Goal: Information Seeking & Learning: Learn about a topic

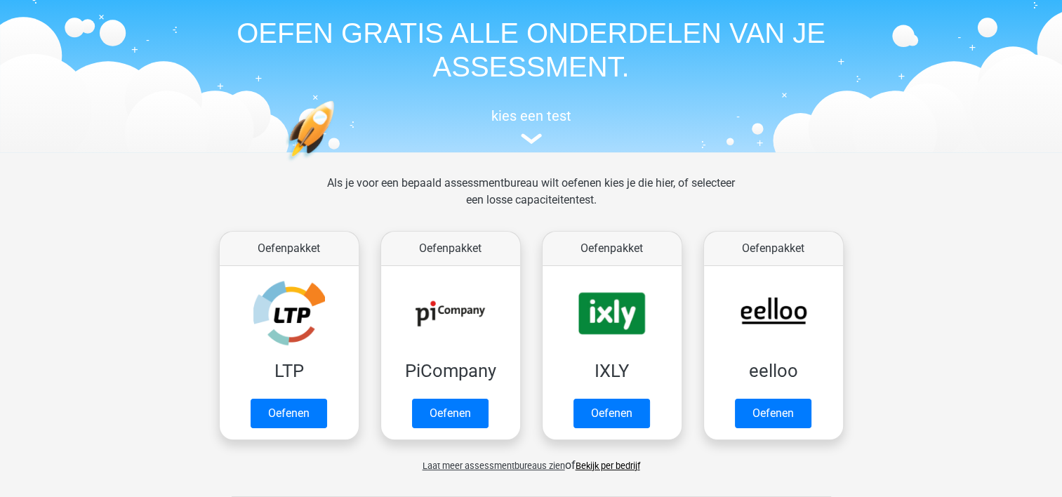
scroll to position [70, 0]
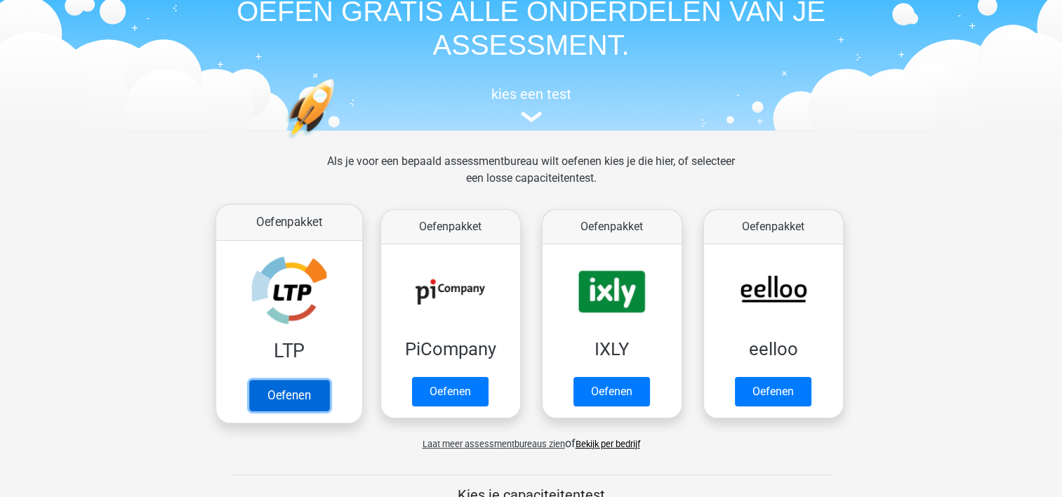
click at [278, 396] on link "Oefenen" at bounding box center [289, 395] width 80 height 31
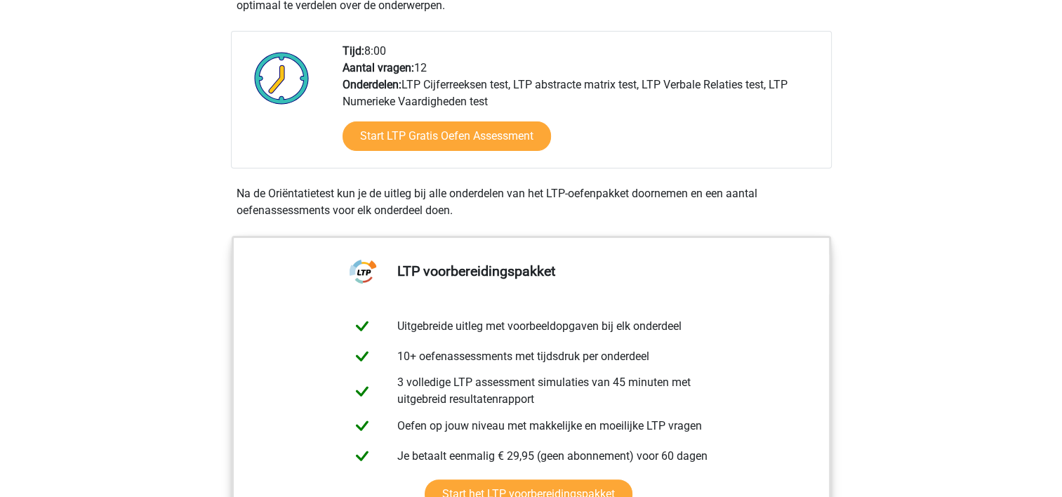
scroll to position [351, 0]
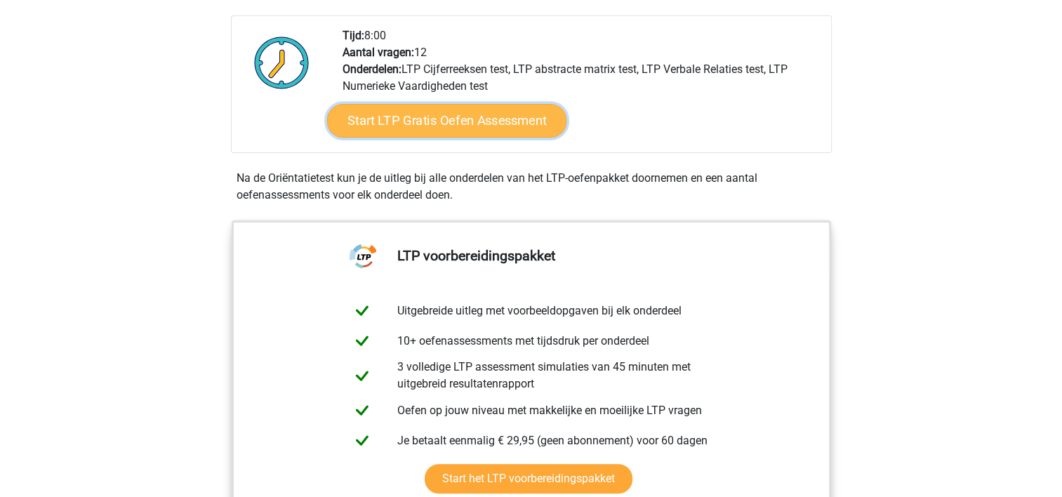
click at [441, 126] on link "Start LTP Gratis Oefen Assessment" at bounding box center [447, 121] width 240 height 34
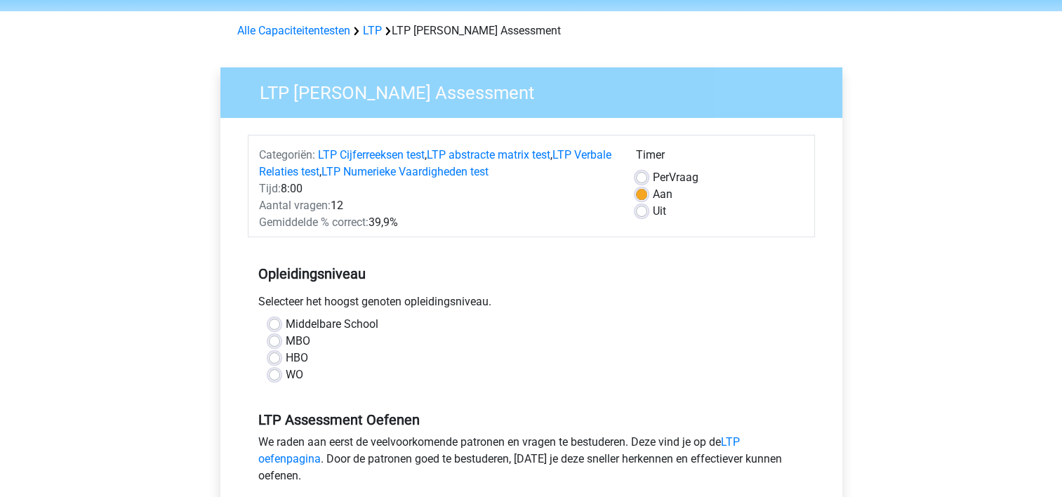
scroll to position [70, 0]
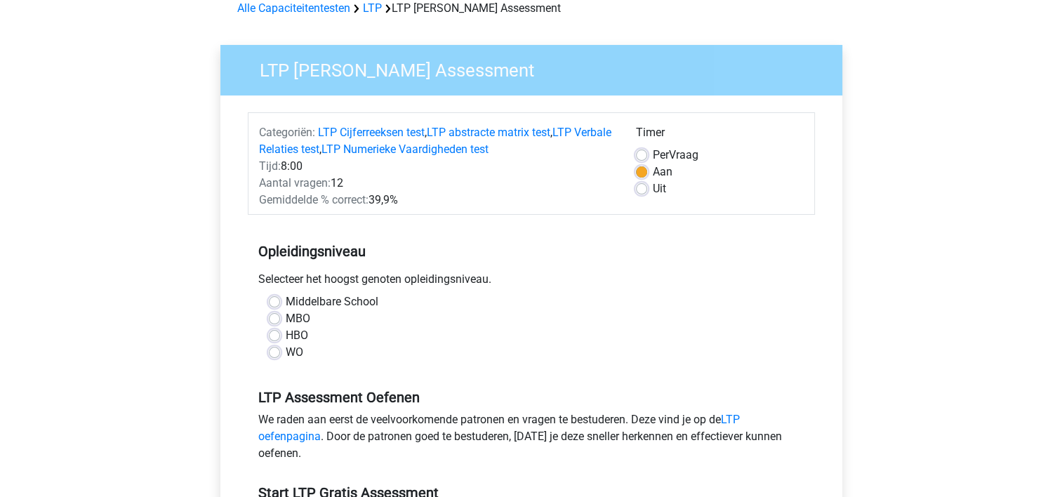
click at [286, 317] on label "MBO" at bounding box center [298, 318] width 25 height 17
click at [279, 317] on input "MBO" at bounding box center [274, 317] width 11 height 14
radio input "true"
click at [286, 339] on label "HBO" at bounding box center [297, 335] width 22 height 17
click at [274, 339] on input "HBO" at bounding box center [274, 334] width 11 height 14
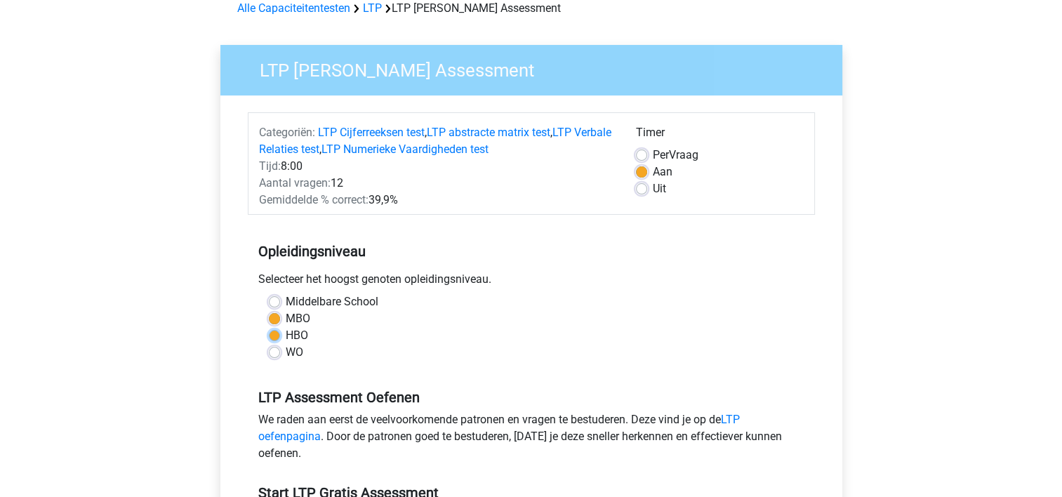
radio input "true"
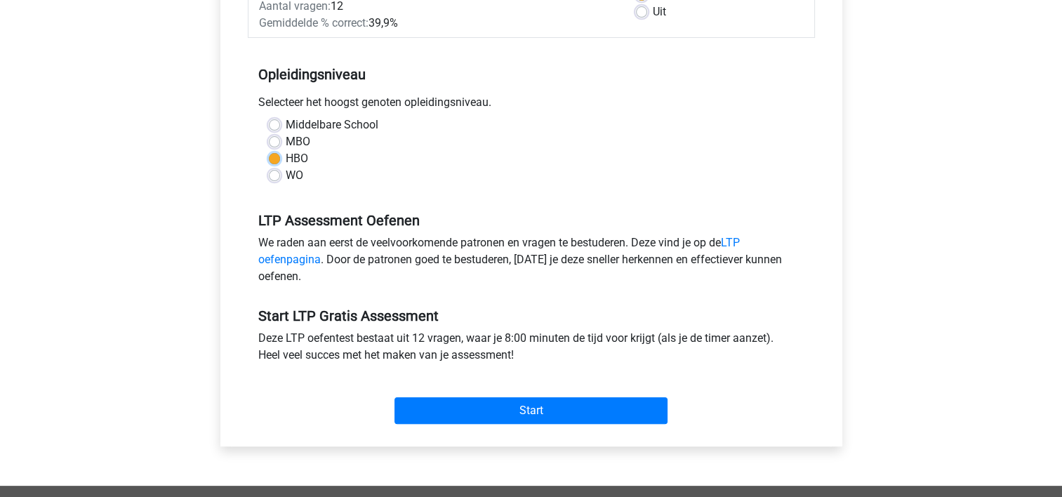
scroll to position [281, 0]
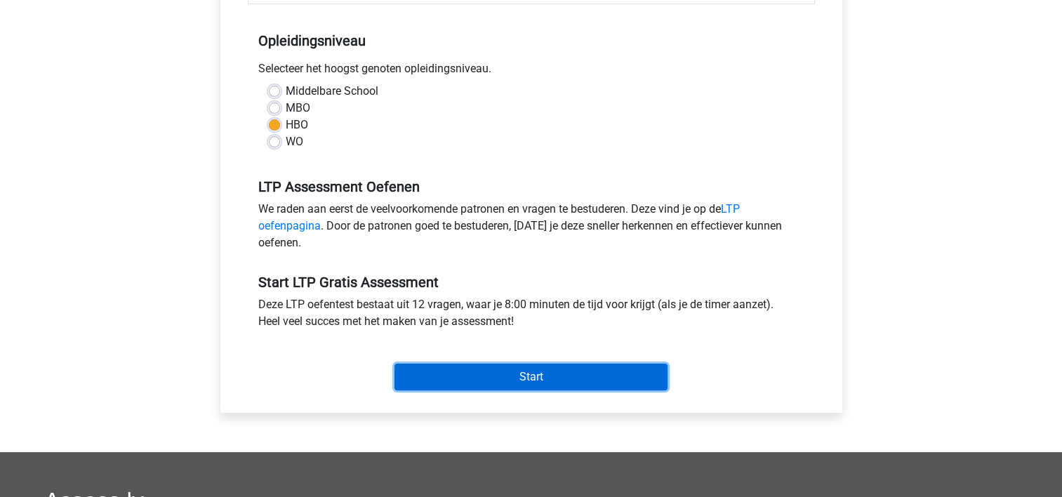
click at [469, 385] on input "Start" at bounding box center [531, 377] width 273 height 27
click at [540, 376] on input "Start" at bounding box center [531, 377] width 273 height 27
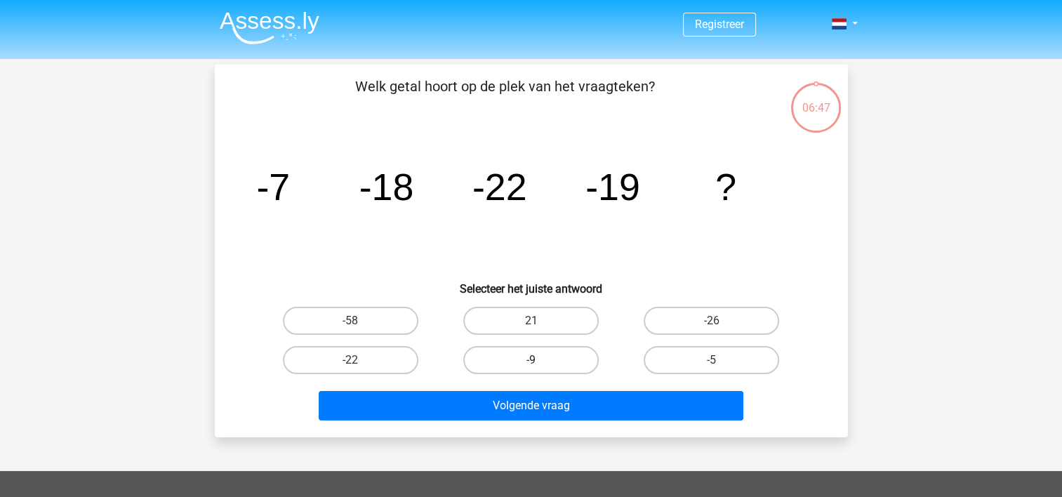
click at [529, 360] on label "-9" at bounding box center [531, 360] width 136 height 28
click at [531, 360] on input "-9" at bounding box center [535, 364] width 9 height 9
radio input "true"
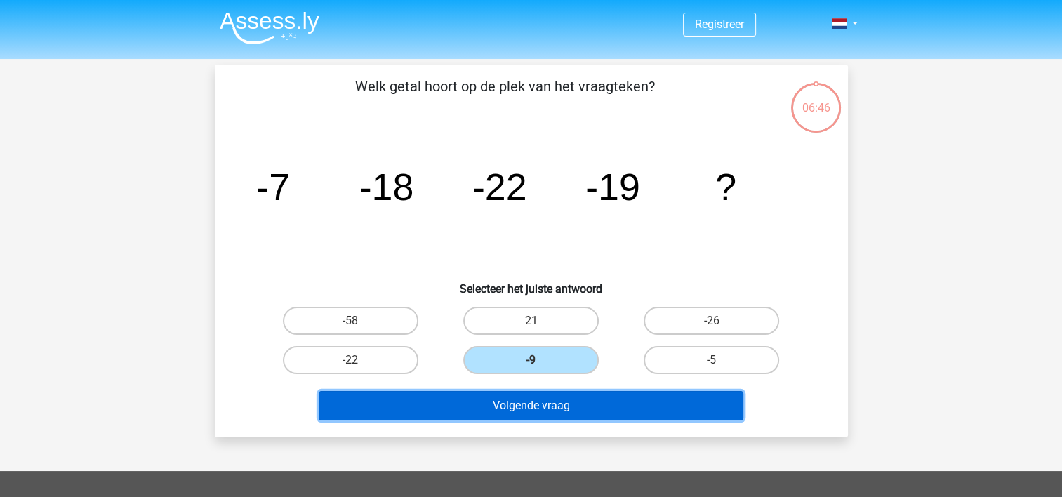
click at [520, 402] on button "Volgende vraag" at bounding box center [531, 405] width 425 height 29
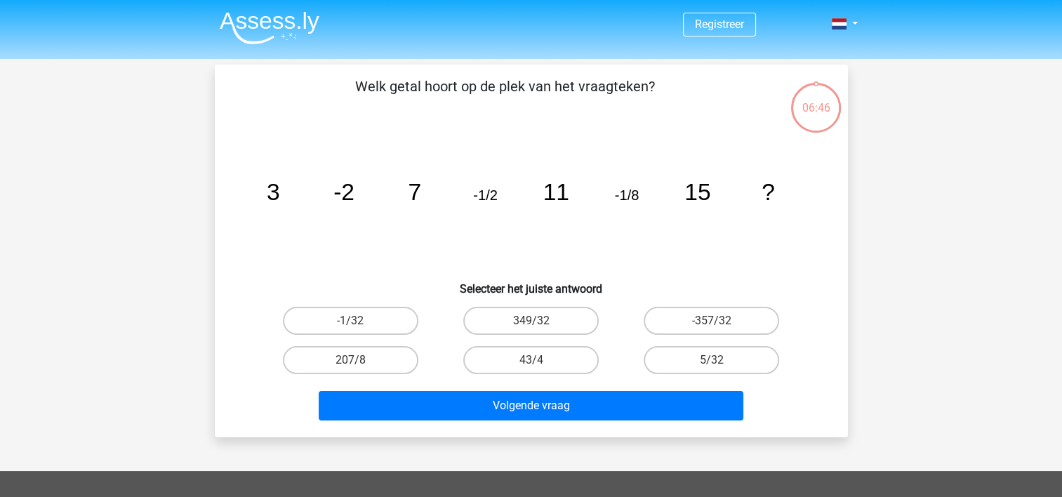
scroll to position [65, 0]
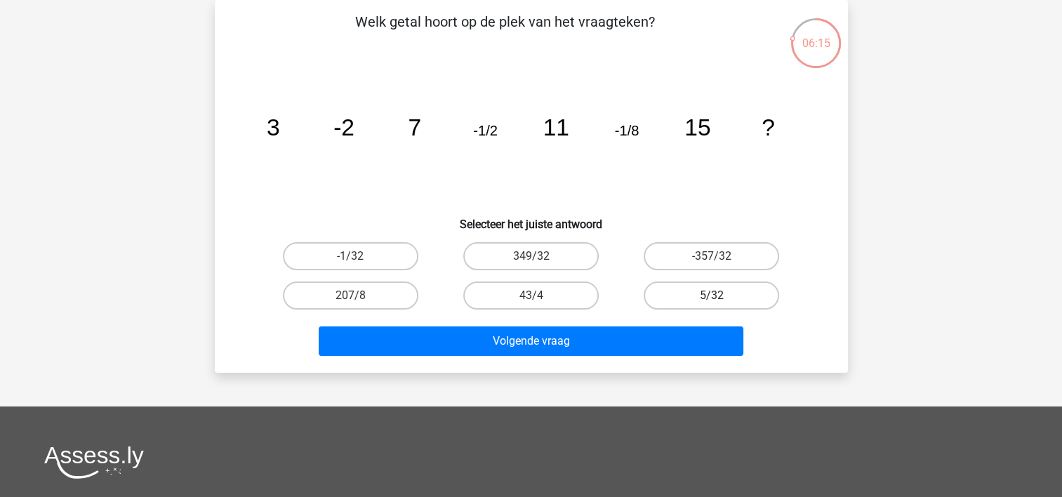
click at [705, 298] on label "5/32" at bounding box center [712, 296] width 136 height 28
click at [712, 298] on input "5/32" at bounding box center [716, 300] width 9 height 9
radio input "true"
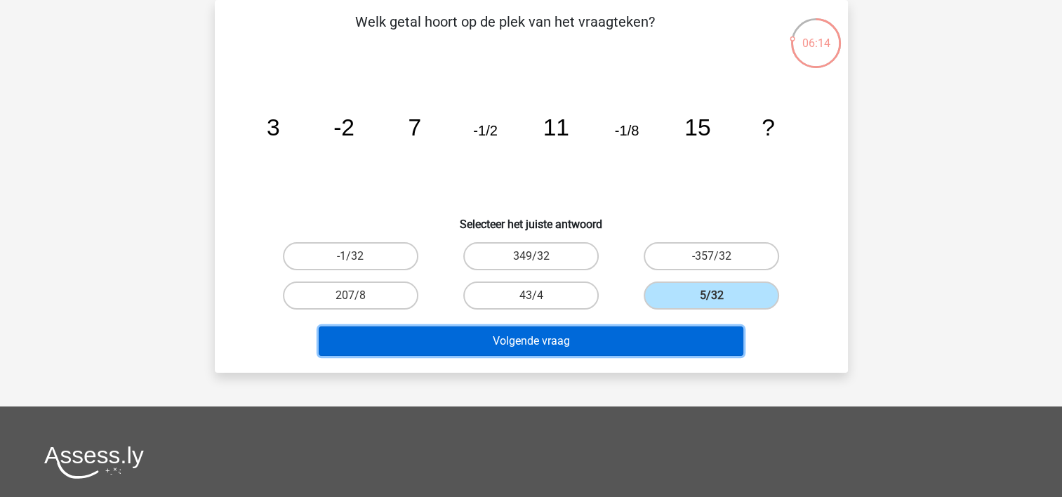
click at [534, 331] on button "Volgende vraag" at bounding box center [531, 341] width 425 height 29
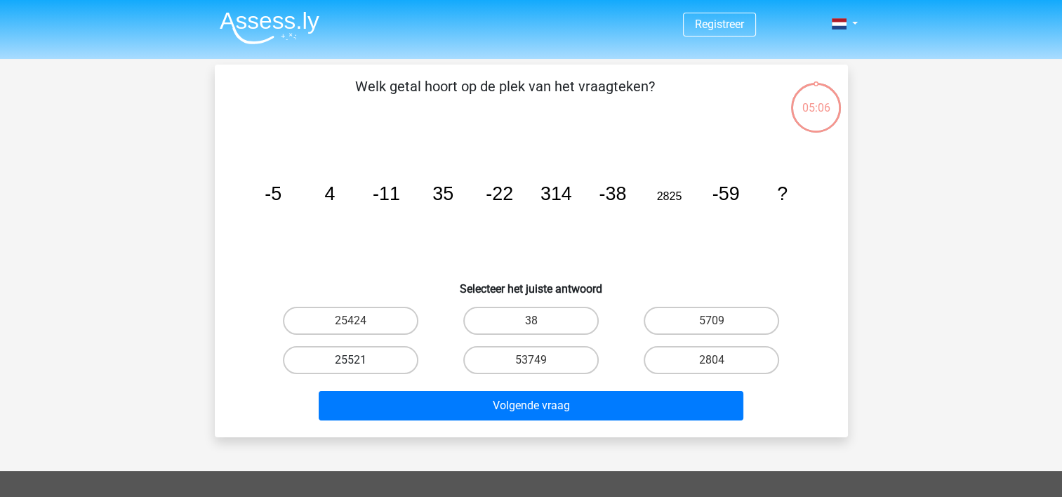
click at [345, 357] on label "25521" at bounding box center [351, 360] width 136 height 28
click at [350, 360] on input "25521" at bounding box center [354, 364] width 9 height 9
radio input "true"
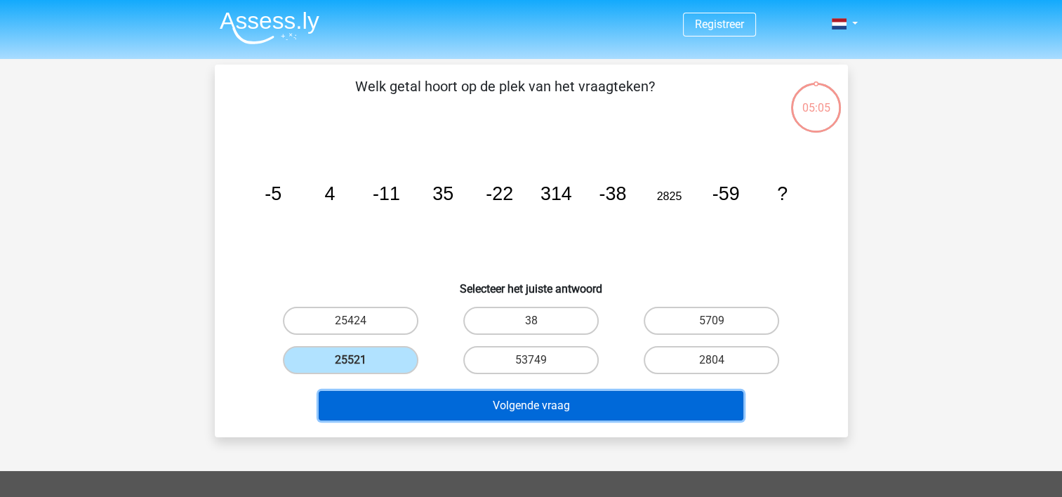
click at [434, 408] on button "Volgende vraag" at bounding box center [531, 405] width 425 height 29
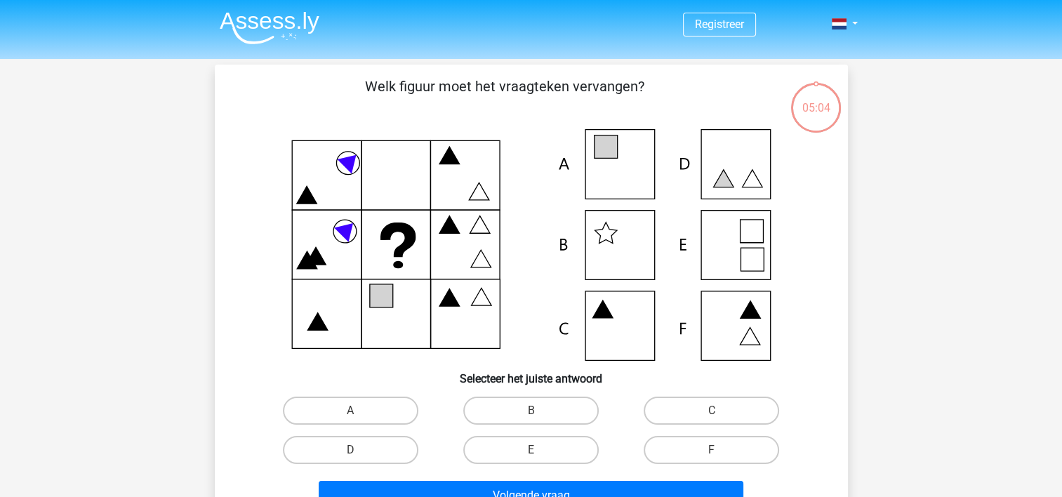
scroll to position [65, 0]
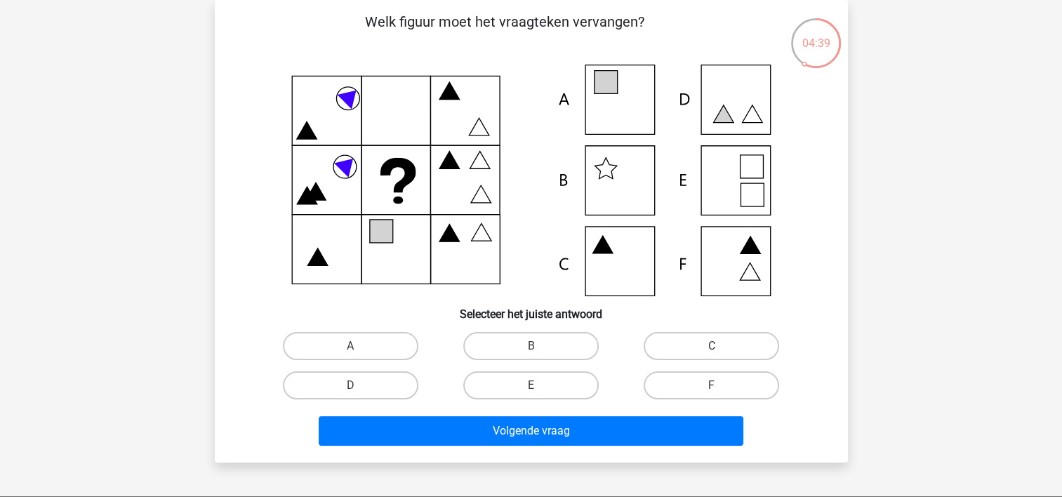
click at [719, 171] on icon at bounding box center [532, 181] width 566 height 232
click at [525, 385] on label "E" at bounding box center [531, 385] width 136 height 28
click at [531, 385] on input "E" at bounding box center [535, 389] width 9 height 9
radio input "true"
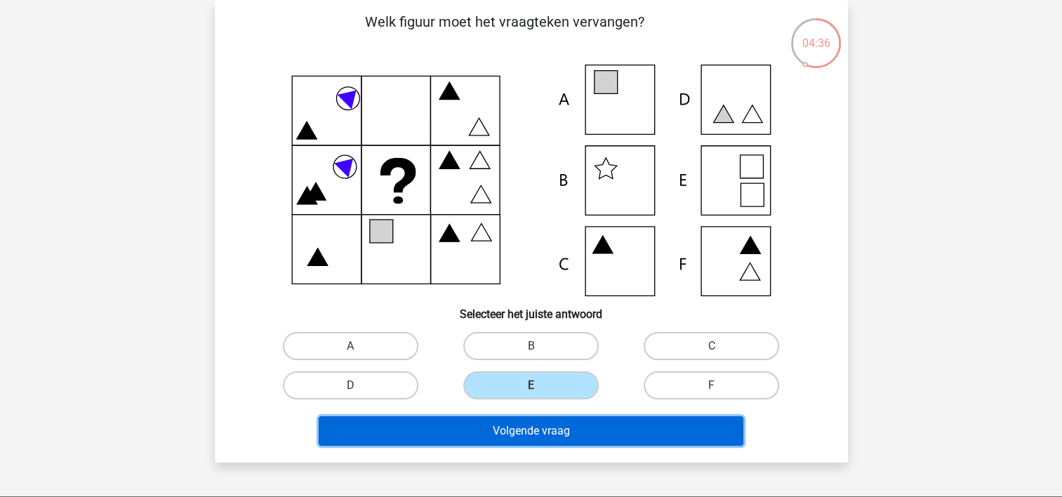
click at [533, 426] on button "Volgende vraag" at bounding box center [531, 430] width 425 height 29
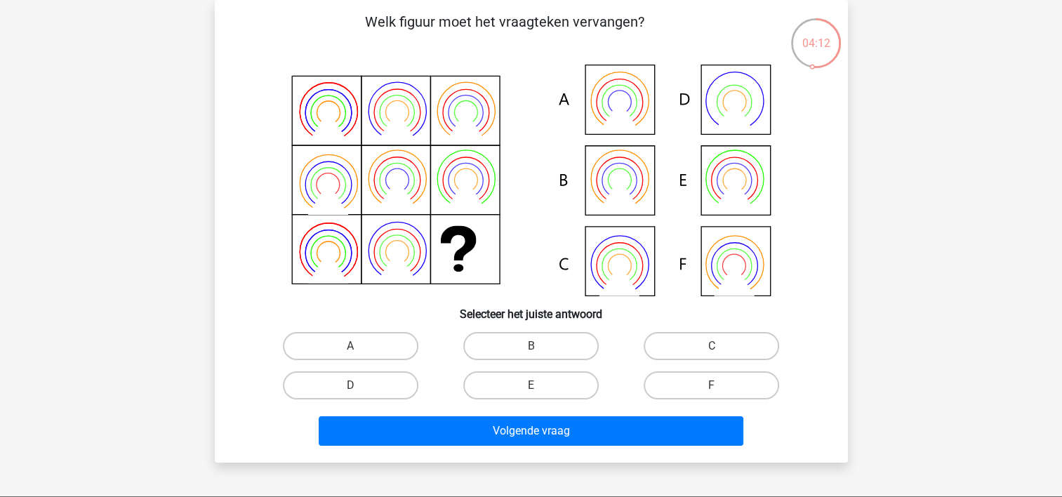
click at [604, 265] on icon at bounding box center [532, 181] width 566 height 232
click at [530, 347] on label "B" at bounding box center [531, 346] width 136 height 28
click at [531, 347] on input "B" at bounding box center [535, 350] width 9 height 9
radio input "true"
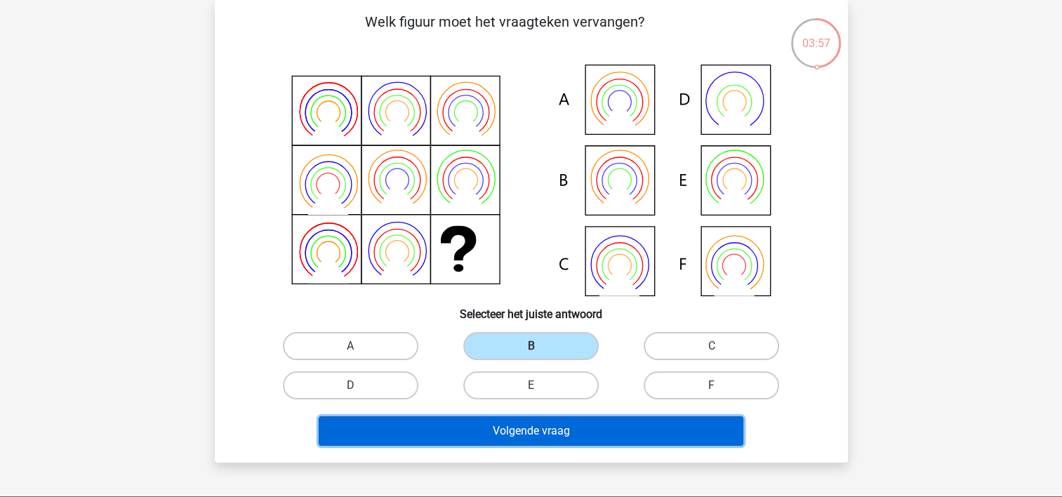
click at [549, 426] on button "Volgende vraag" at bounding box center [531, 430] width 425 height 29
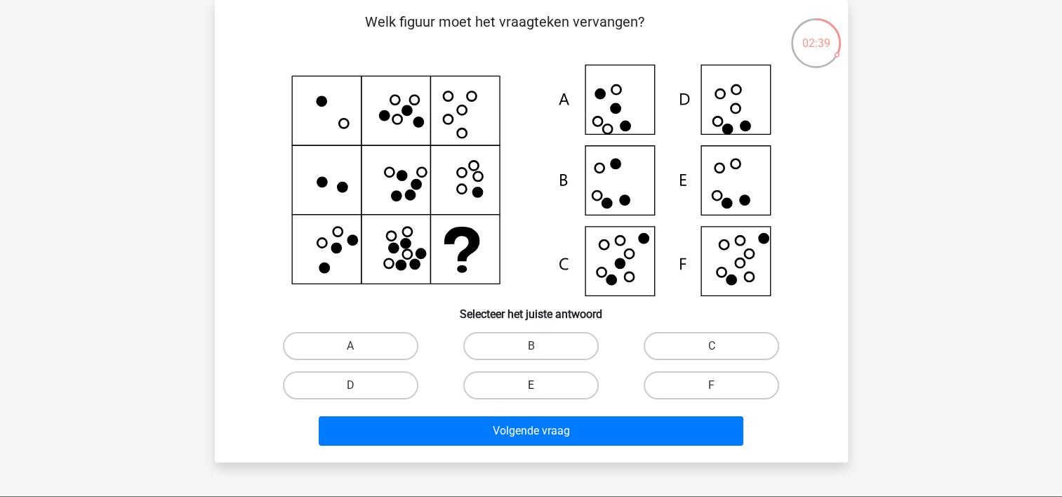
click at [566, 385] on label "E" at bounding box center [531, 385] width 136 height 28
click at [540, 385] on input "E" at bounding box center [535, 389] width 9 height 9
radio input "true"
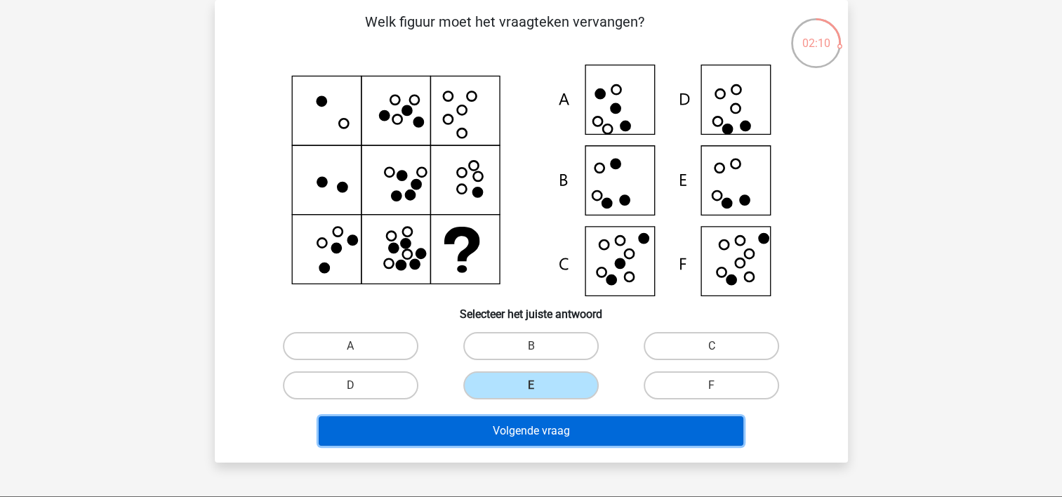
click at [502, 435] on button "Volgende vraag" at bounding box center [531, 430] width 425 height 29
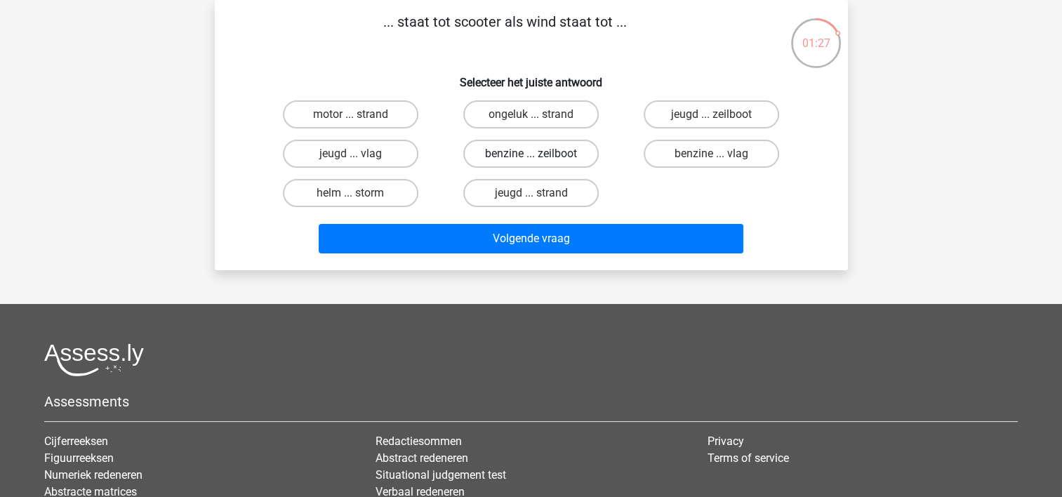
click at [548, 154] on label "benzine ... zeilboot" at bounding box center [531, 154] width 136 height 28
click at [540, 154] on input "benzine ... zeilboot" at bounding box center [535, 158] width 9 height 9
radio input "true"
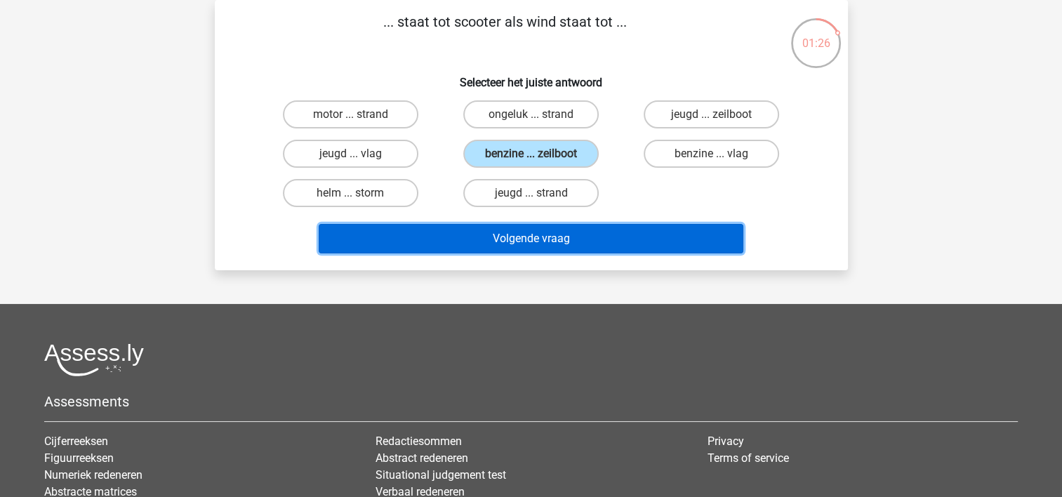
click at [541, 239] on button "Volgende vraag" at bounding box center [531, 238] width 425 height 29
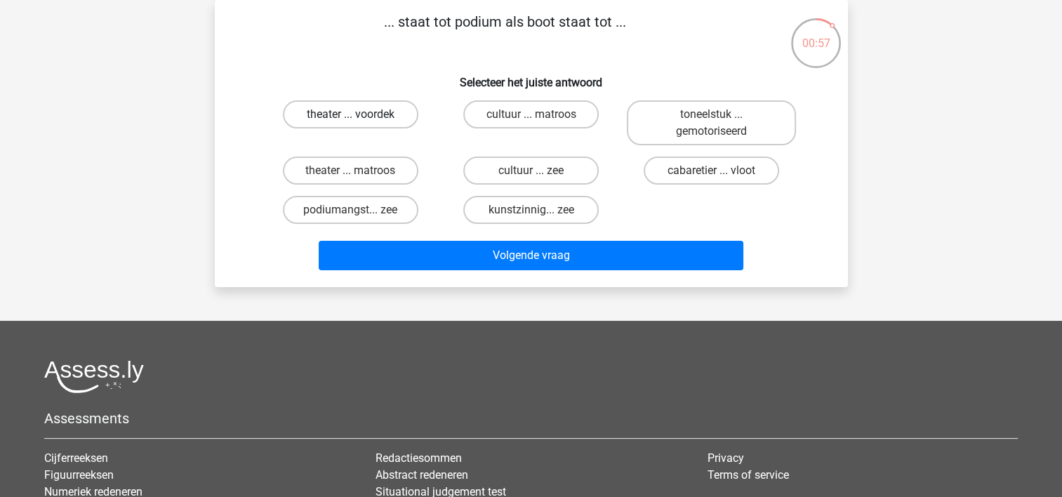
click at [367, 107] on div "theater ... voordek" at bounding box center [351, 123] width 180 height 56
click at [374, 114] on label "theater ... voordek" at bounding box center [351, 114] width 136 height 28
click at [360, 114] on input "theater ... voordek" at bounding box center [354, 118] width 9 height 9
radio input "true"
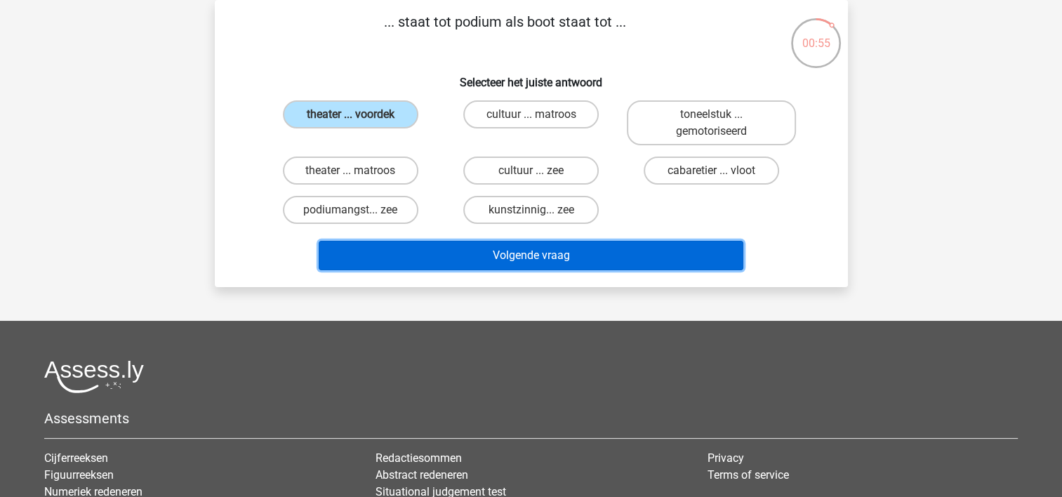
click at [490, 261] on button "Volgende vraag" at bounding box center [531, 255] width 425 height 29
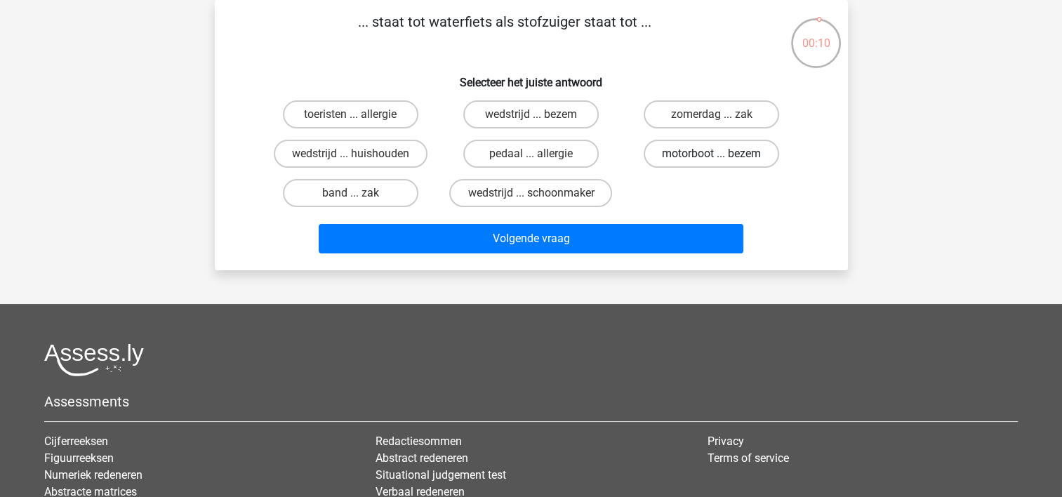
click at [676, 159] on label "motorboot ... bezem" at bounding box center [712, 154] width 136 height 28
click at [712, 159] on input "motorboot ... bezem" at bounding box center [716, 158] width 9 height 9
radio input "true"
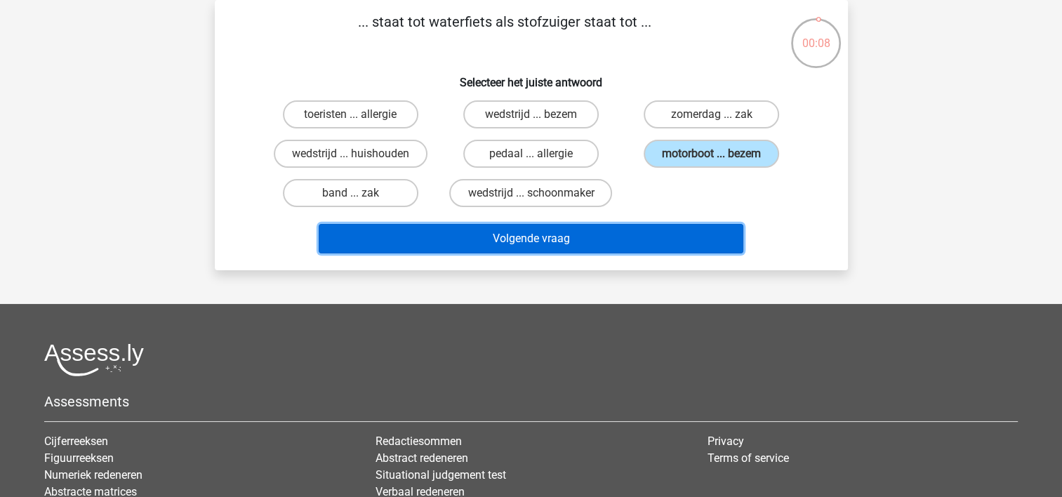
click at [551, 240] on button "Volgende vraag" at bounding box center [531, 238] width 425 height 29
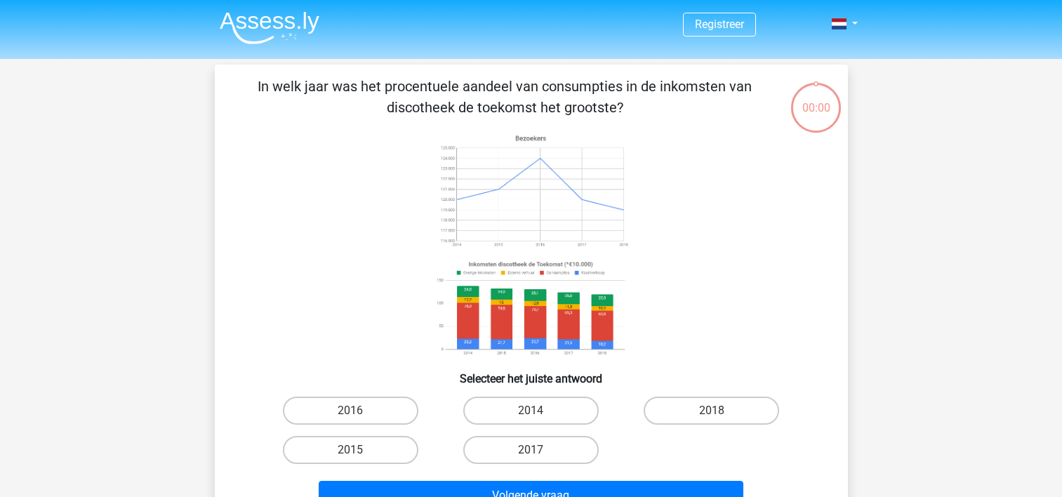
scroll to position [65, 0]
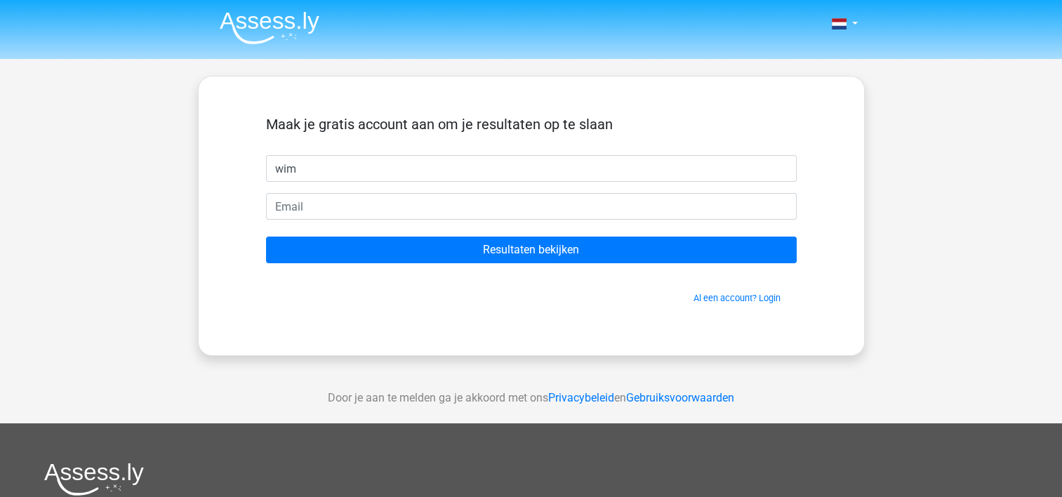
type input "Wim"
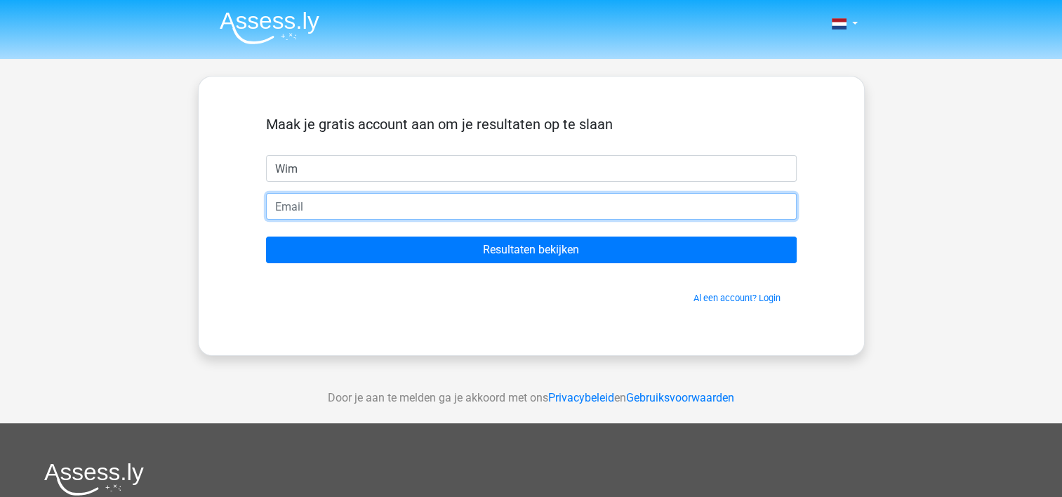
click at [308, 201] on input "email" at bounding box center [531, 206] width 531 height 27
type input "[EMAIL_ADDRESS][DOMAIN_NAME]"
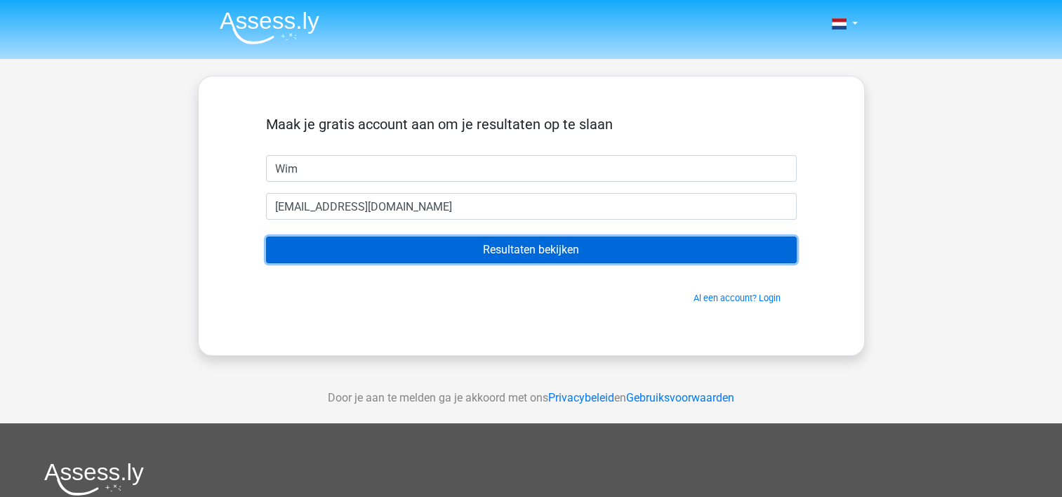
click at [460, 246] on input "Resultaten bekijken" at bounding box center [531, 250] width 531 height 27
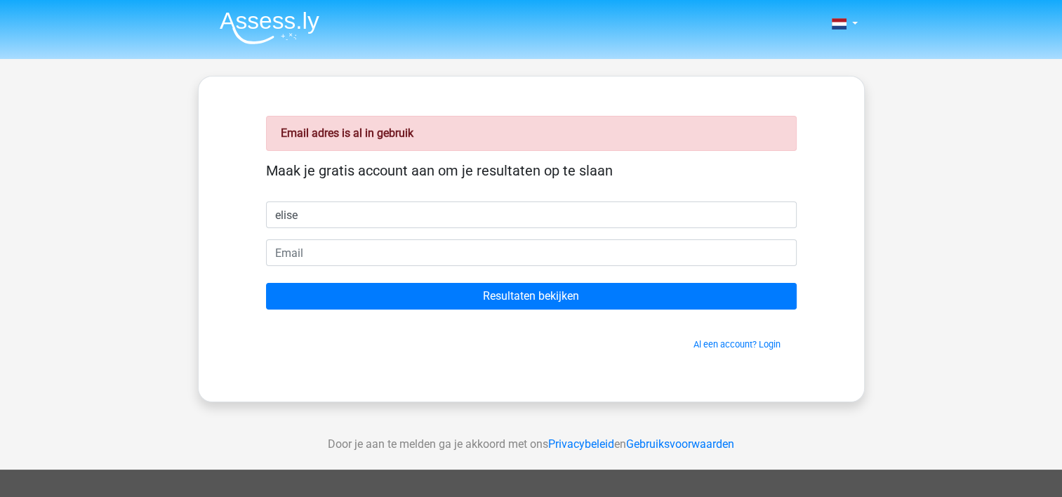
type input "elise"
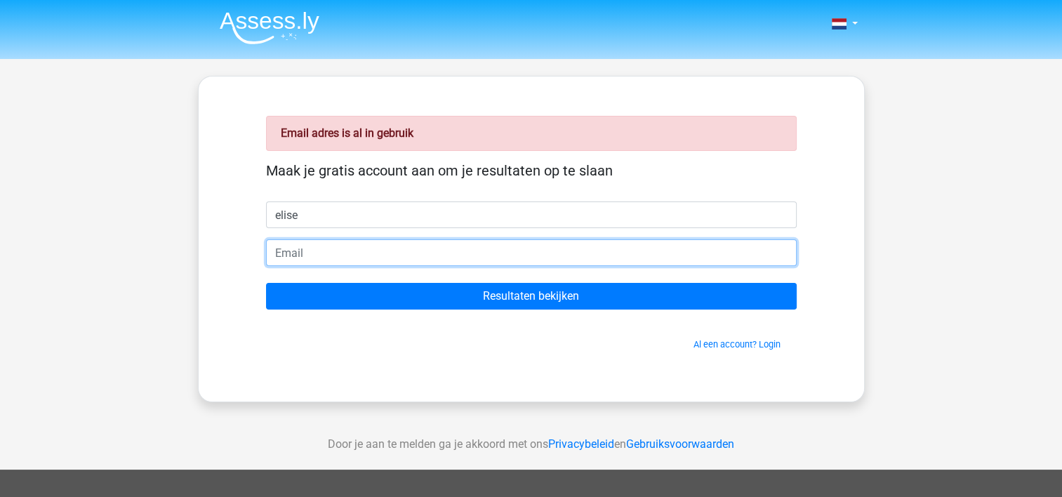
click at [317, 260] on input "email" at bounding box center [531, 252] width 531 height 27
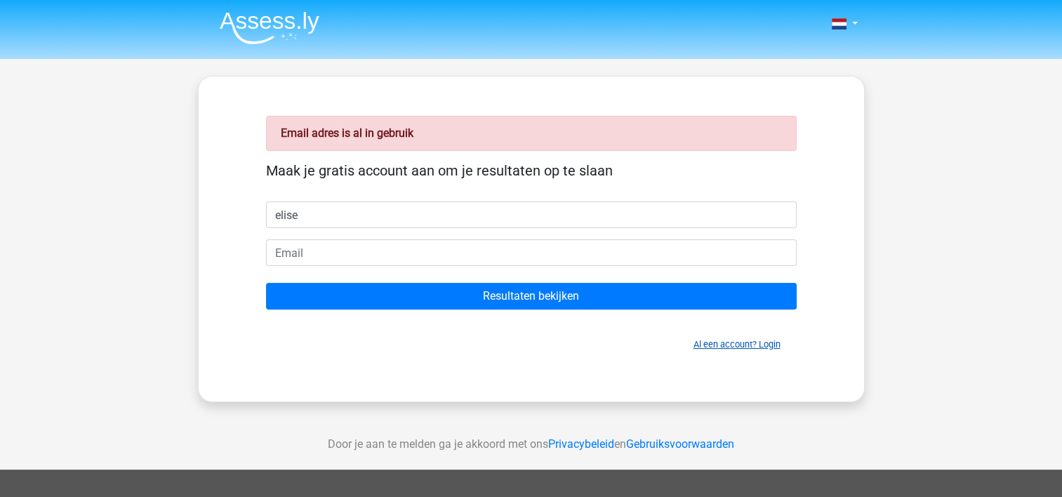
click at [735, 343] on link "Al een account? Login" at bounding box center [737, 344] width 87 height 11
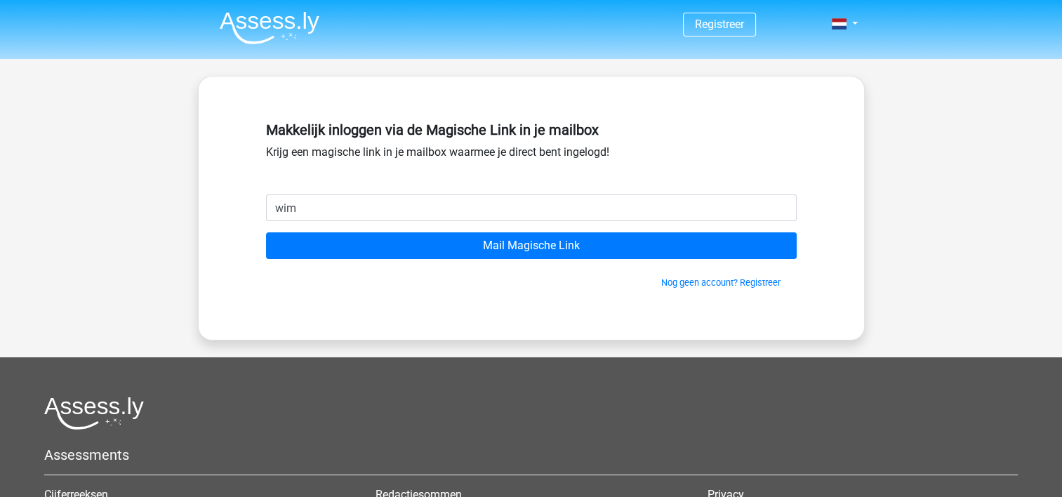
type input "[EMAIL_ADDRESS][DOMAIN_NAME]"
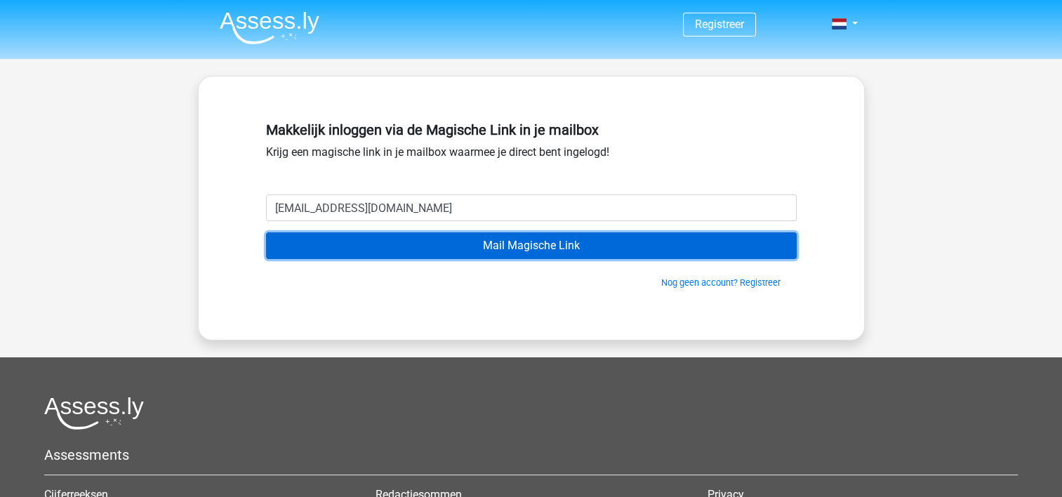
click at [472, 239] on input "Mail Magische Link" at bounding box center [531, 245] width 531 height 27
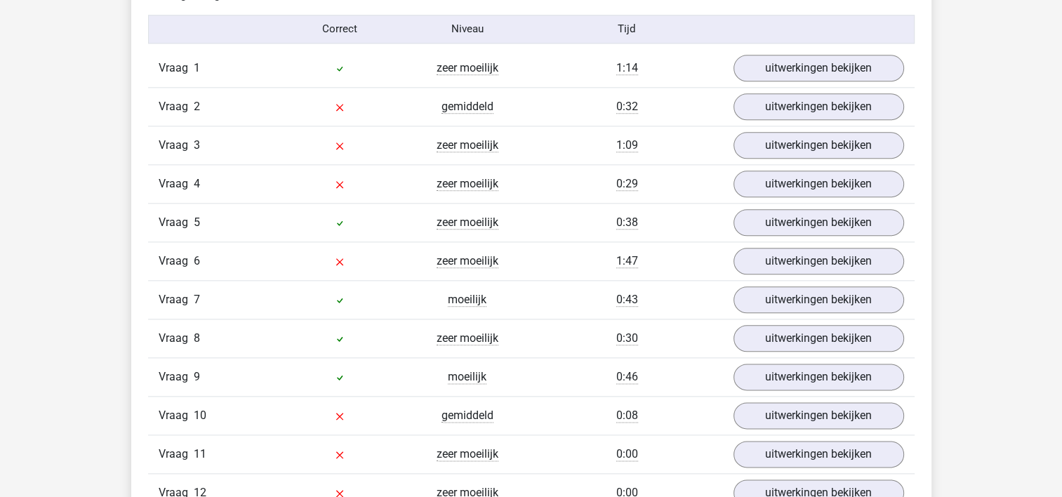
scroll to position [1649, 0]
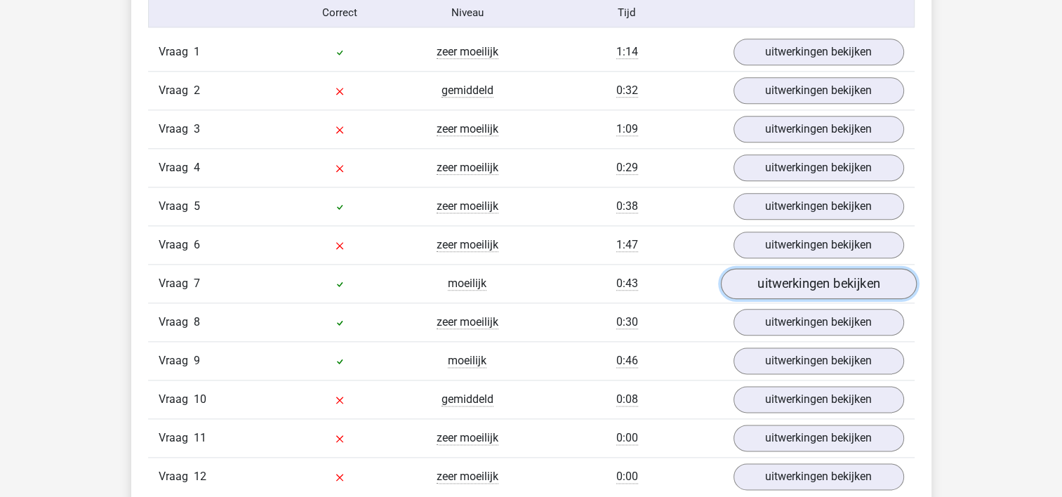
click at [777, 291] on link "uitwerkingen bekijken" at bounding box center [818, 283] width 196 height 31
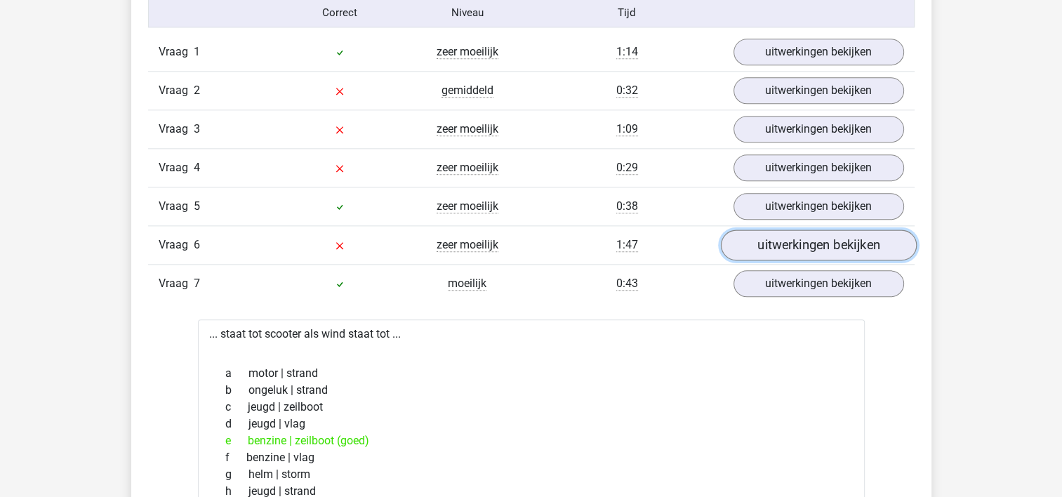
click at [767, 235] on link "uitwerkingen bekijken" at bounding box center [818, 245] width 196 height 31
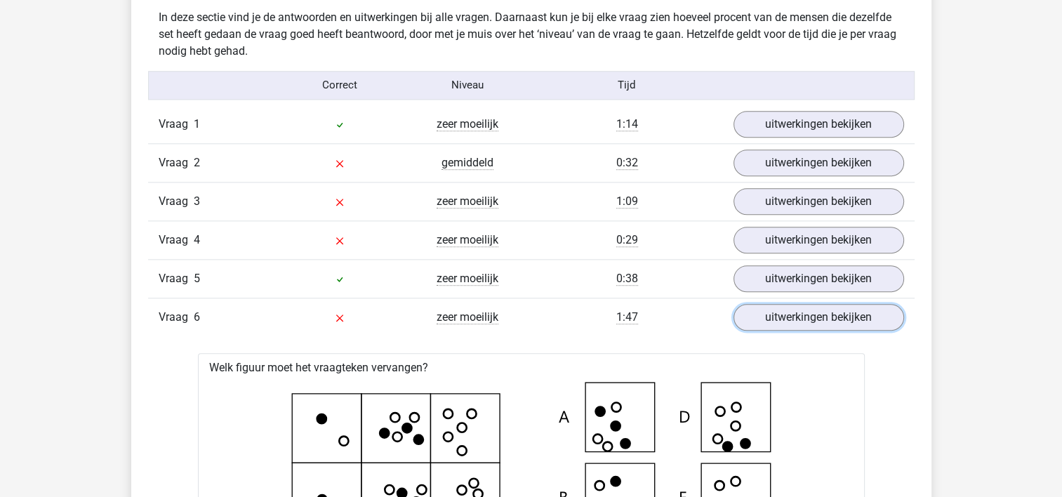
scroll to position [1576, 0]
click at [744, 286] on link "uitwerkingen bekijken" at bounding box center [818, 279] width 196 height 31
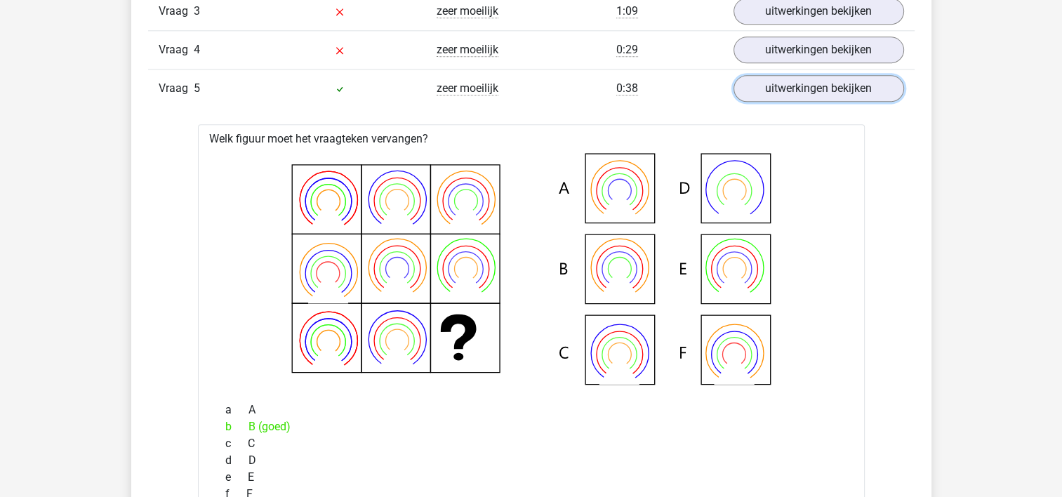
scroll to position [1774, 0]
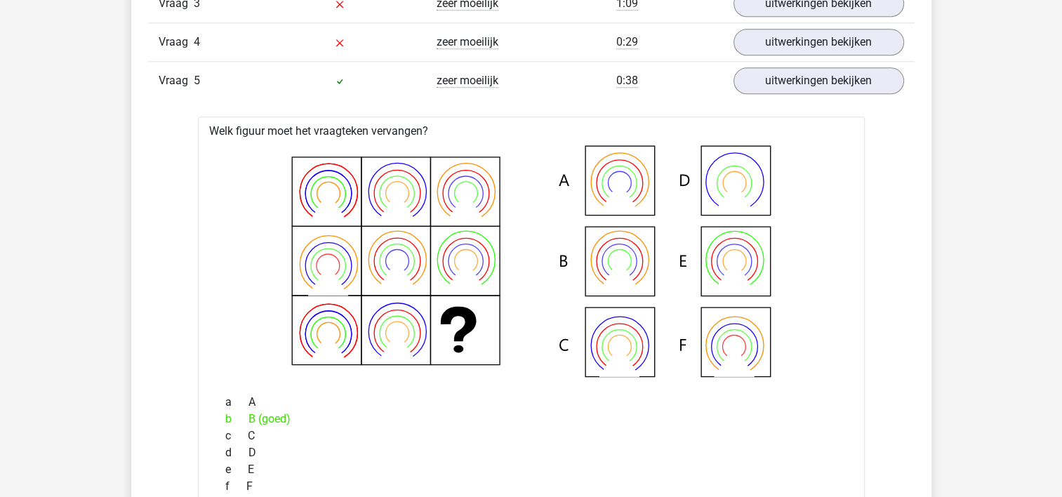
drag, startPoint x: 563, startPoint y: 364, endPoint x: 483, endPoint y: 442, distance: 111.2
click at [483, 444] on div "d D" at bounding box center [531, 452] width 633 height 17
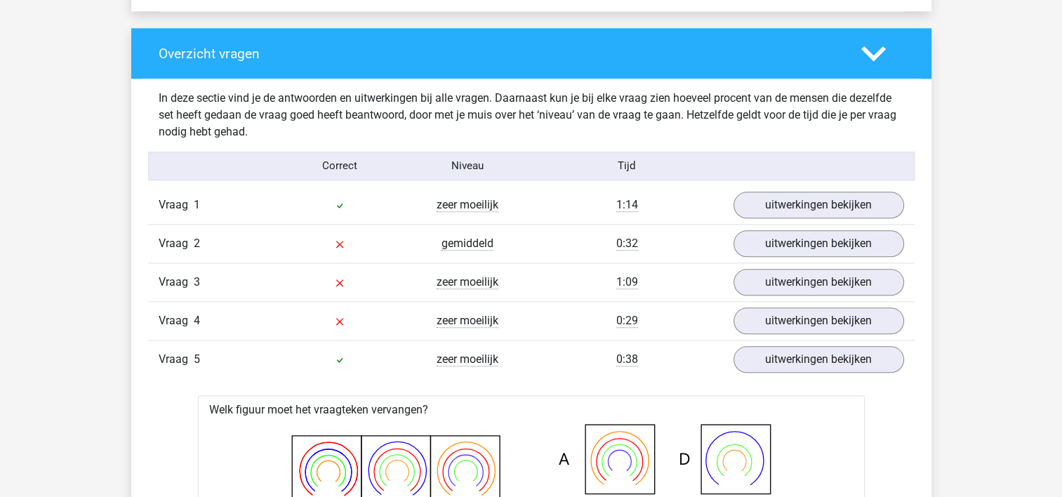
scroll to position [1468, 0]
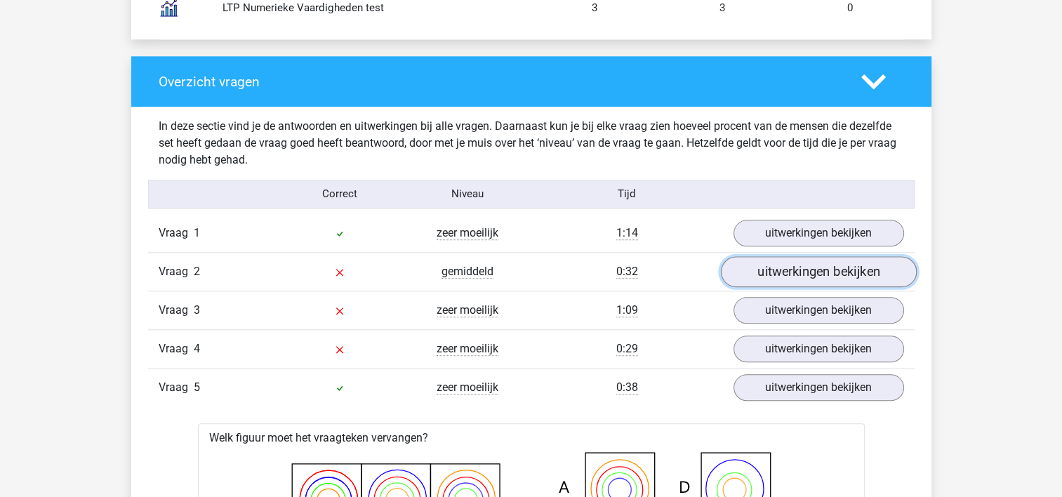
click at [801, 270] on link "uitwerkingen bekijken" at bounding box center [818, 271] width 196 height 31
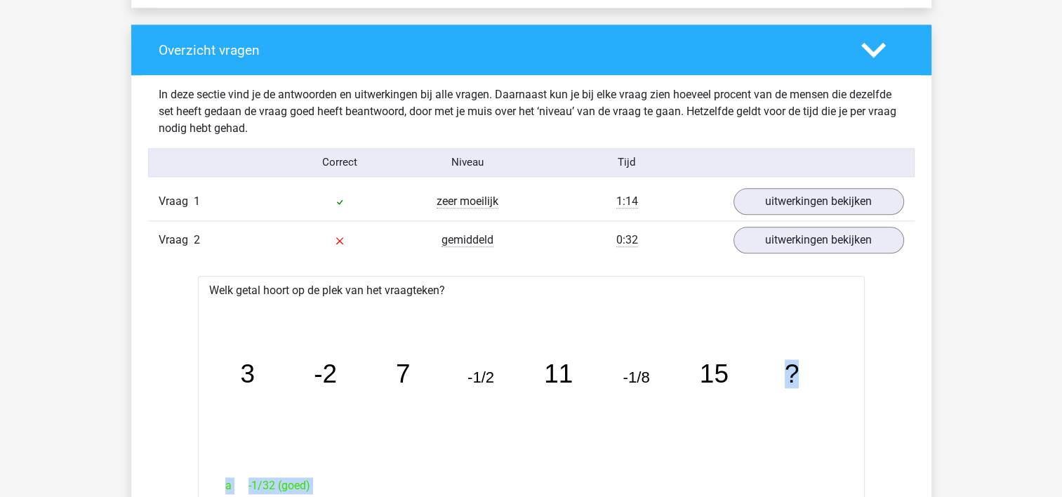
drag, startPoint x: 1062, startPoint y: 489, endPoint x: 940, endPoint y: 444, distance: 129.3
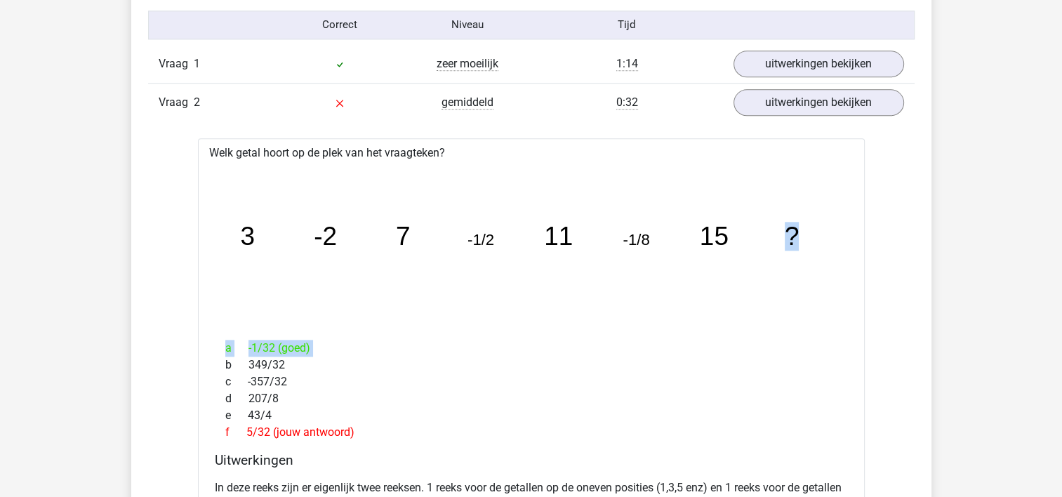
scroll to position [1639, 0]
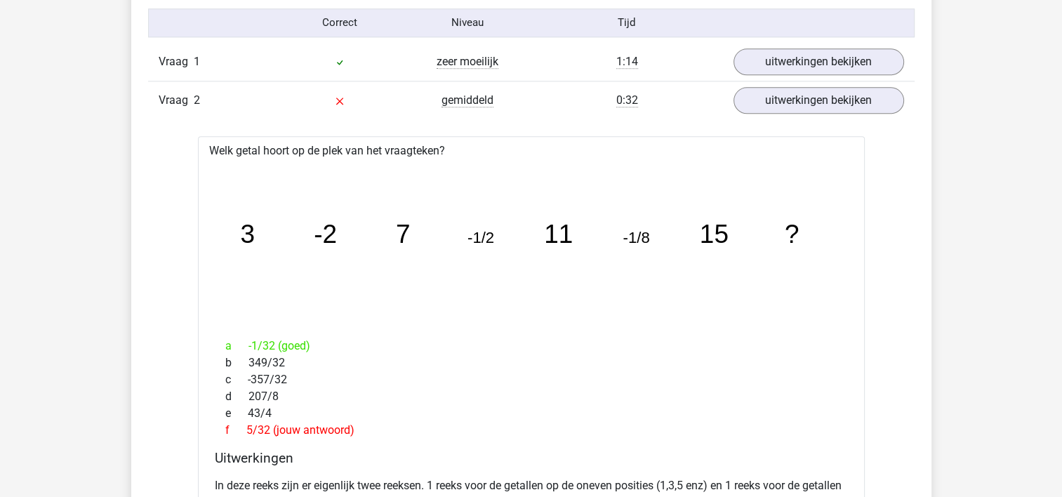
click at [763, 410] on div "e 43/4" at bounding box center [531, 413] width 633 height 17
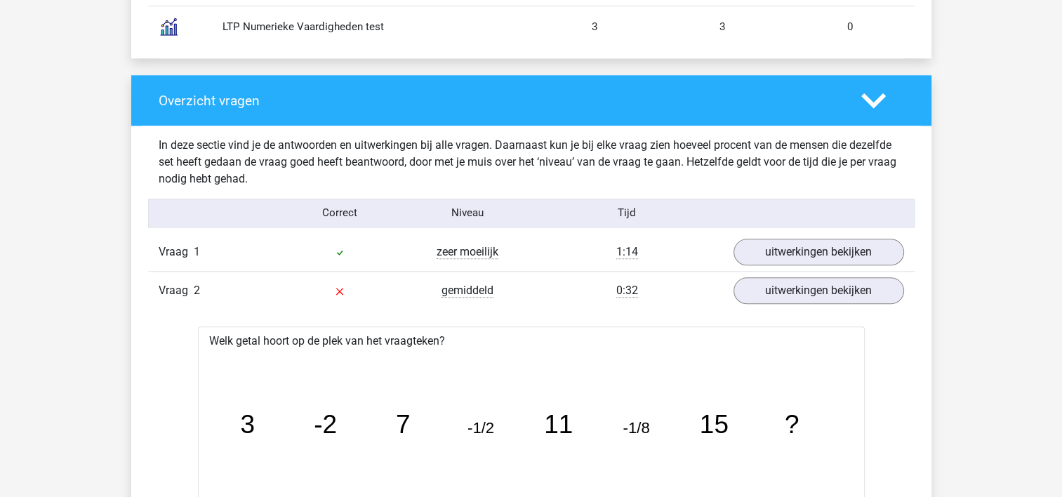
scroll to position [1448, 0]
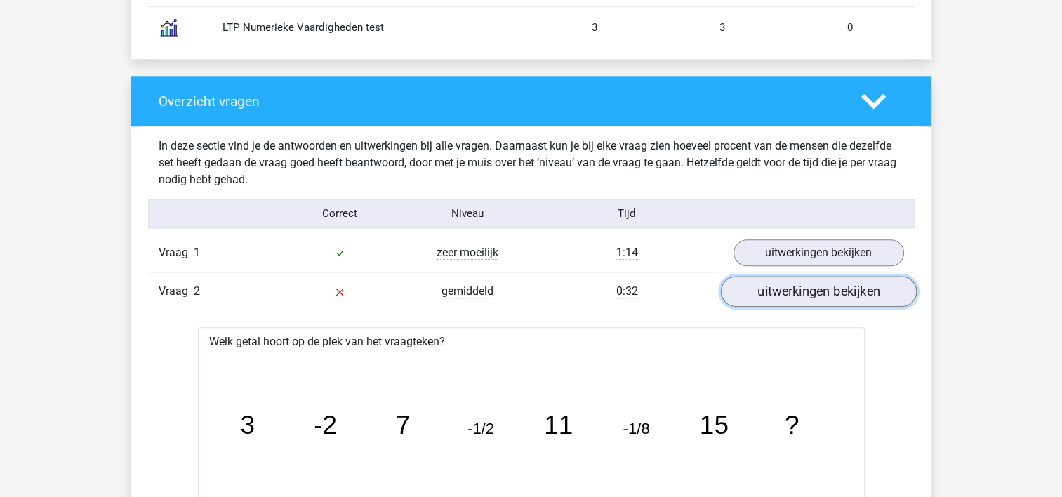
click at [800, 289] on link "uitwerkingen bekijken" at bounding box center [818, 291] width 196 height 31
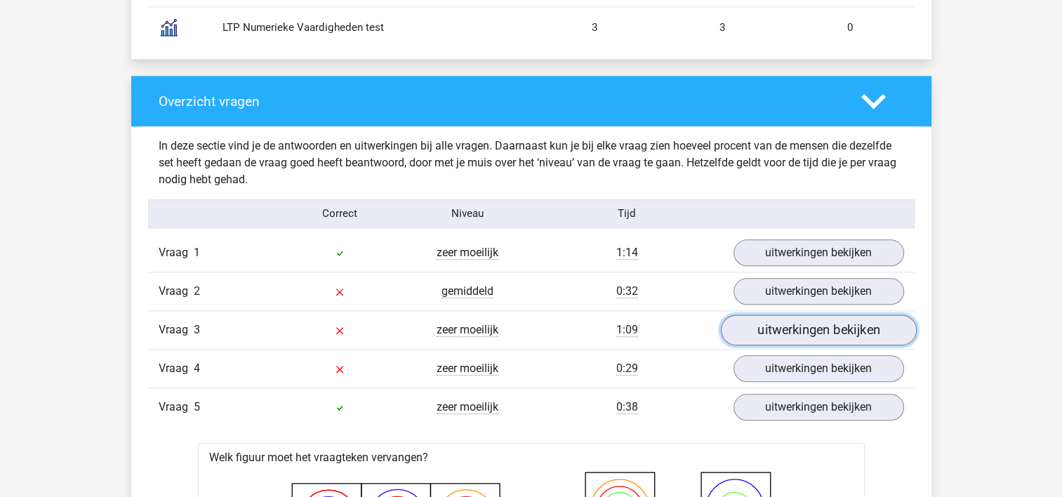
click at [784, 324] on link "uitwerkingen bekijken" at bounding box center [818, 330] width 196 height 31
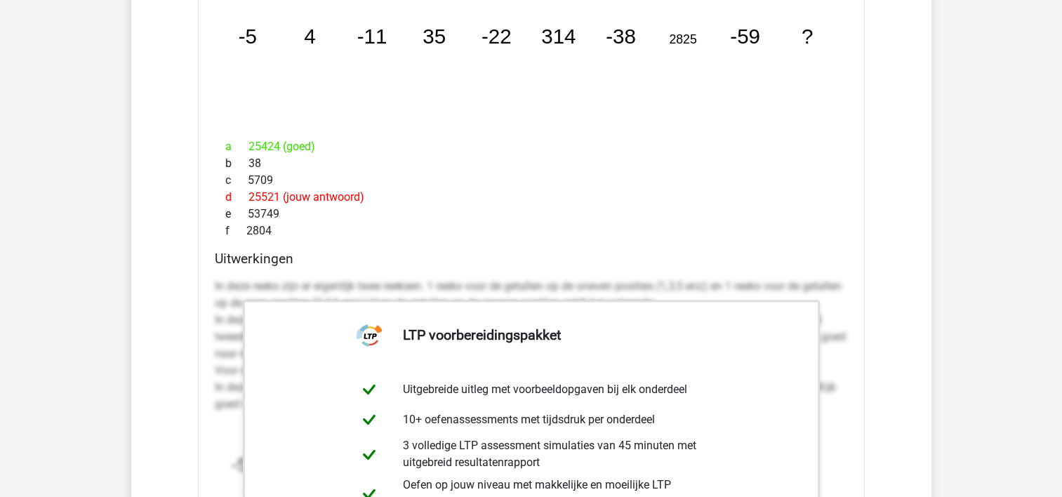
scroll to position [1939, 0]
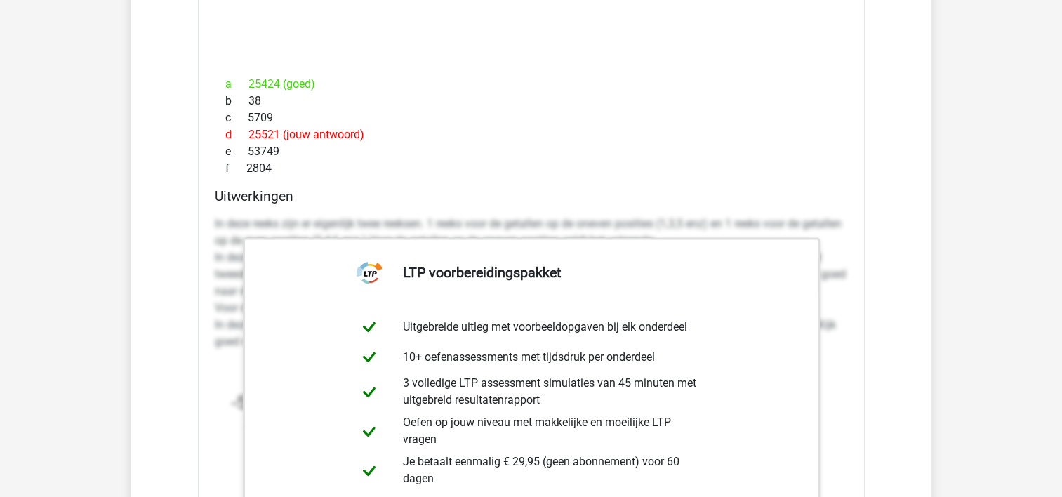
click at [848, 171] on div "f 2804" at bounding box center [531, 168] width 633 height 17
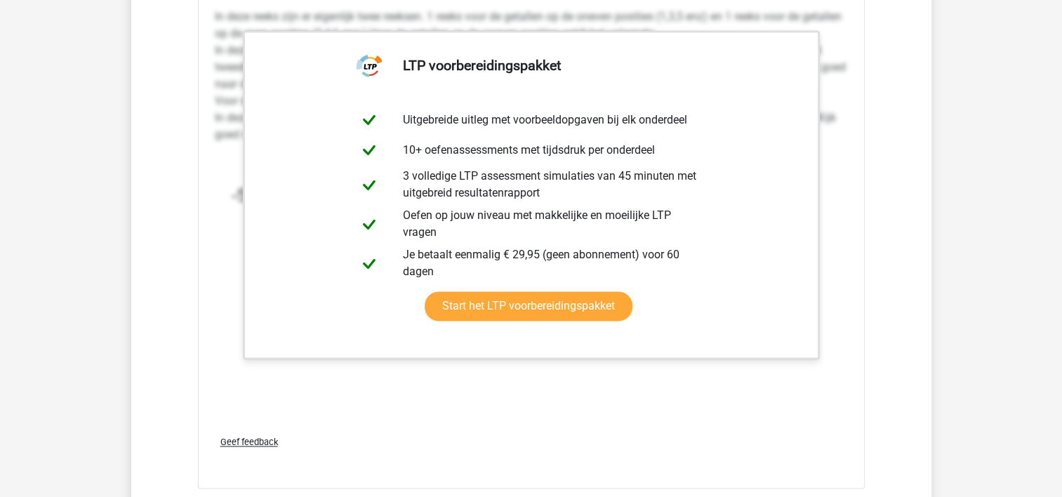
scroll to position [2150, 0]
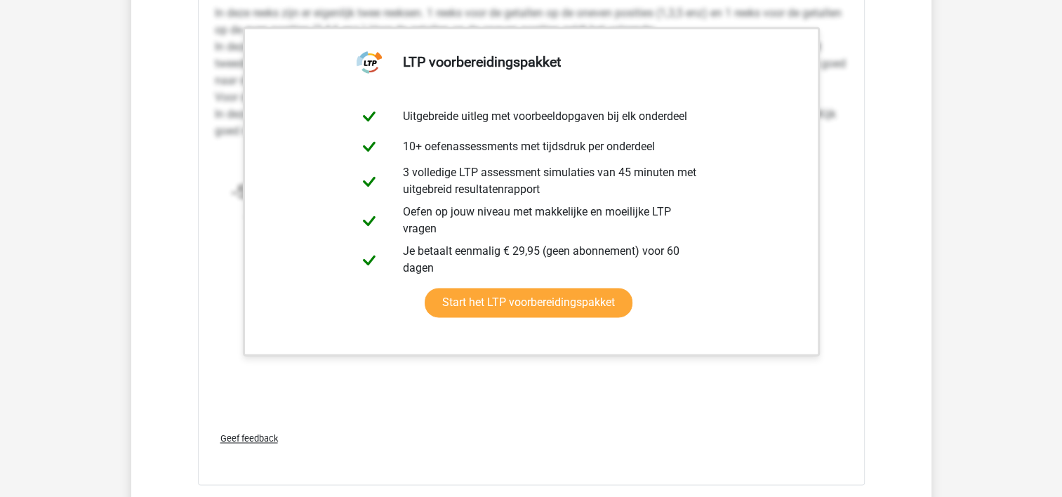
click at [822, 313] on div "In deze reeks zijn er eigenlijk twee reeksen. 1 reeks voor de getallen op de on…" at bounding box center [531, 183] width 633 height 368
click at [855, 305] on div "Welk getal hoort op de plek van het vraagteken? image/svg+xml -5 4 -11 35 -22 3…" at bounding box center [531, 75] width 667 height 822
click at [855, 304] on div "Welk getal hoort op de plek van het vraagteken? image/svg+xml -5 4 -11 35 -22 3…" at bounding box center [531, 75] width 667 height 822
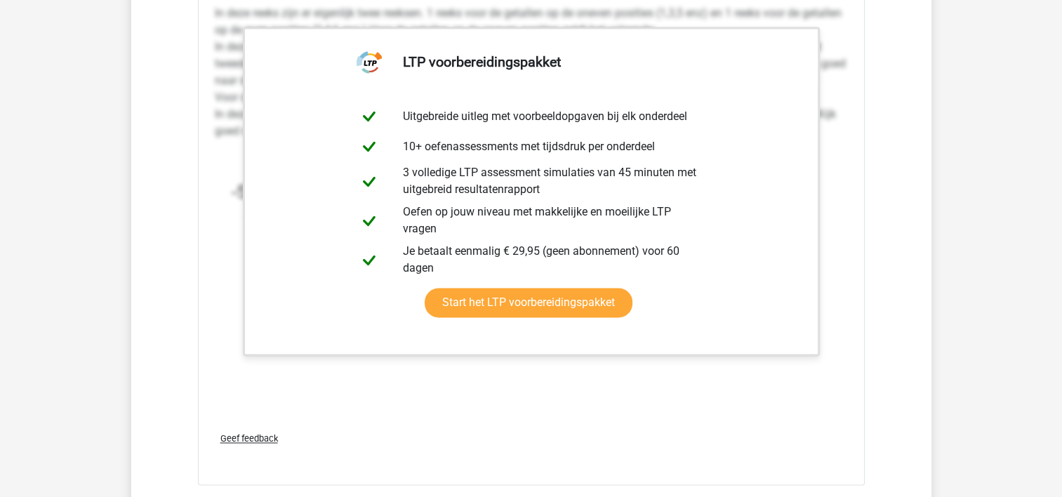
click at [855, 303] on div "Welk getal hoort op de plek van het vraagteken? image/svg+xml -5 4 -11 35 -22 3…" at bounding box center [531, 75] width 667 height 822
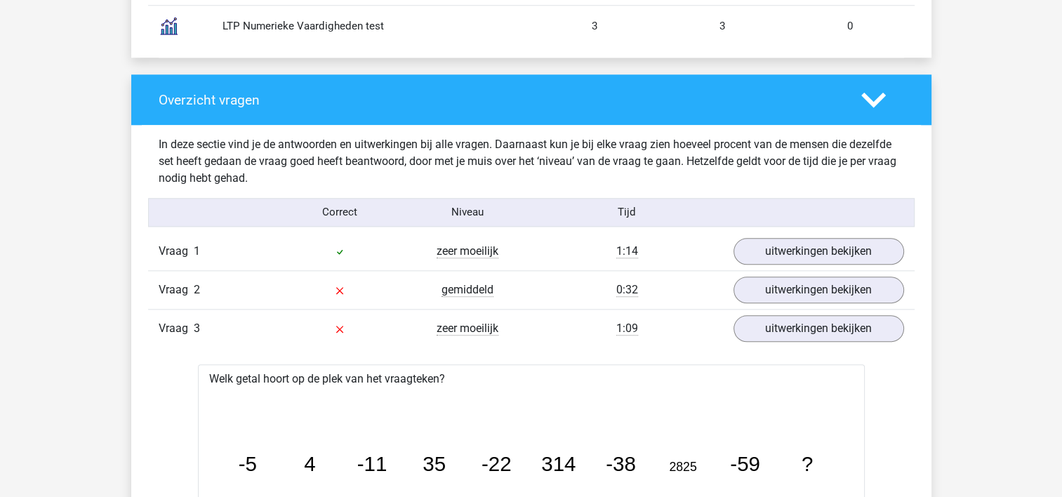
scroll to position [1448, 0]
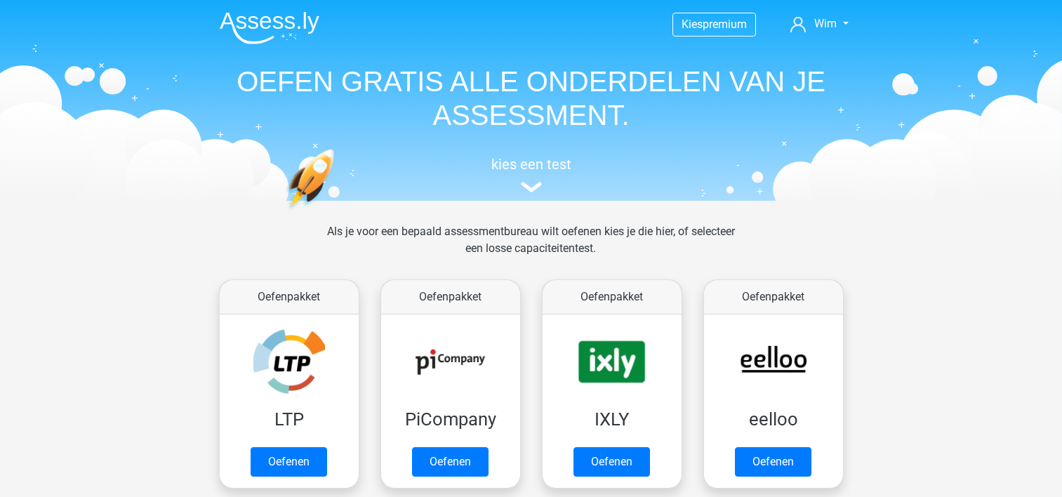
scroll to position [70, 0]
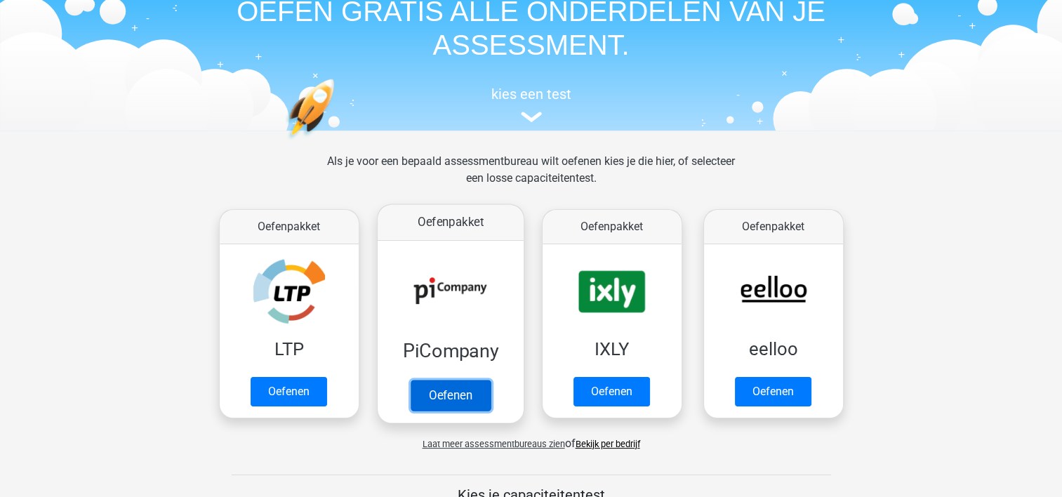
click at [433, 385] on link "Oefenen" at bounding box center [450, 395] width 80 height 31
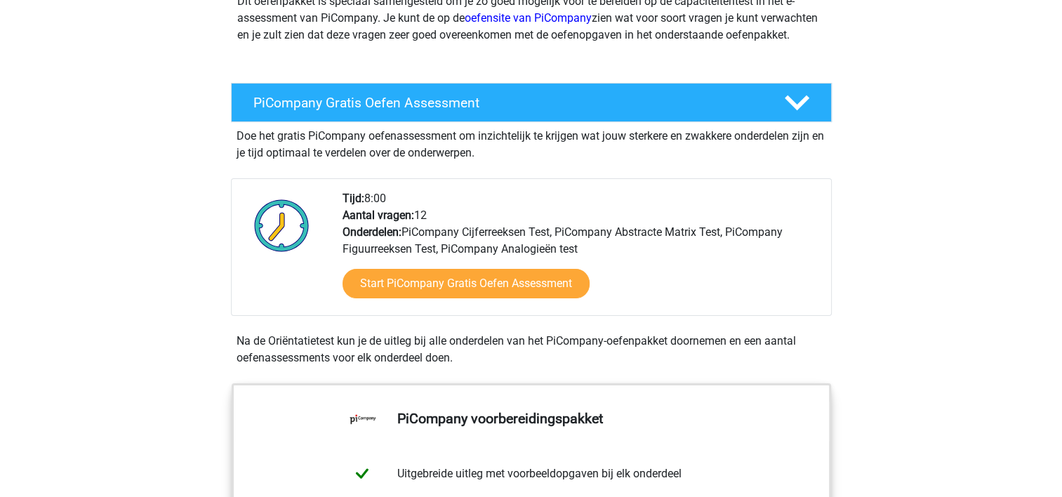
scroll to position [211, 0]
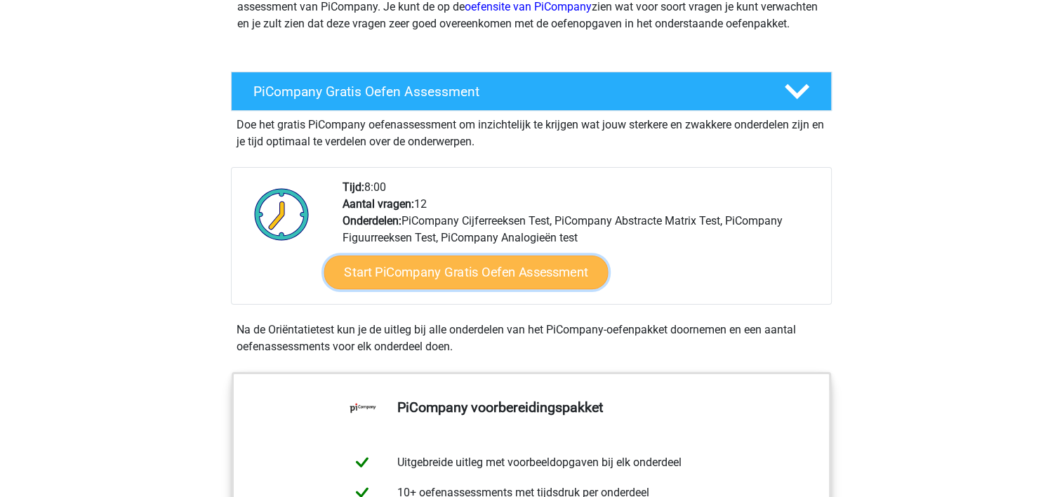
click at [412, 289] on link "Start PiCompany Gratis Oefen Assessment" at bounding box center [466, 273] width 284 height 34
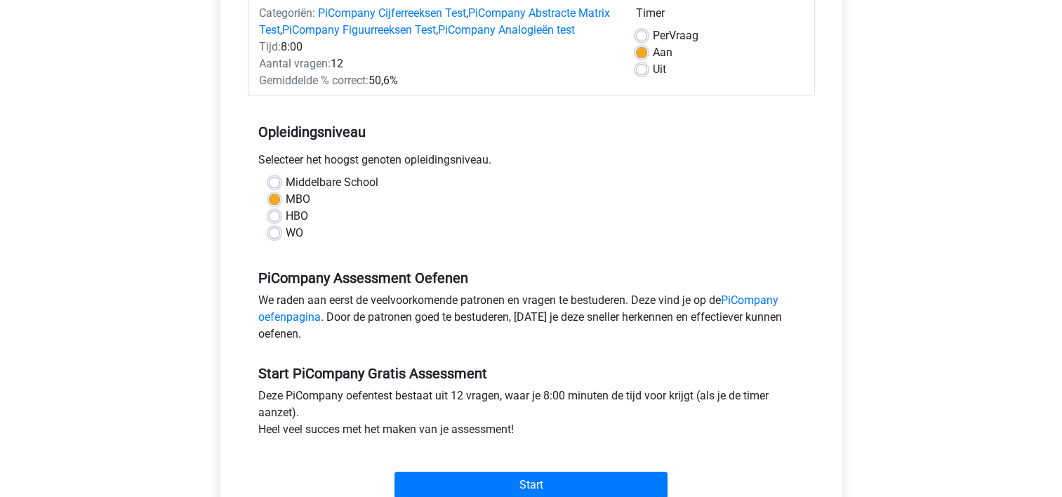
scroll to position [281, 0]
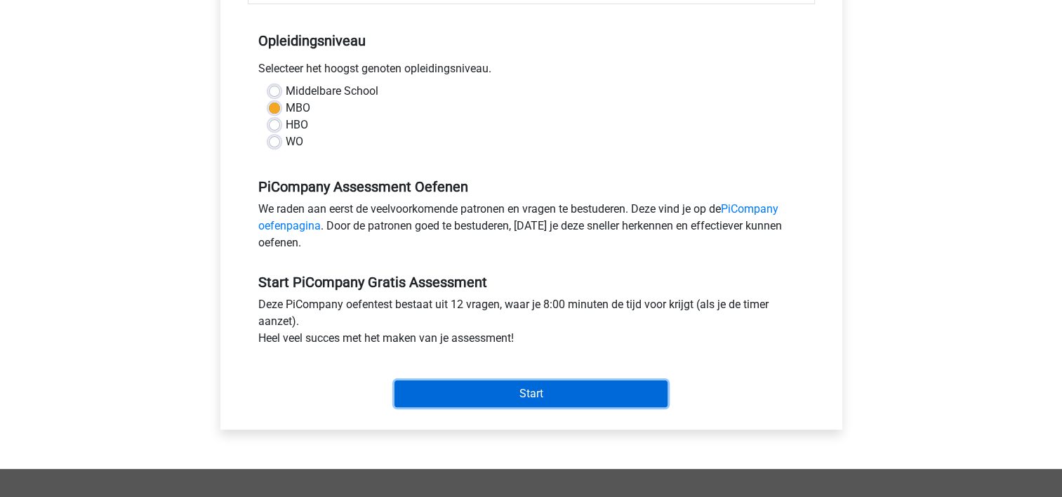
click at [514, 407] on input "Start" at bounding box center [531, 394] width 273 height 27
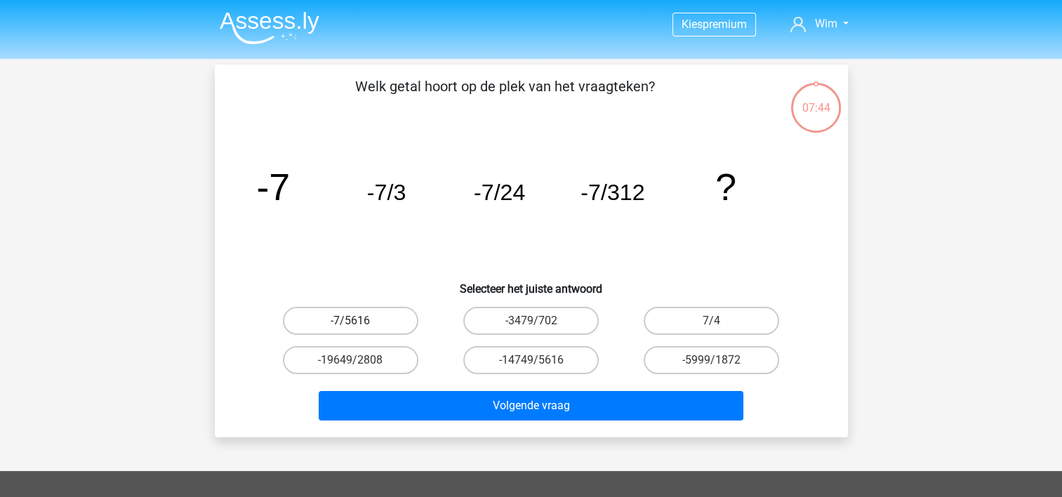
click at [352, 315] on label "-7/5616" at bounding box center [351, 321] width 136 height 28
click at [352, 321] on input "-7/5616" at bounding box center [354, 325] width 9 height 9
radio input "true"
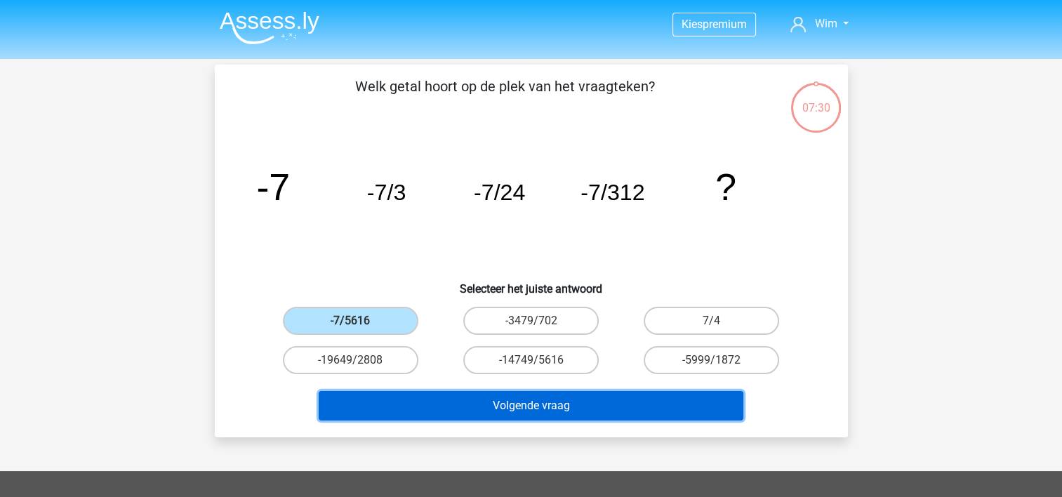
click at [532, 404] on button "Volgende vraag" at bounding box center [531, 405] width 425 height 29
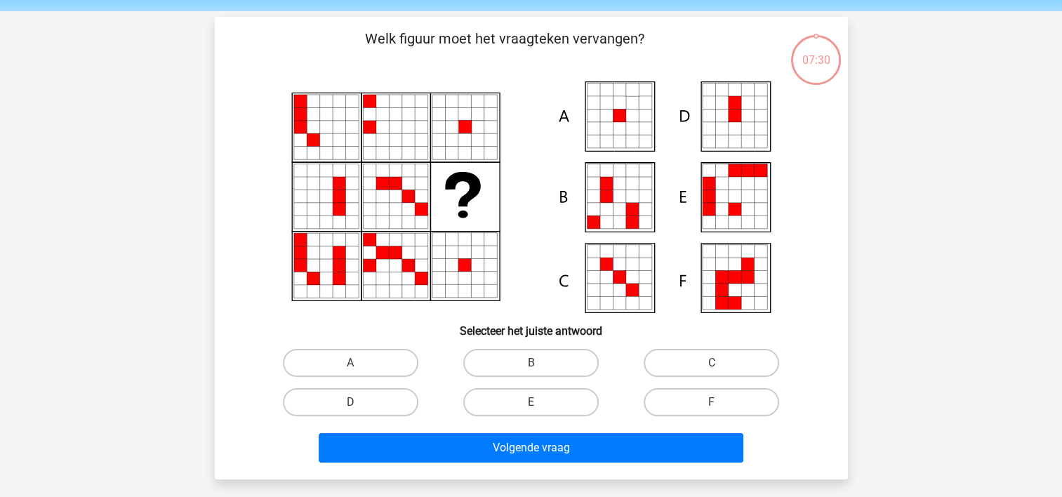
scroll to position [65, 0]
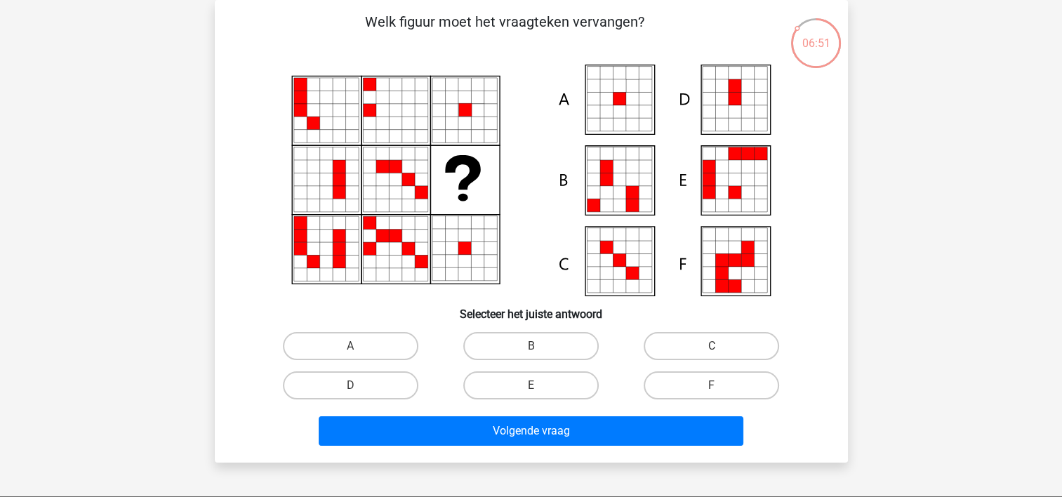
click at [355, 352] on input "A" at bounding box center [354, 350] width 9 height 9
radio input "true"
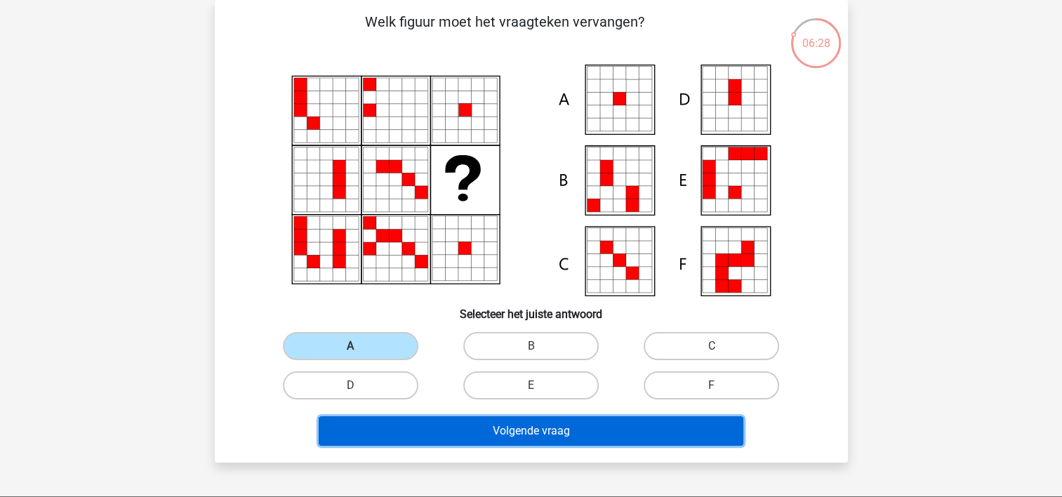
click at [580, 433] on button "Volgende vraag" at bounding box center [531, 430] width 425 height 29
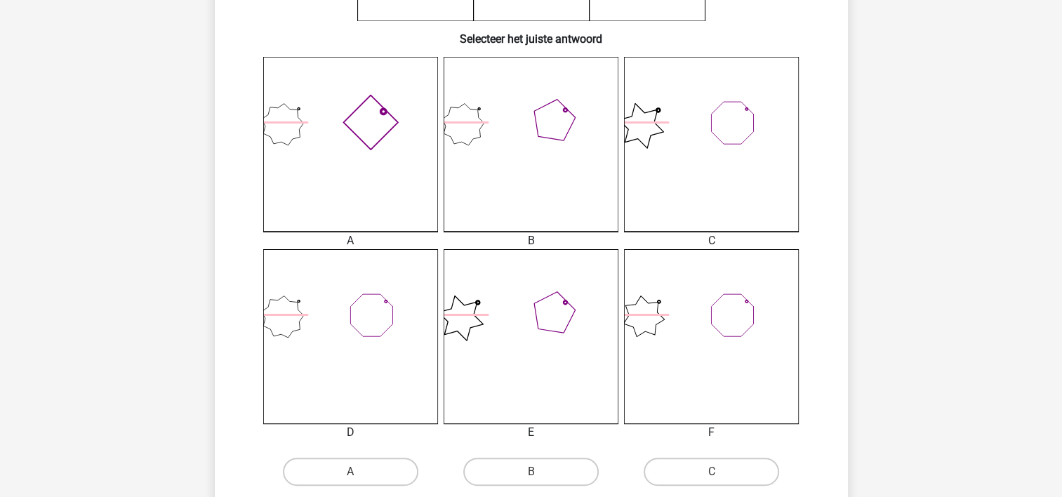
scroll to position [351, 0]
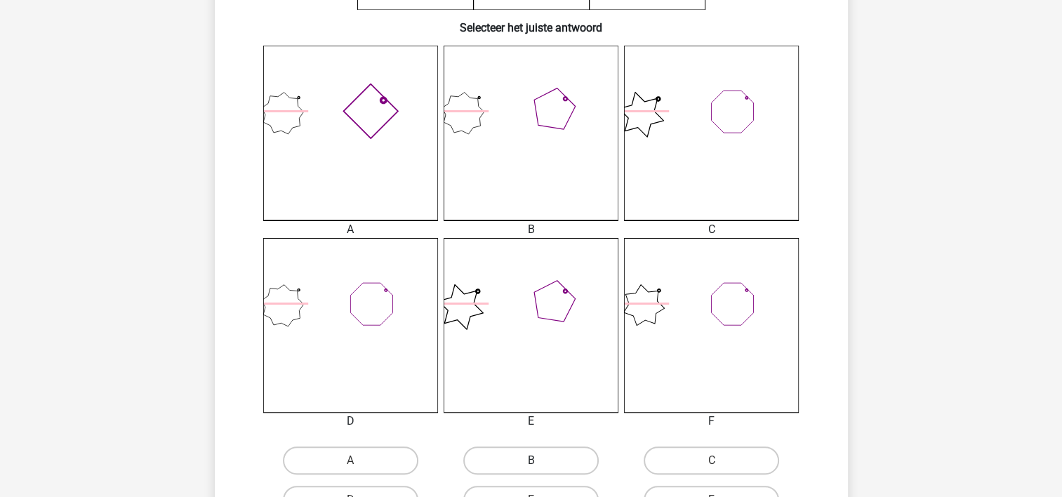
click at [542, 463] on label "B" at bounding box center [531, 461] width 136 height 28
click at [540, 463] on input "B" at bounding box center [535, 465] width 9 height 9
radio input "true"
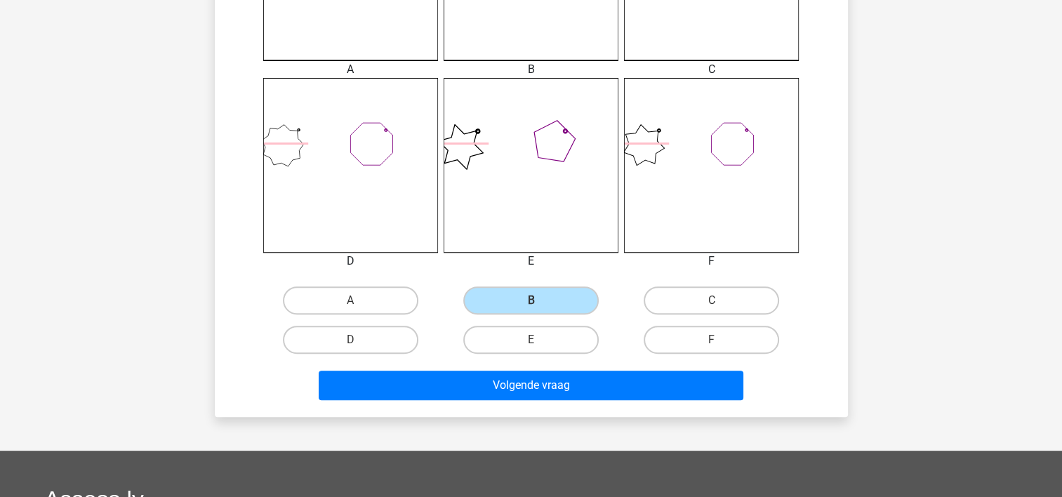
scroll to position [562, 0]
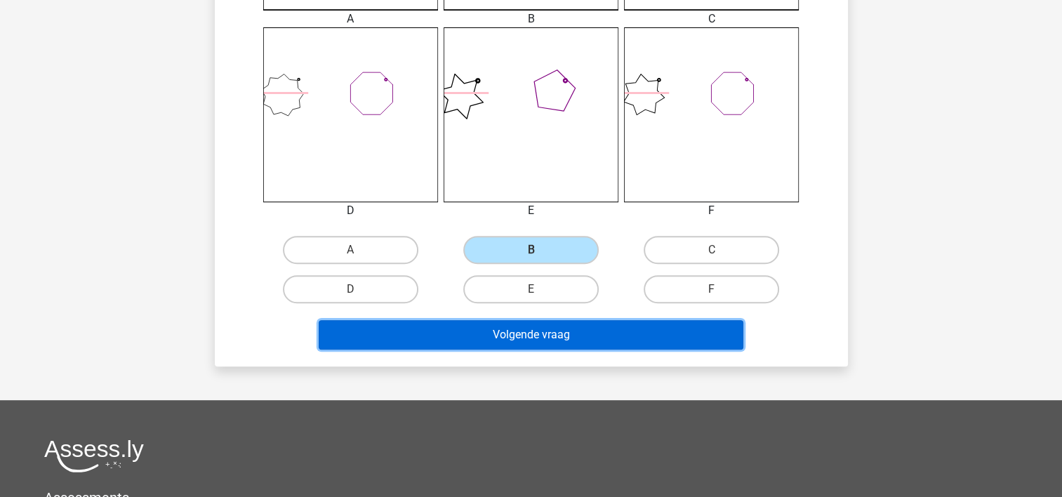
click at [539, 337] on button "Volgende vraag" at bounding box center [531, 334] width 425 height 29
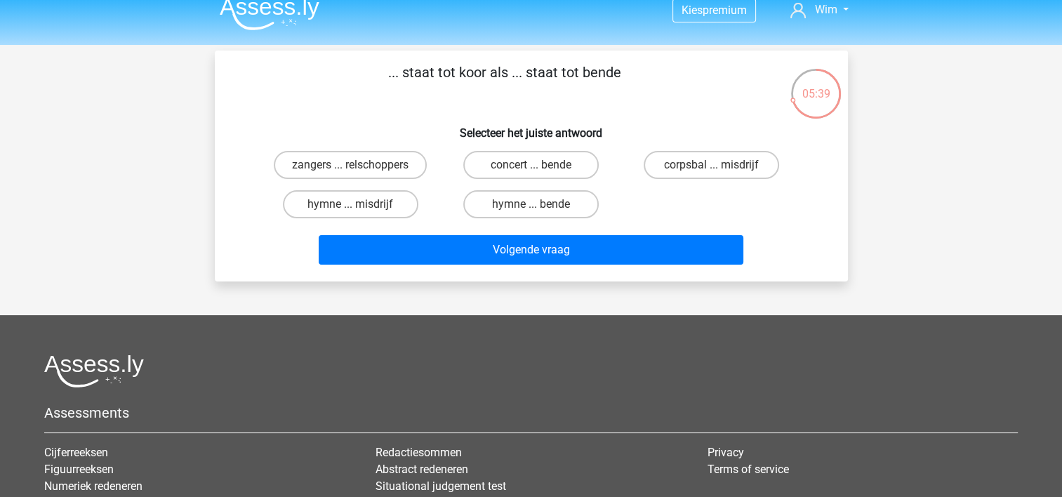
scroll to position [0, 0]
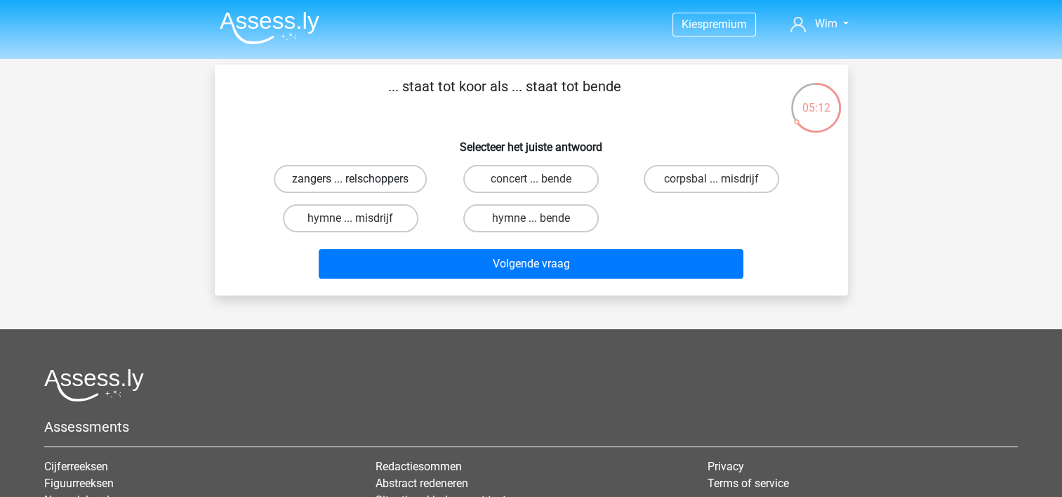
click at [349, 183] on label "zangers ... relschoppers" at bounding box center [350, 179] width 153 height 28
click at [350, 183] on input "zangers ... relschoppers" at bounding box center [354, 183] width 9 height 9
radio input "true"
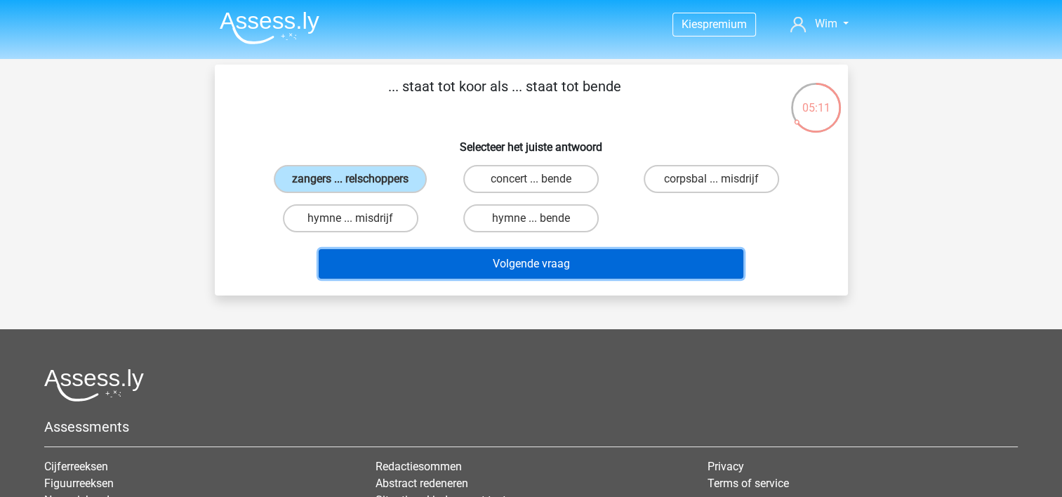
click at [529, 265] on button "Volgende vraag" at bounding box center [531, 263] width 425 height 29
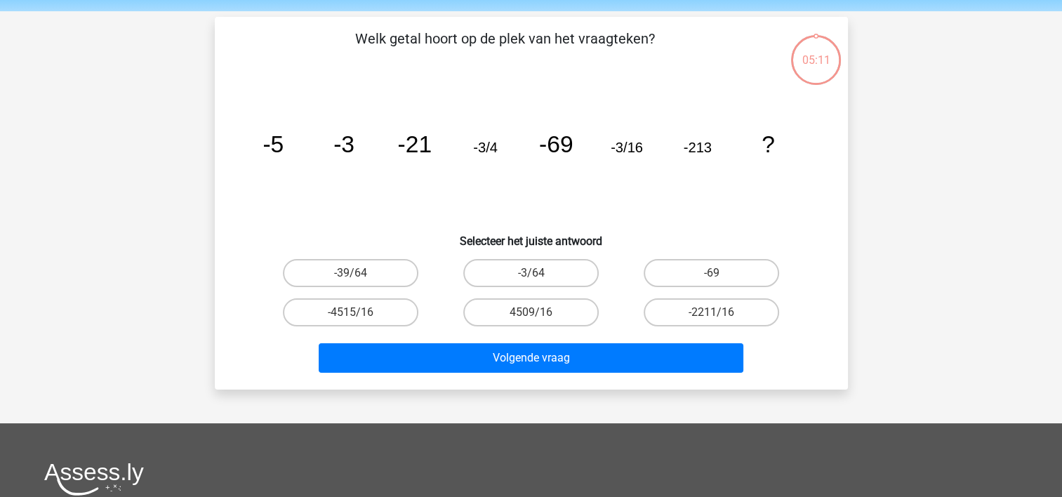
scroll to position [65, 0]
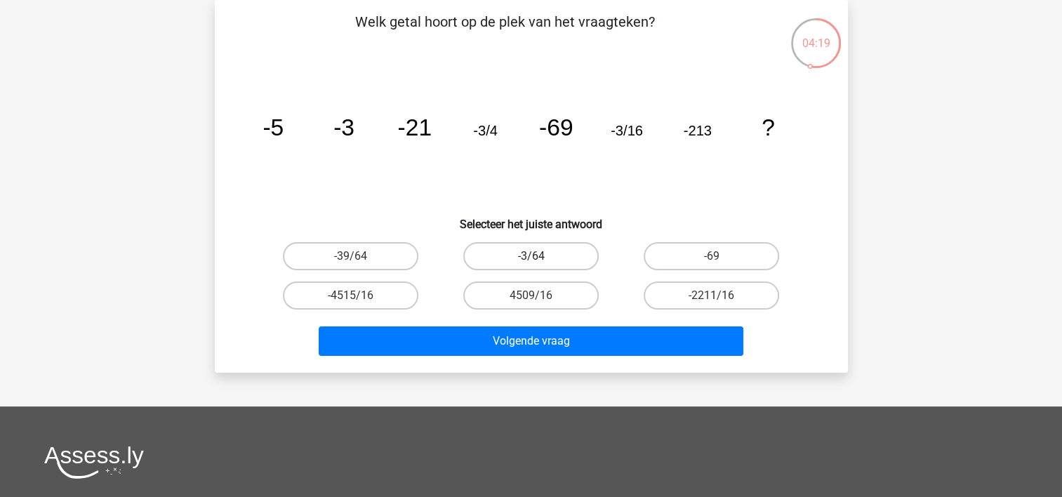
click at [541, 253] on label "-3/64" at bounding box center [531, 256] width 136 height 28
click at [540, 256] on input "-3/64" at bounding box center [535, 260] width 9 height 9
radio input "true"
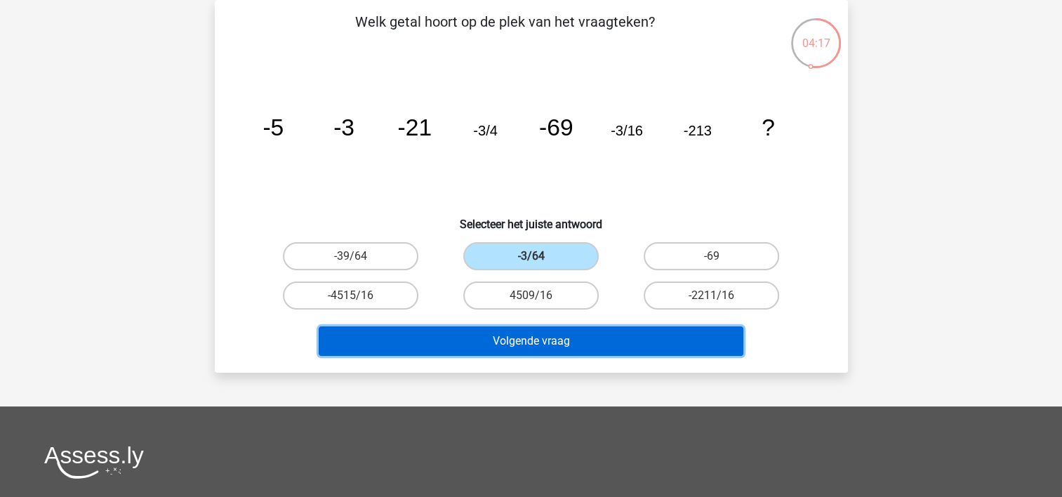
click at [529, 334] on button "Volgende vraag" at bounding box center [531, 341] width 425 height 29
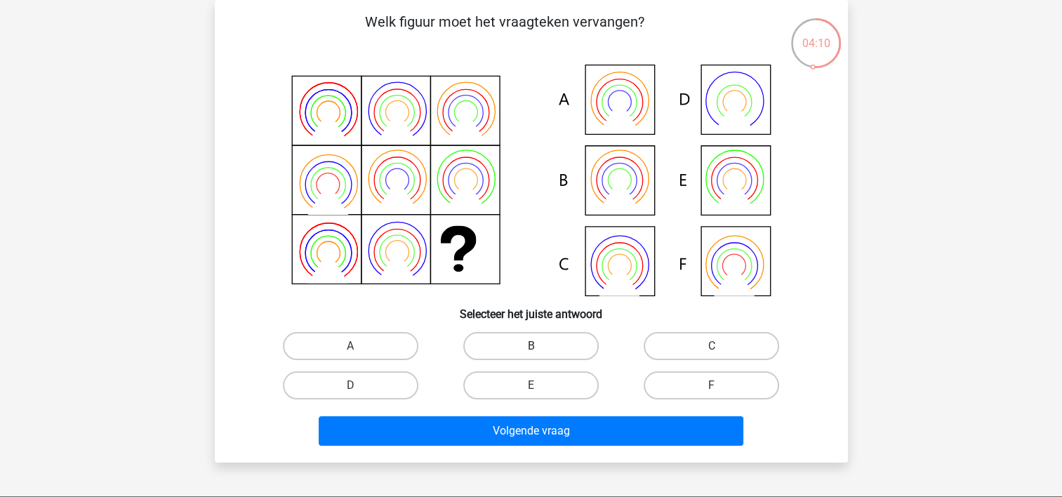
click at [551, 341] on label "B" at bounding box center [531, 346] width 136 height 28
click at [540, 346] on input "B" at bounding box center [535, 350] width 9 height 9
radio input "true"
click at [696, 379] on label "F" at bounding box center [712, 385] width 136 height 28
click at [712, 385] on input "F" at bounding box center [716, 389] width 9 height 9
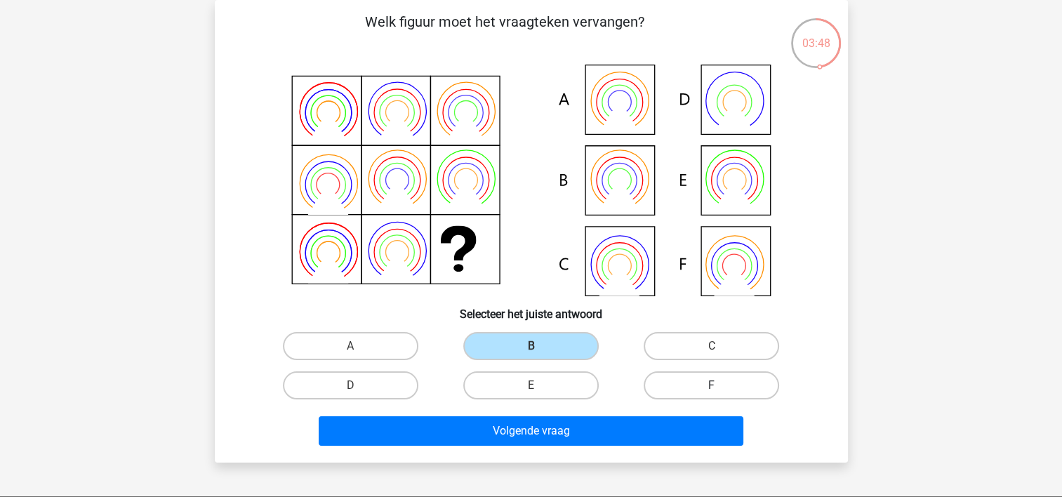
radio input "true"
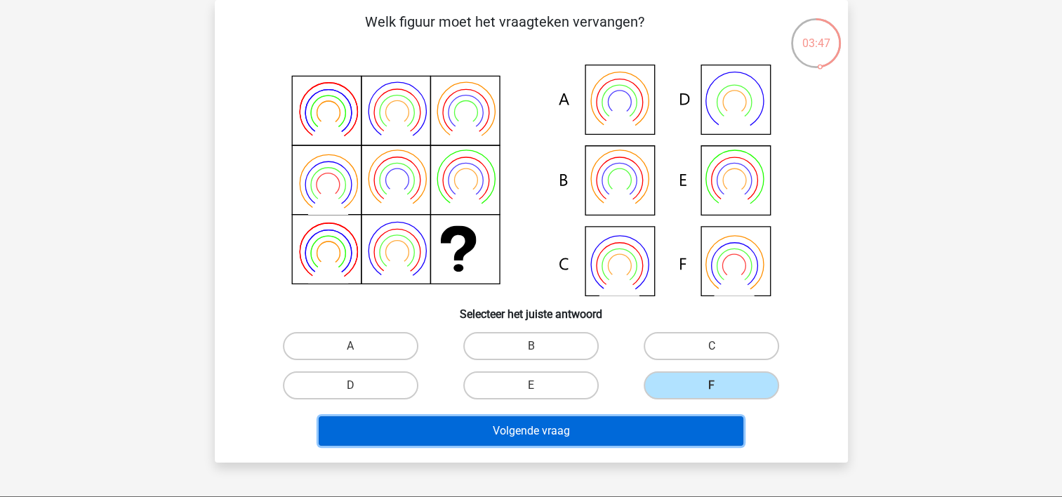
click at [579, 426] on button "Volgende vraag" at bounding box center [531, 430] width 425 height 29
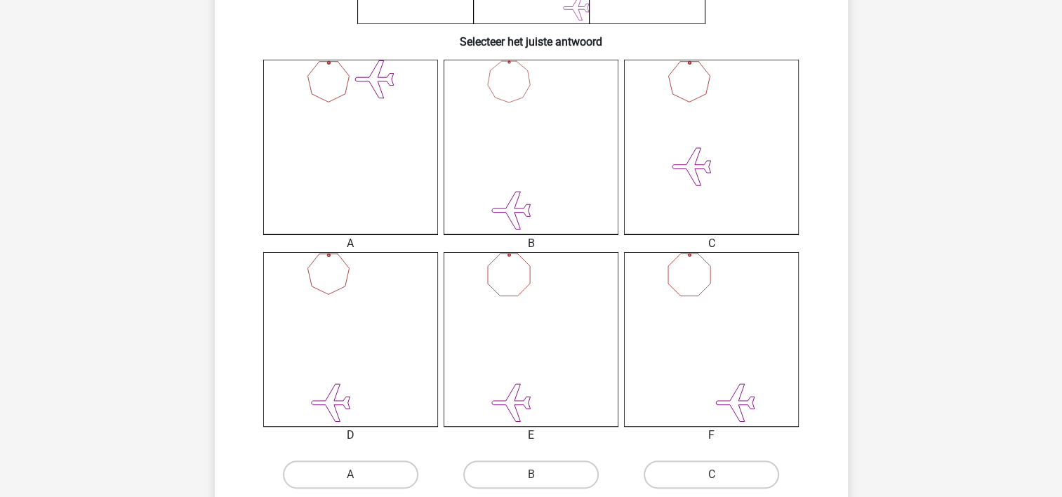
scroll to position [351, 0]
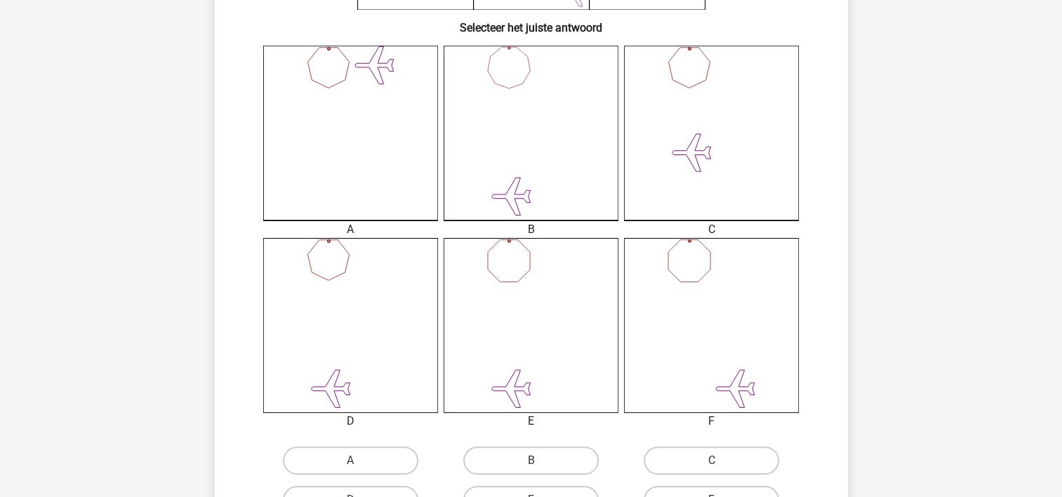
click at [334, 368] on icon at bounding box center [350, 325] width 175 height 175
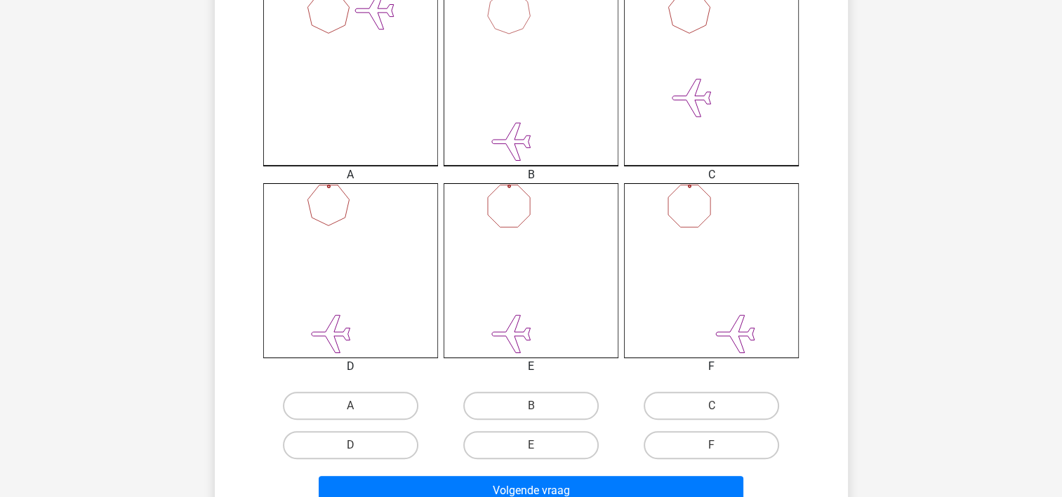
scroll to position [421, 0]
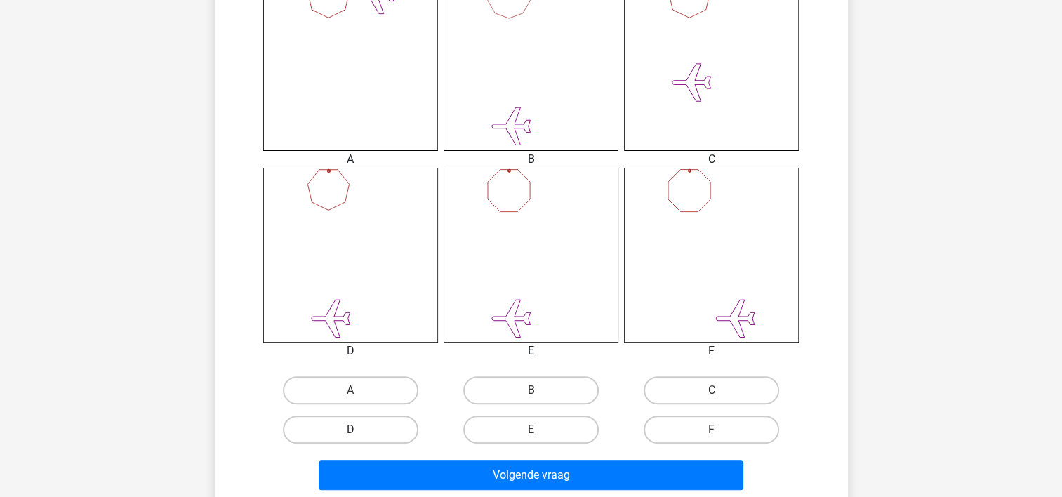
click at [321, 430] on label "D" at bounding box center [351, 430] width 136 height 28
click at [350, 430] on input "D" at bounding box center [354, 434] width 9 height 9
radio input "true"
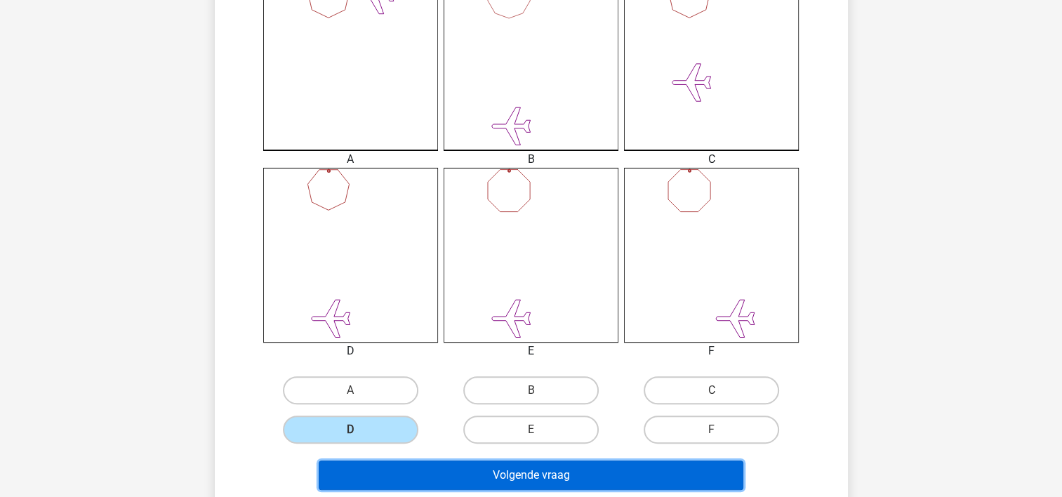
click at [419, 471] on button "Volgende vraag" at bounding box center [531, 475] width 425 height 29
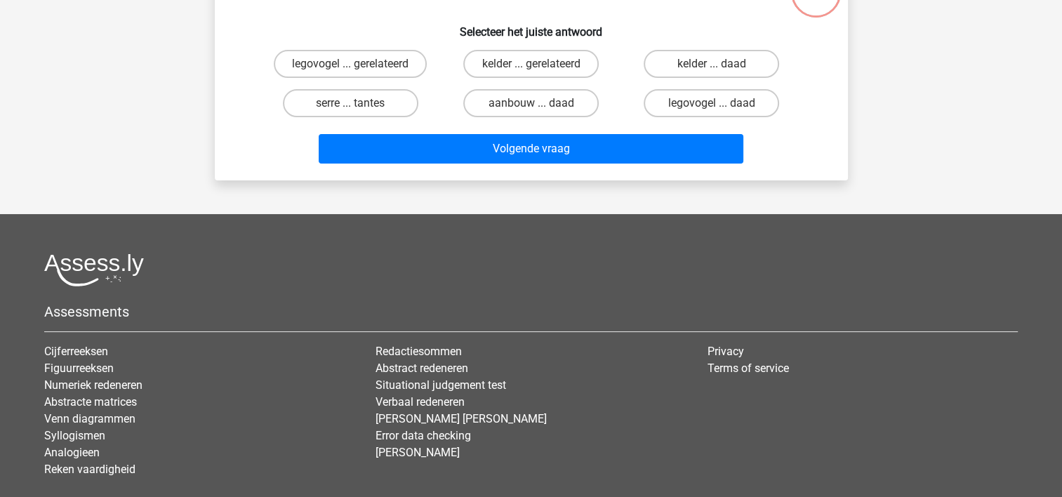
scroll to position [65, 0]
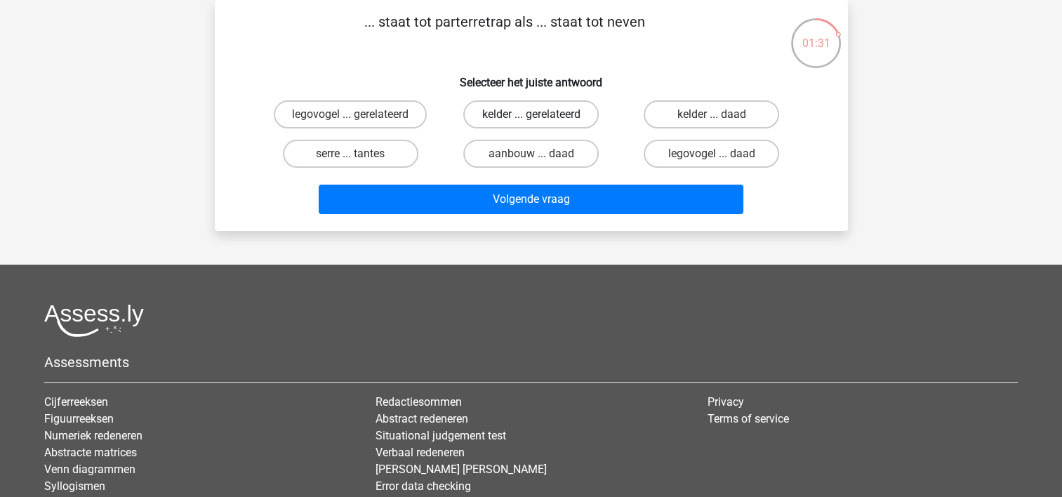
click at [539, 111] on label "kelder ... gerelateerd" at bounding box center [531, 114] width 136 height 28
click at [539, 114] on input "kelder ... gerelateerd" at bounding box center [535, 118] width 9 height 9
radio input "true"
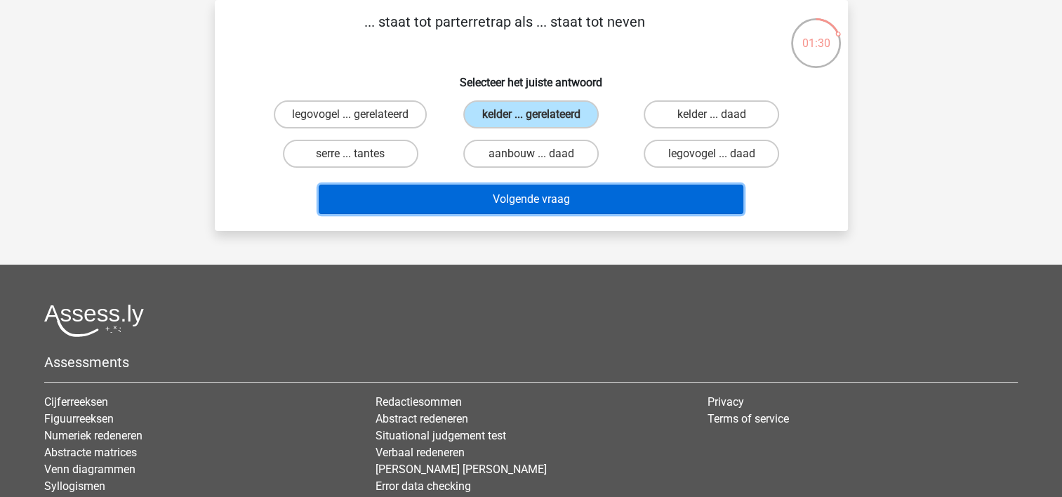
click at [521, 200] on button "Volgende vraag" at bounding box center [531, 199] width 425 height 29
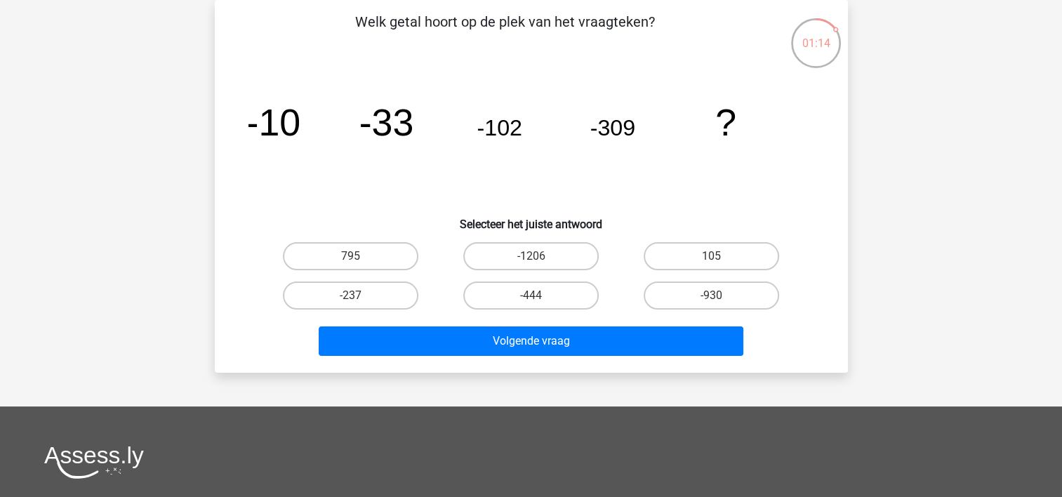
click at [532, 261] on input "-1206" at bounding box center [535, 260] width 9 height 9
radio input "true"
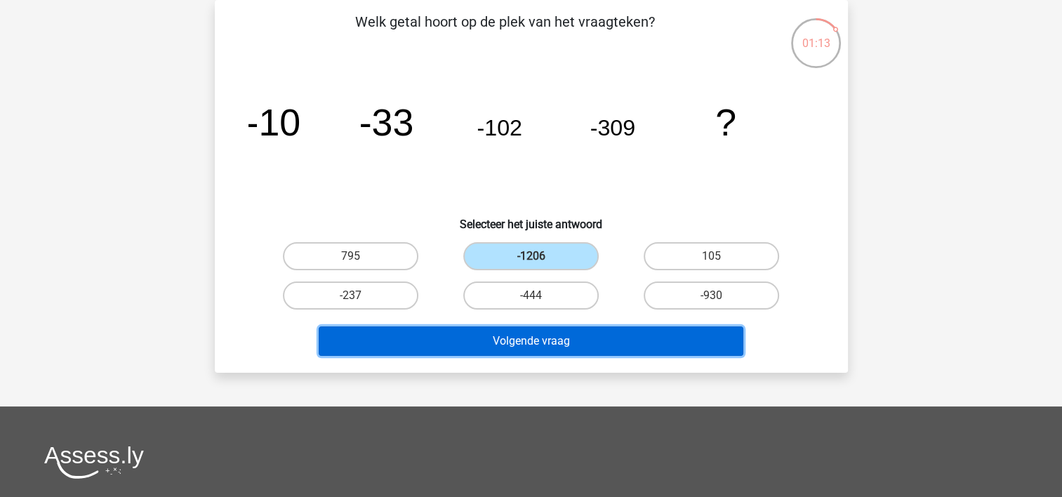
click at [539, 342] on button "Volgende vraag" at bounding box center [531, 341] width 425 height 29
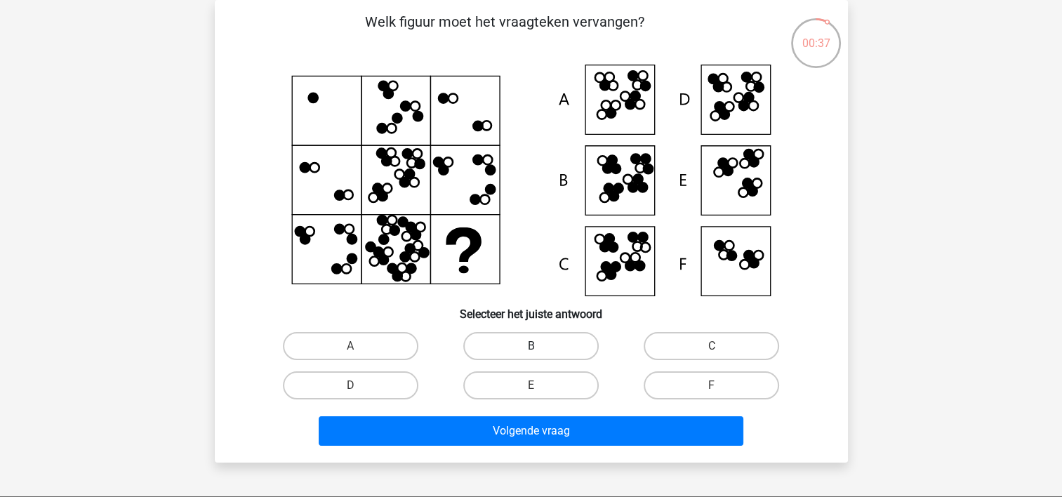
drag, startPoint x: 548, startPoint y: 348, endPoint x: 545, endPoint y: 355, distance: 7.6
click at [548, 349] on label "B" at bounding box center [531, 346] width 136 height 28
click at [540, 349] on input "B" at bounding box center [535, 350] width 9 height 9
radio input "true"
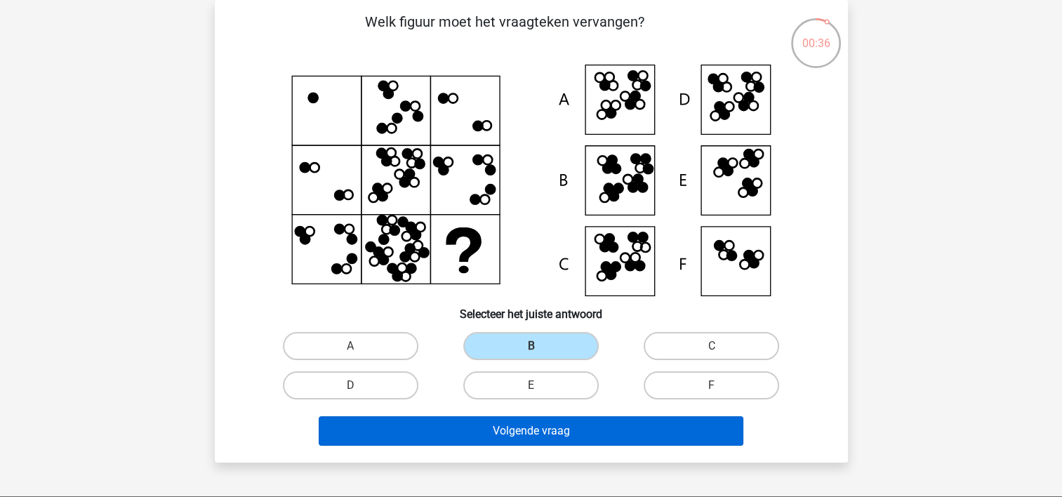
drag, startPoint x: 525, startPoint y: 410, endPoint x: 525, endPoint y: 421, distance: 10.5
click at [525, 419] on div "Volgende vraag" at bounding box center [531, 428] width 588 height 46
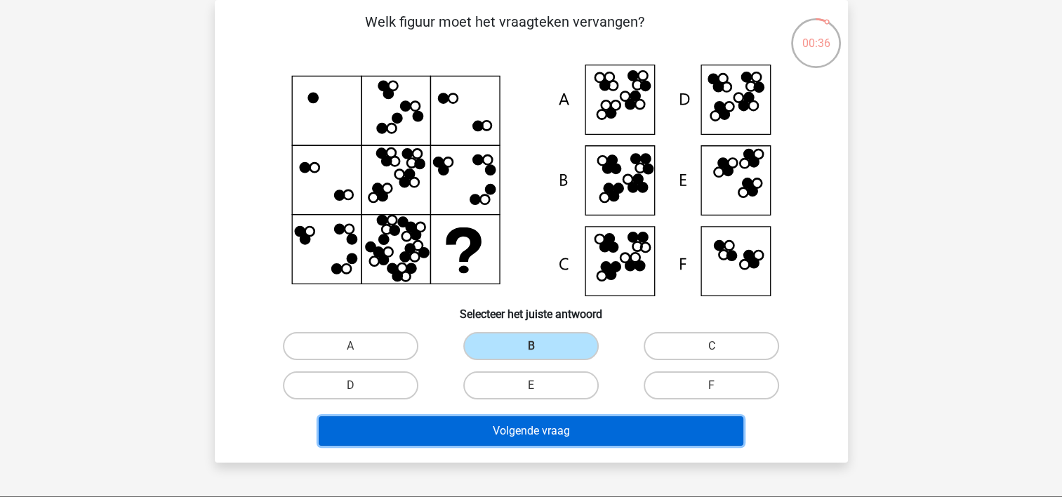
click at [525, 426] on button "Volgende vraag" at bounding box center [531, 430] width 425 height 29
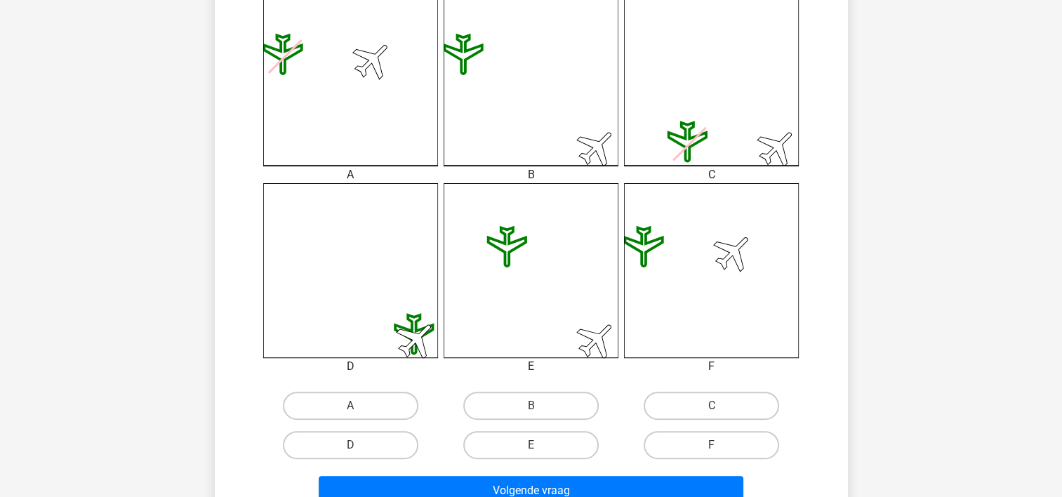
scroll to position [486, 0]
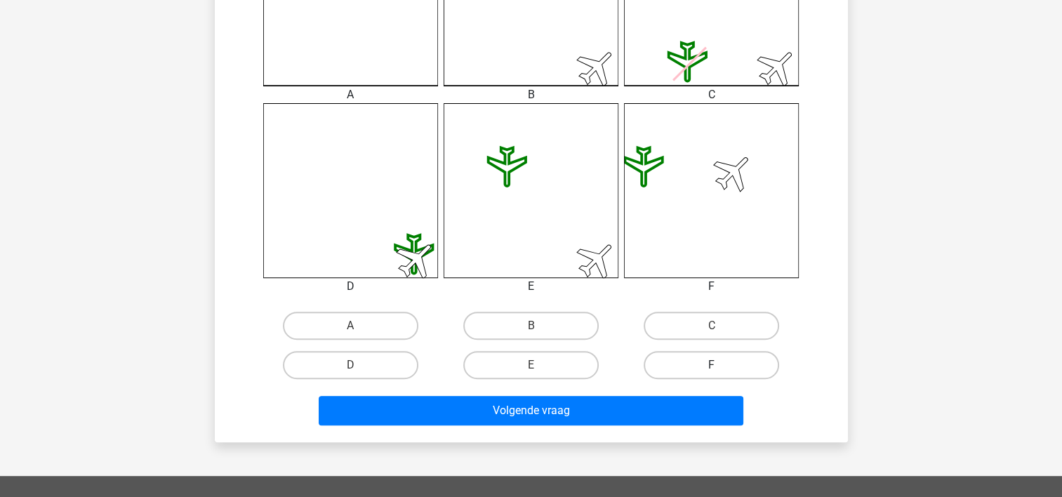
click at [720, 360] on label "F" at bounding box center [712, 365] width 136 height 28
click at [720, 365] on input "F" at bounding box center [716, 369] width 9 height 9
radio input "true"
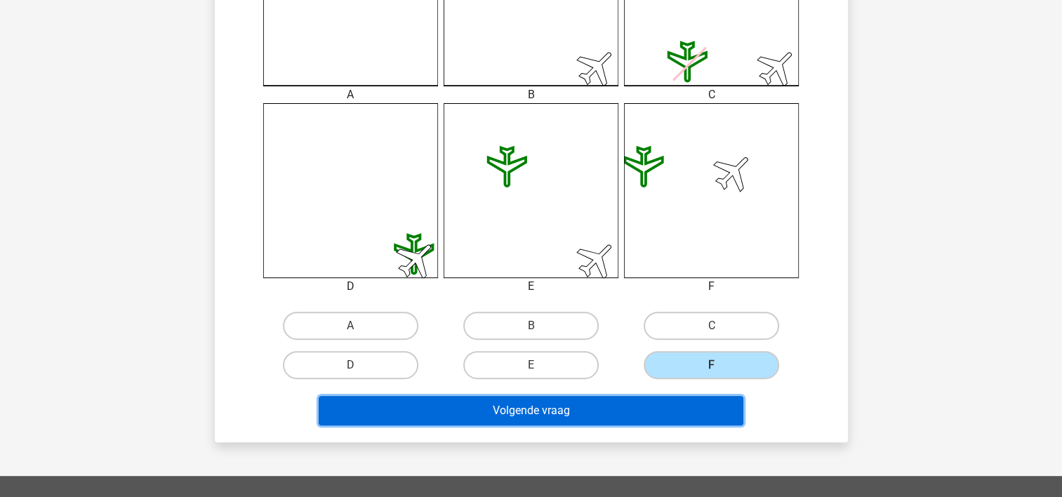
click at [618, 411] on button "Volgende vraag" at bounding box center [531, 410] width 425 height 29
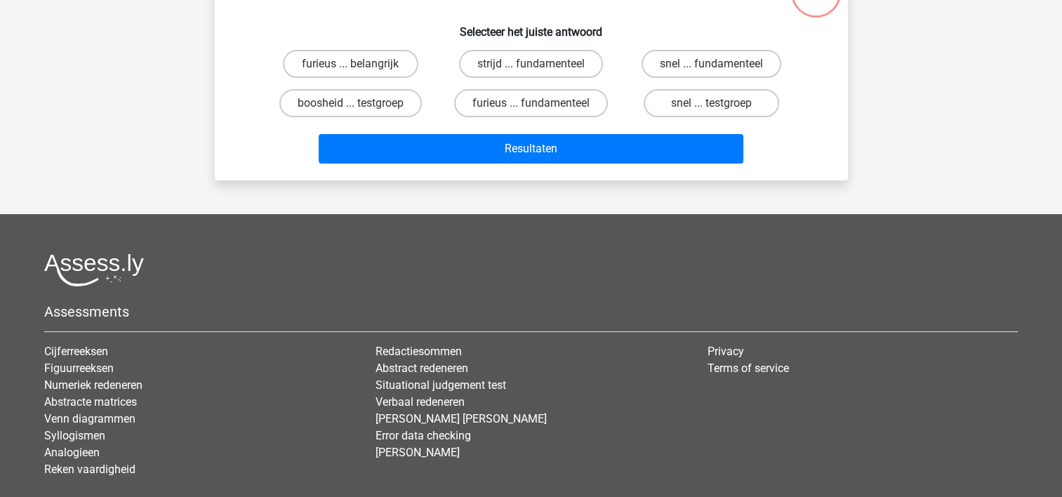
scroll to position [65, 0]
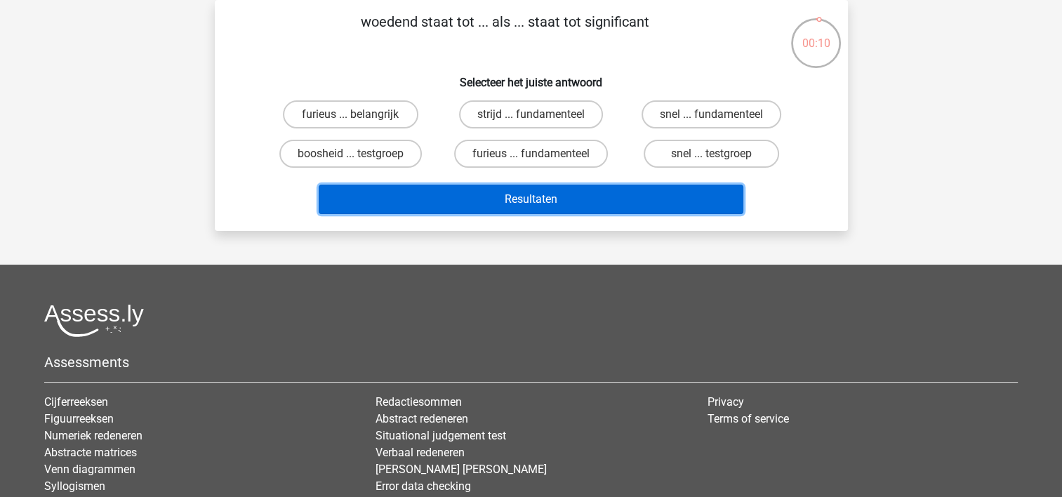
click at [538, 197] on button "Resultaten" at bounding box center [531, 199] width 425 height 29
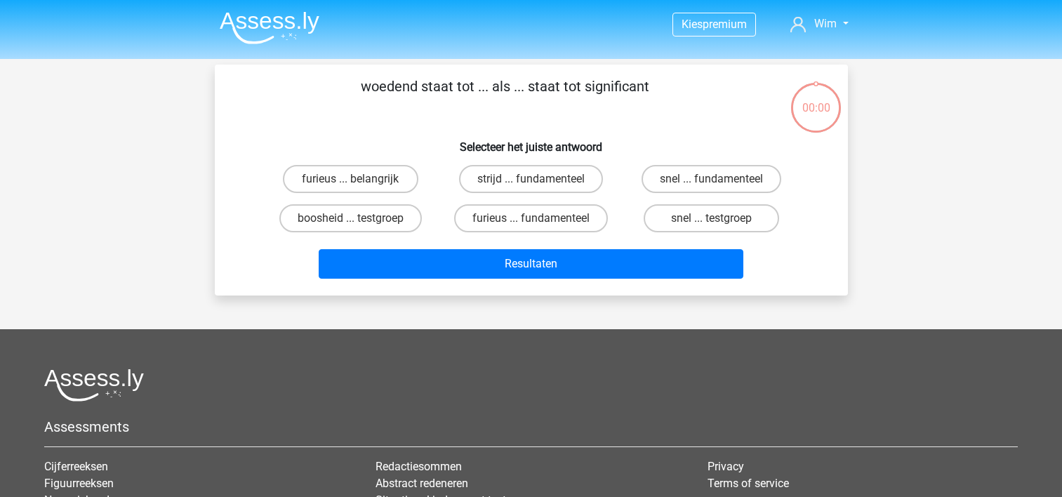
scroll to position [65, 0]
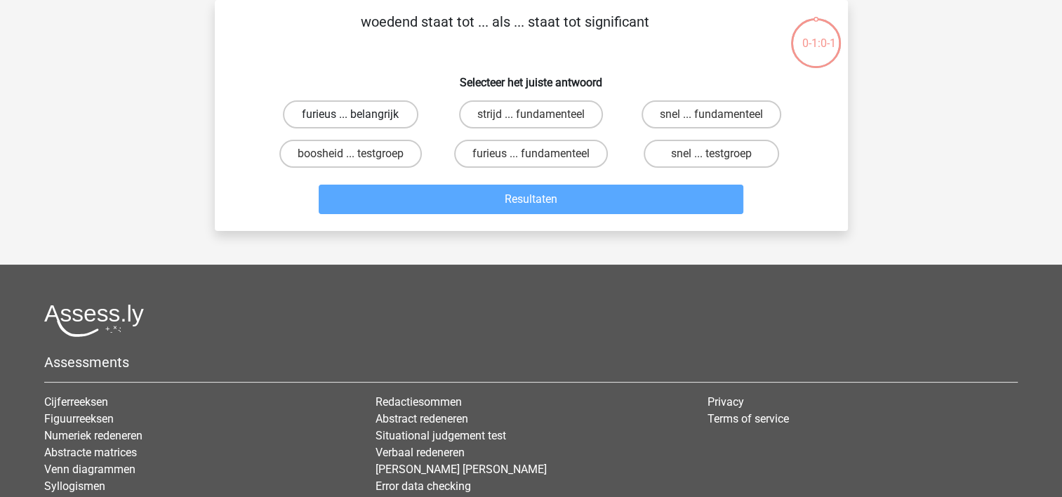
click at [376, 112] on label "furieus ... belangrijk" at bounding box center [351, 114] width 136 height 28
click at [360, 114] on input "furieus ... belangrijk" at bounding box center [354, 118] width 9 height 9
radio input "true"
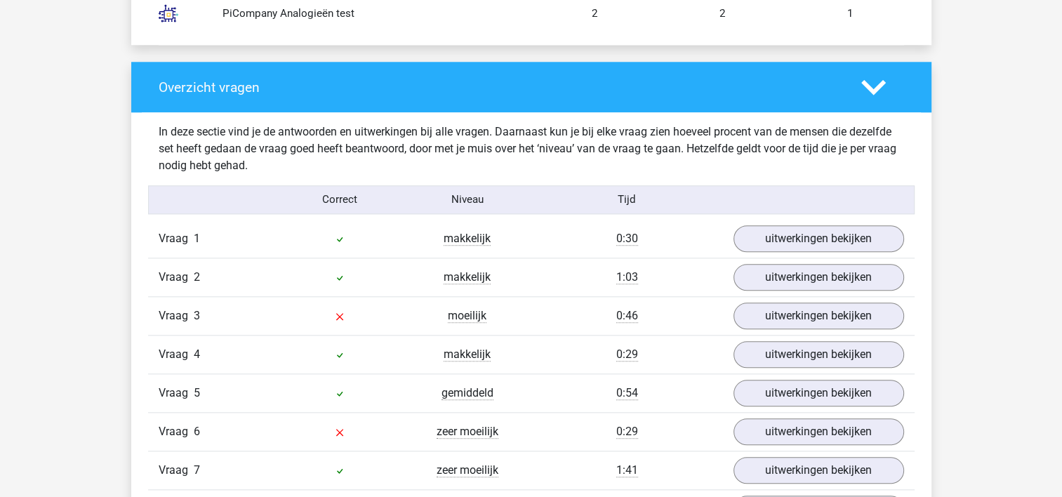
scroll to position [1475, 0]
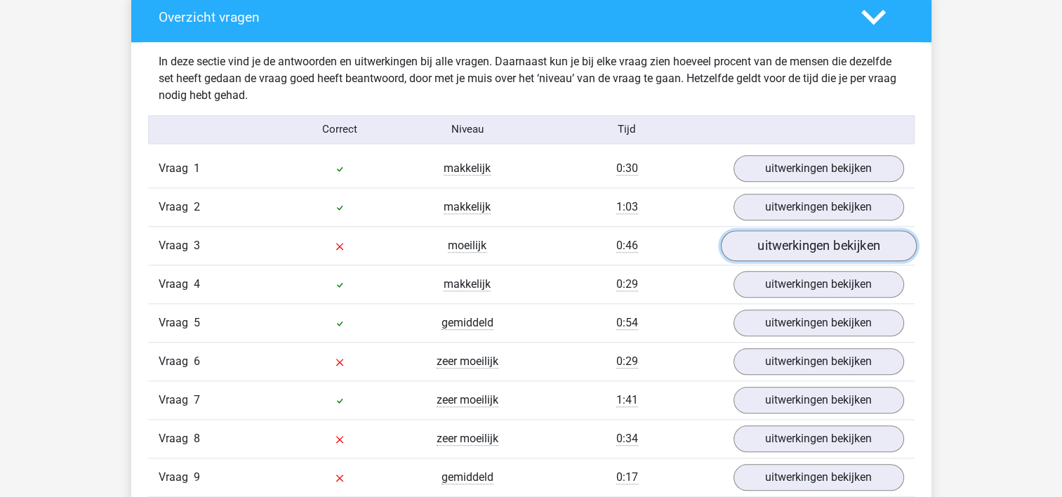
click at [848, 240] on link "uitwerkingen bekijken" at bounding box center [818, 245] width 196 height 31
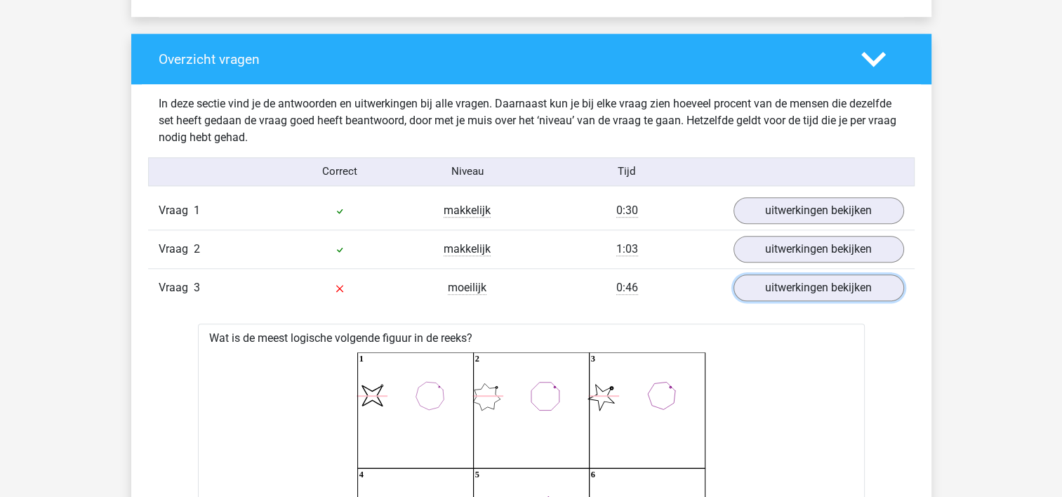
scroll to position [1404, 0]
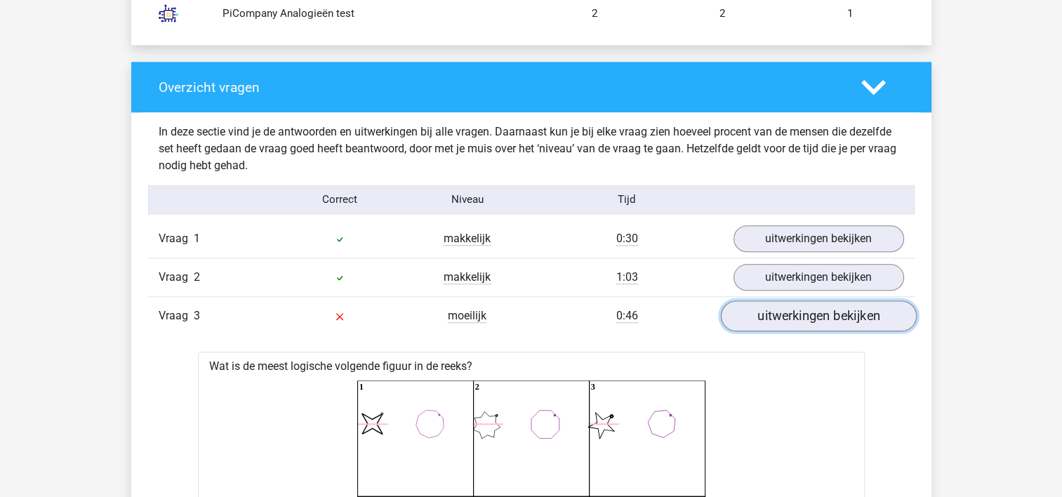
click at [826, 310] on link "uitwerkingen bekijken" at bounding box center [818, 316] width 196 height 31
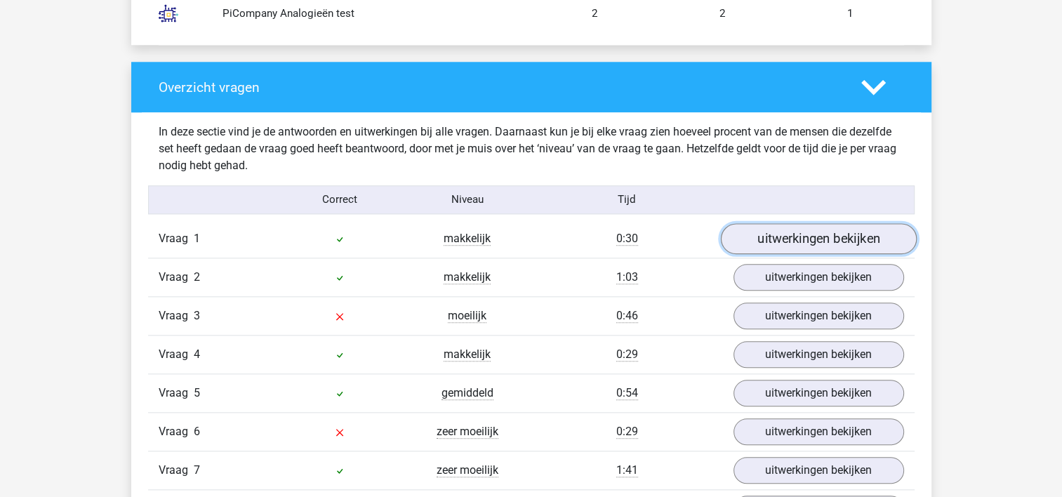
click at [819, 239] on link "uitwerkingen bekijken" at bounding box center [818, 238] width 196 height 31
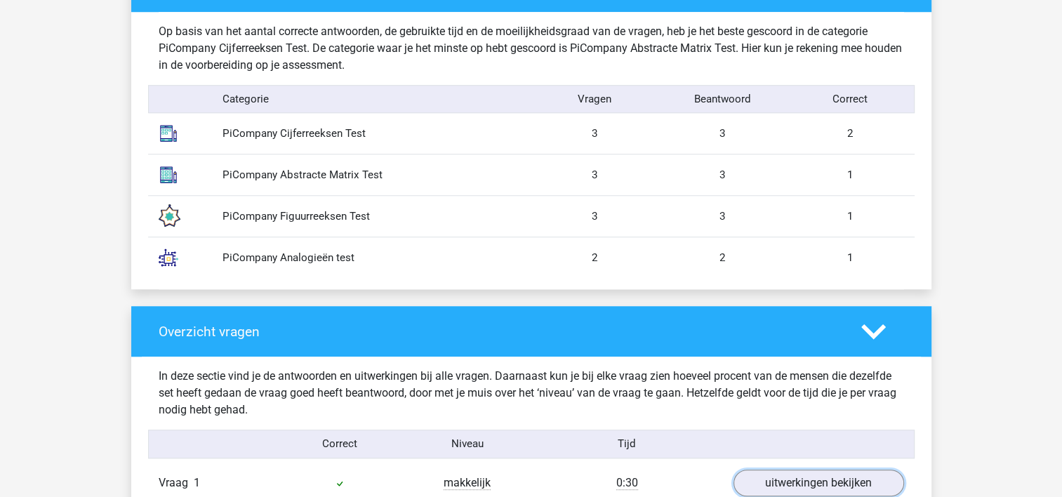
scroll to position [1194, 0]
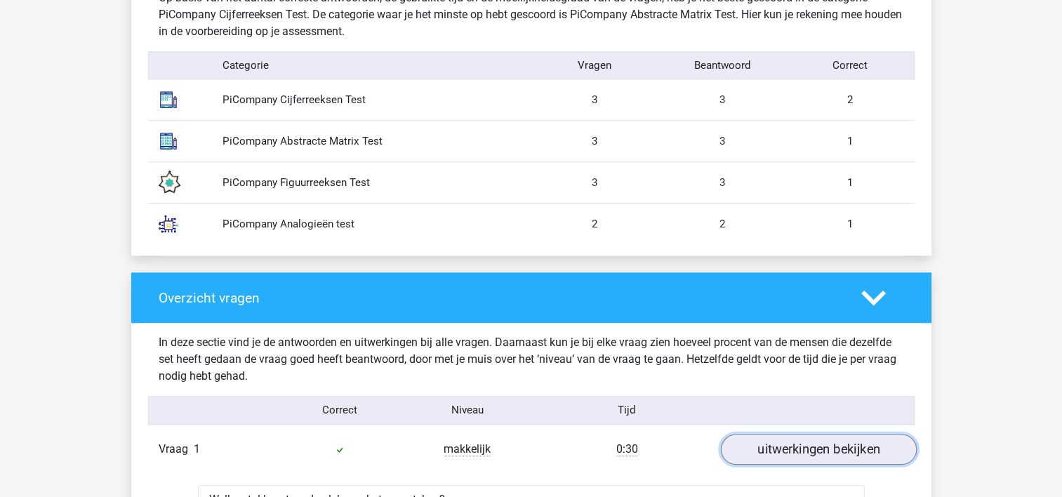
click at [823, 447] on link "uitwerkingen bekijken" at bounding box center [818, 449] width 196 height 31
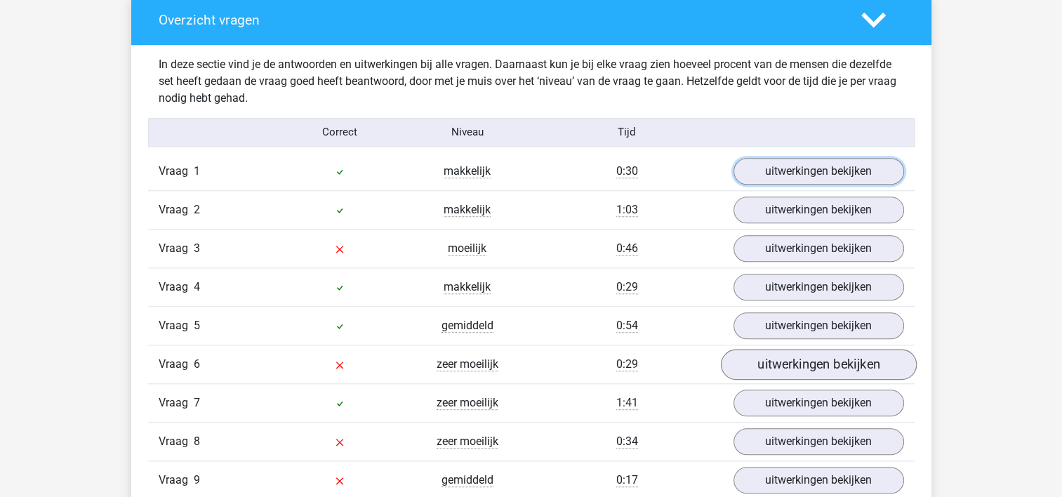
scroll to position [1475, 0]
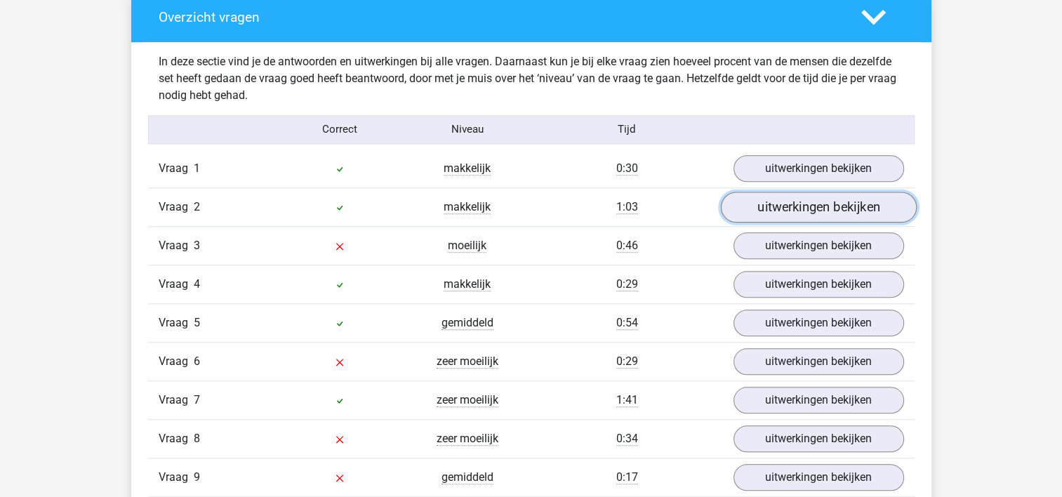
click at [798, 211] on link "uitwerkingen bekijken" at bounding box center [818, 207] width 196 height 31
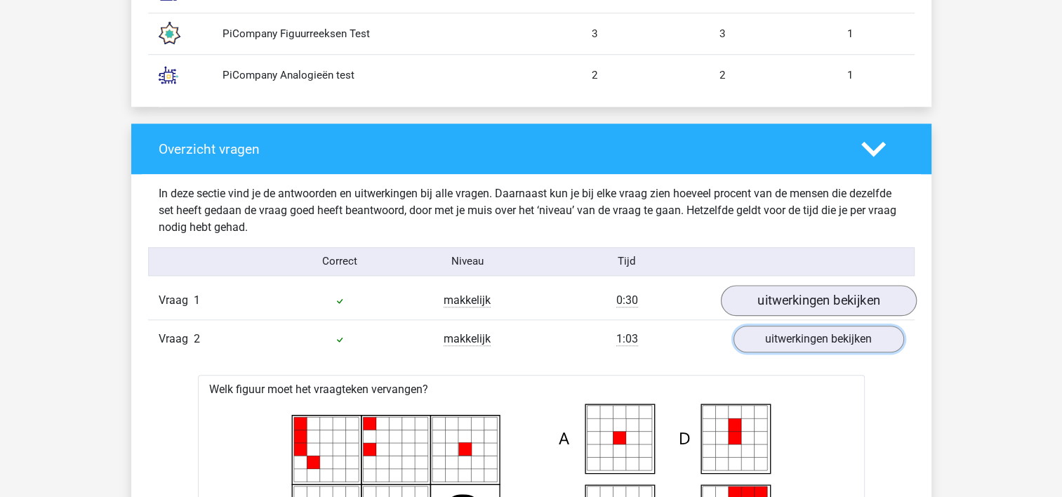
scroll to position [1334, 0]
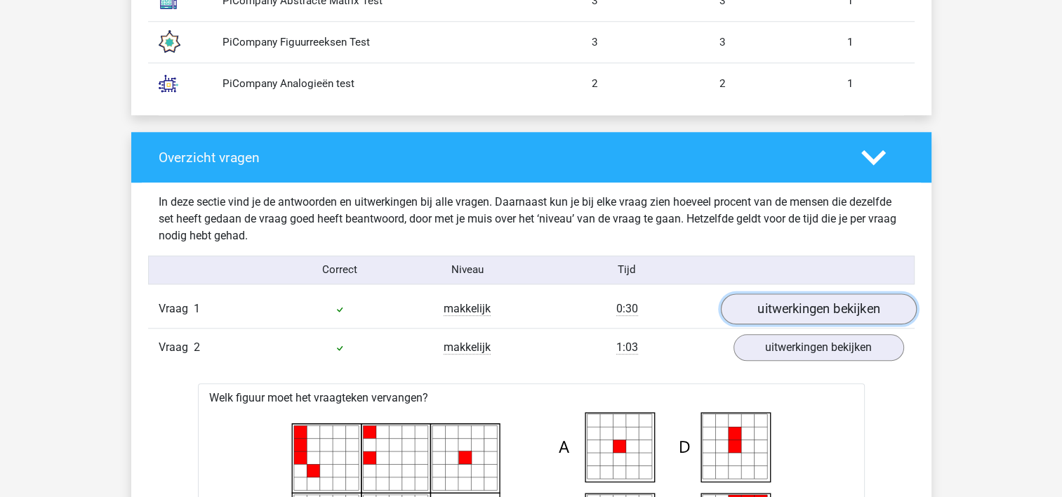
click at [803, 301] on link "uitwerkingen bekijken" at bounding box center [818, 309] width 196 height 31
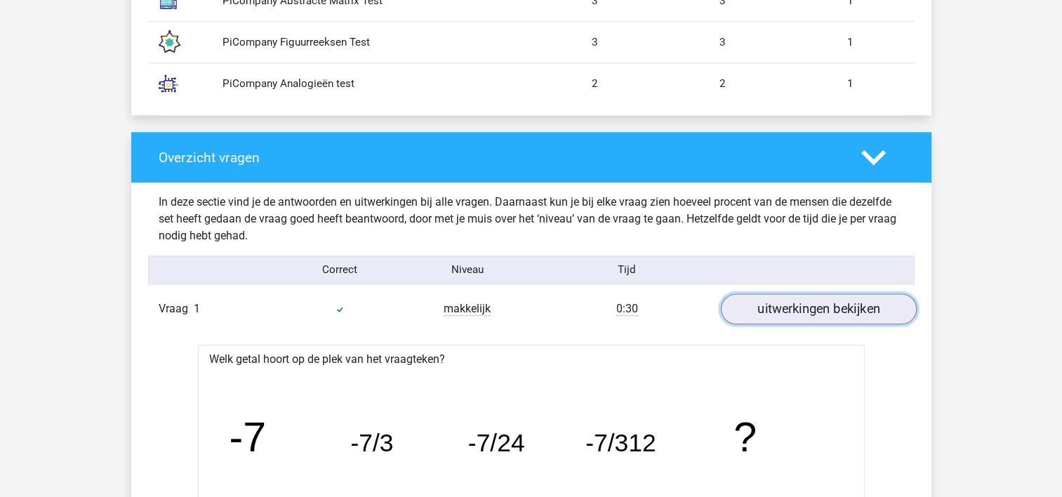
click at [805, 295] on link "uitwerkingen bekijken" at bounding box center [818, 309] width 196 height 31
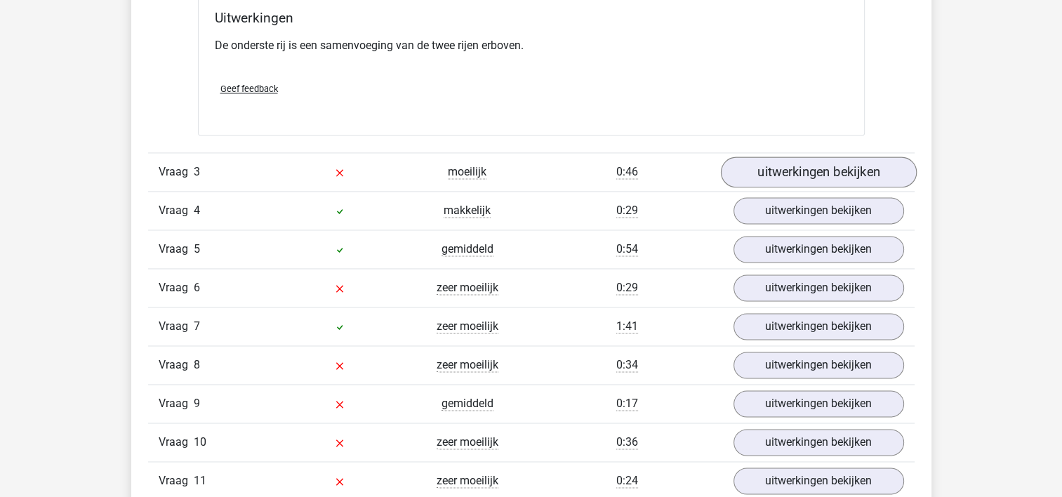
scroll to position [2107, 0]
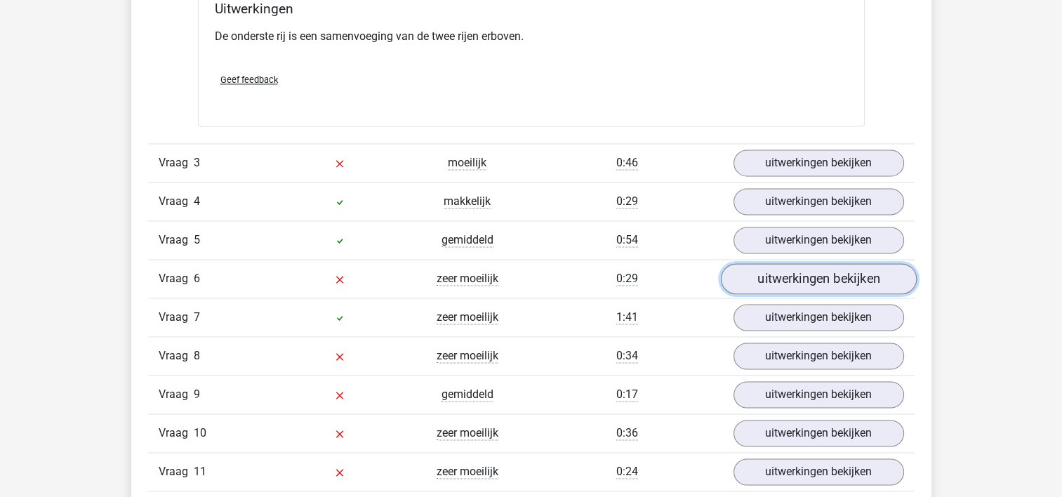
click at [787, 277] on link "uitwerkingen bekijken" at bounding box center [818, 279] width 196 height 31
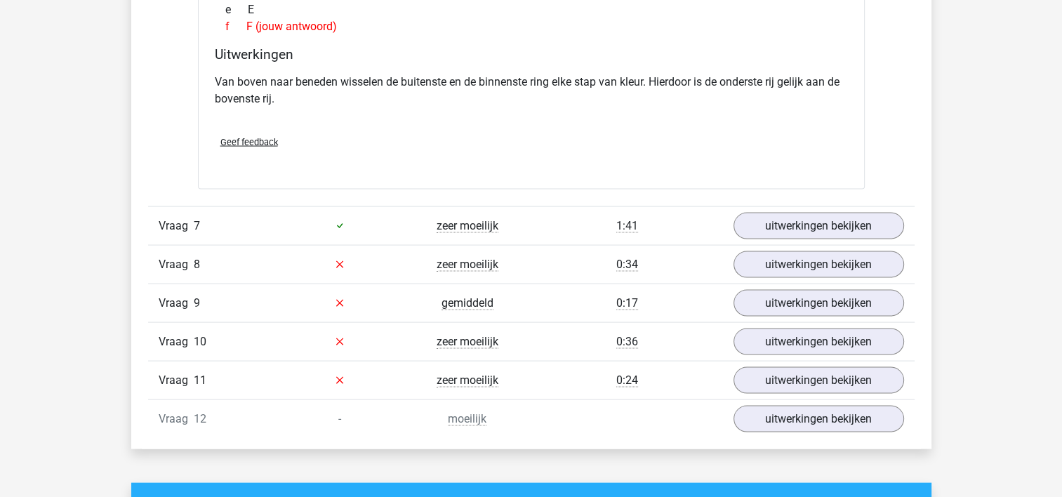
scroll to position [2809, 0]
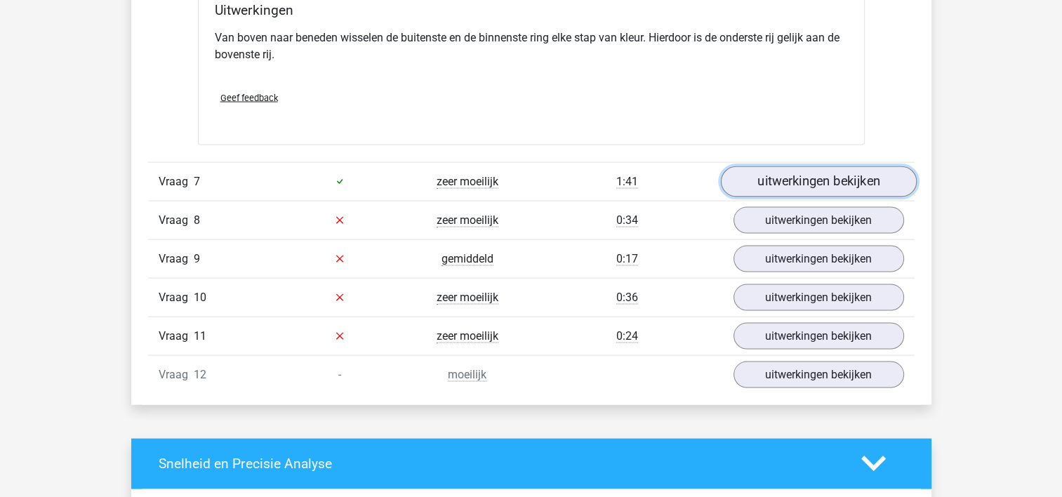
click at [803, 183] on link "uitwerkingen bekijken" at bounding box center [818, 181] width 196 height 31
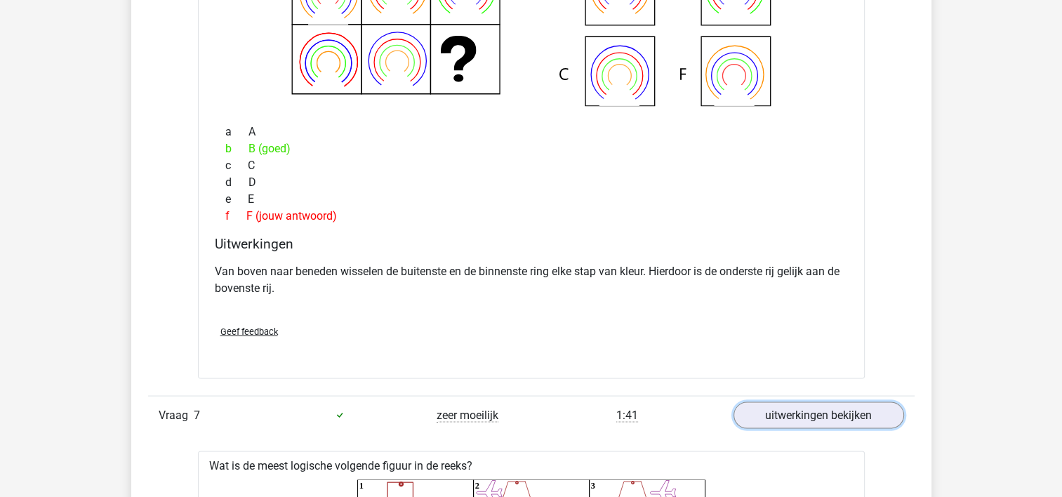
scroll to position [2598, 0]
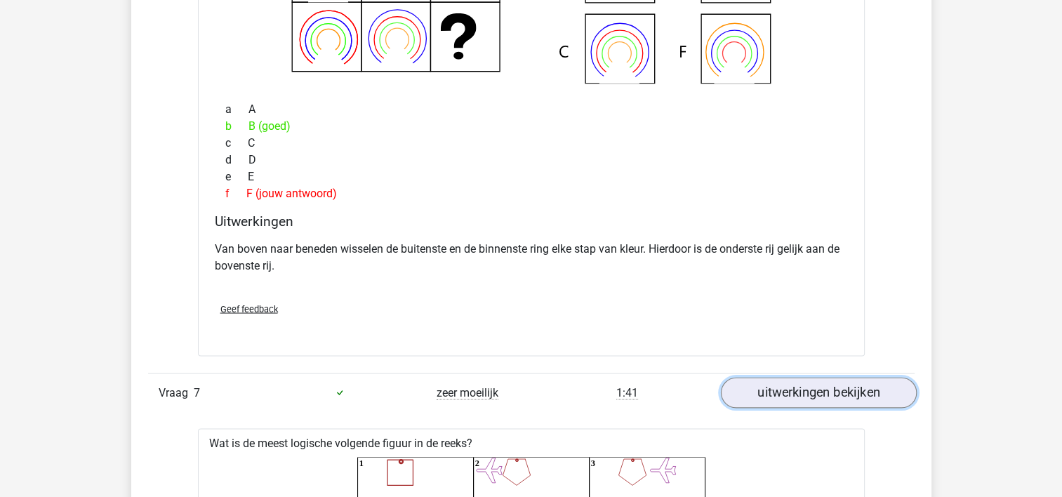
click at [817, 383] on link "uitwerkingen bekijken" at bounding box center [818, 392] width 196 height 31
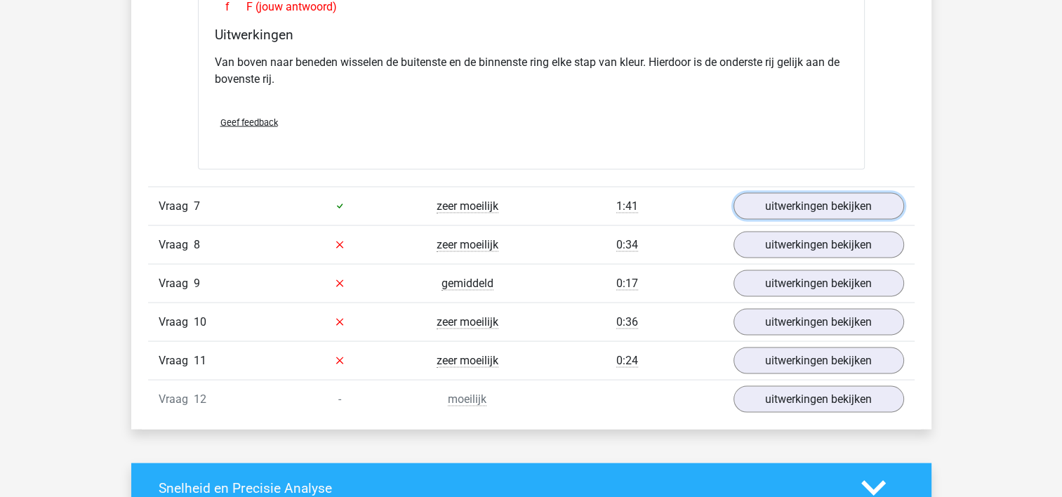
scroll to position [2809, 0]
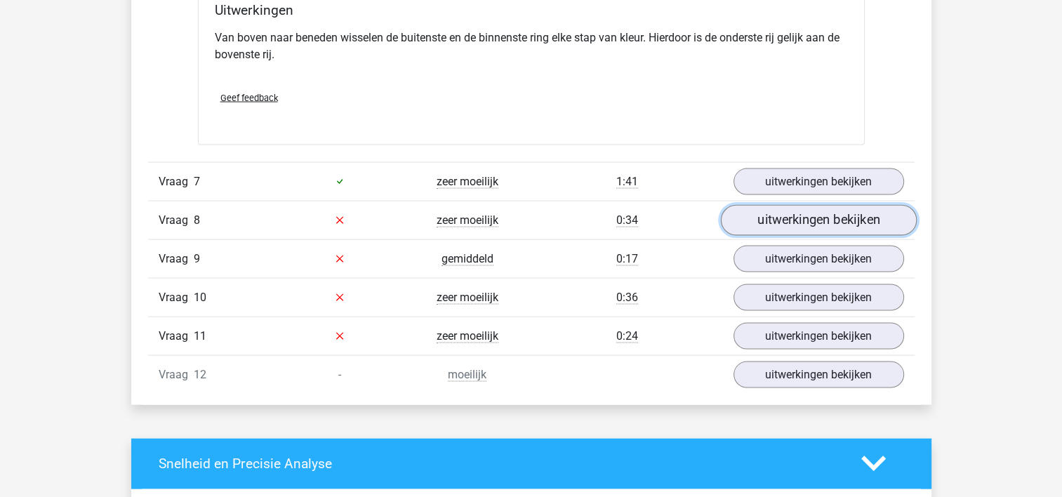
click at [811, 222] on link "uitwerkingen bekijken" at bounding box center [818, 220] width 196 height 31
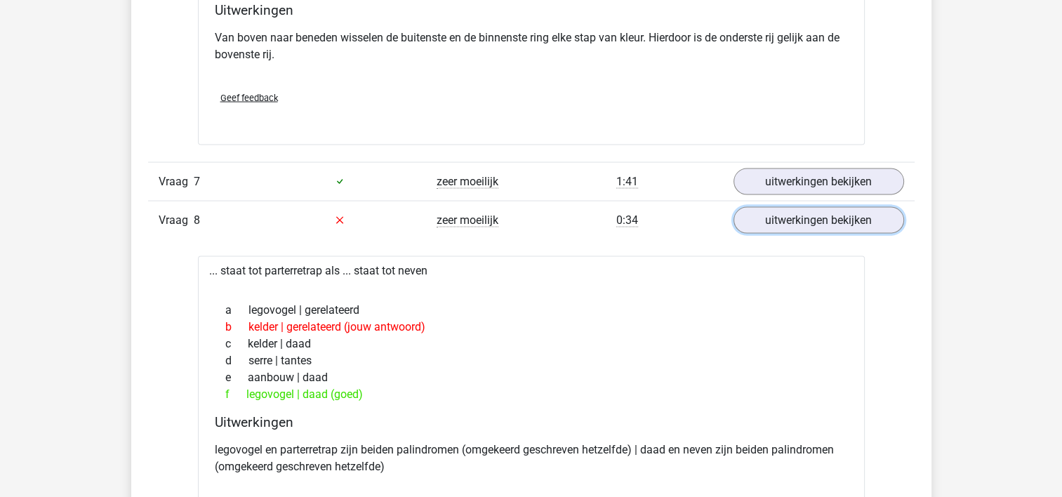
scroll to position [2879, 0]
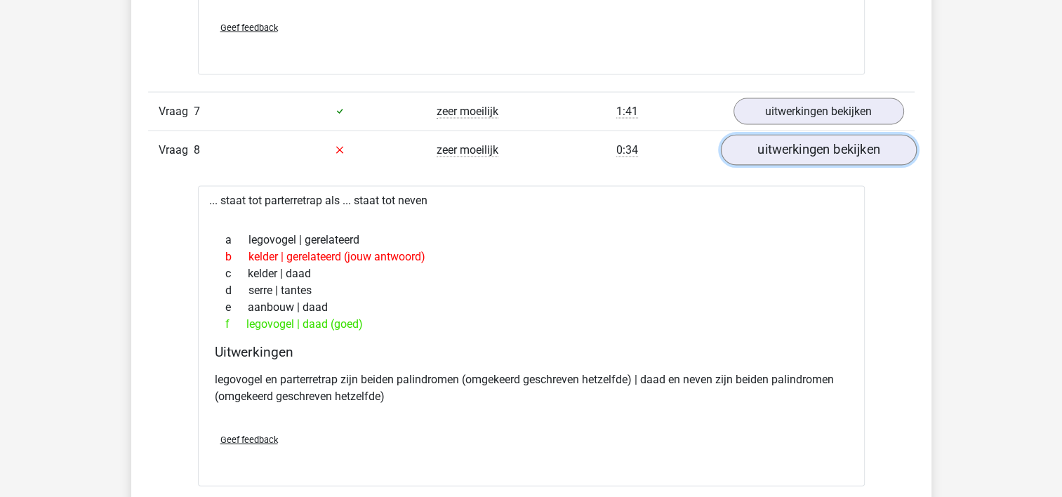
click at [814, 150] on link "uitwerkingen bekijken" at bounding box center [818, 150] width 196 height 31
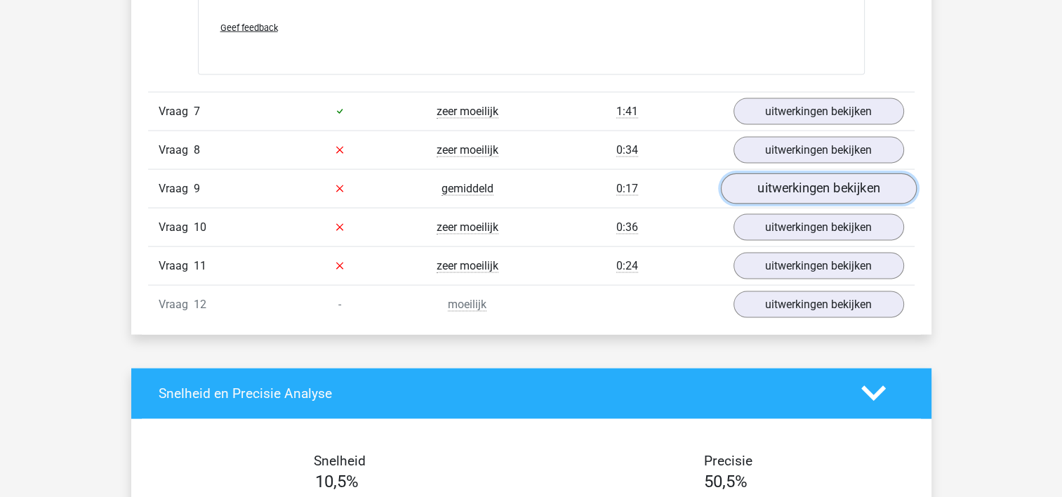
click at [851, 190] on link "uitwerkingen bekijken" at bounding box center [818, 188] width 196 height 31
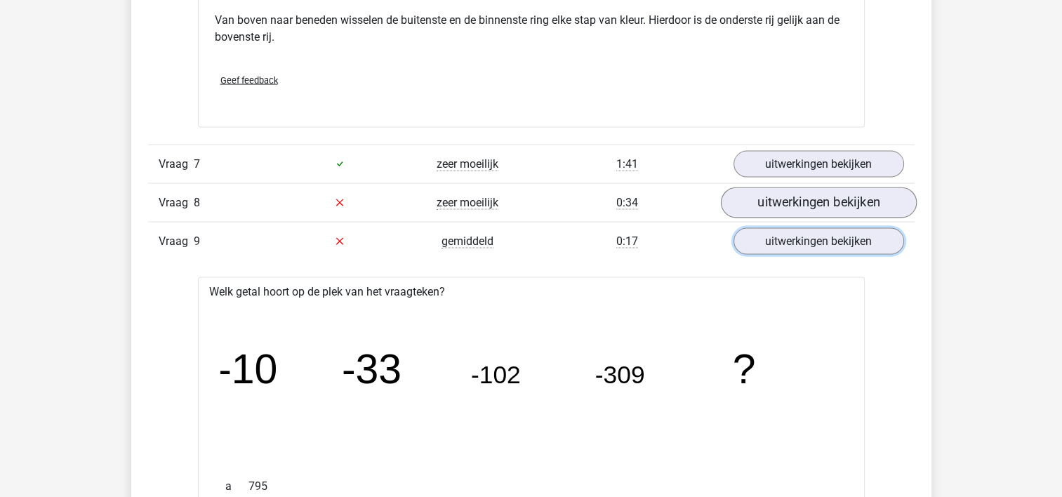
scroll to position [2809, 0]
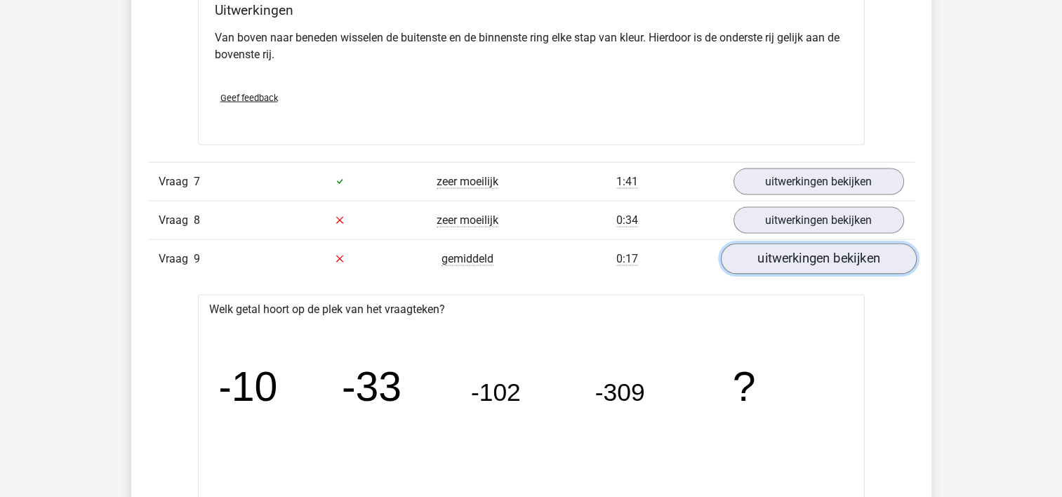
click at [803, 253] on link "uitwerkingen bekijken" at bounding box center [818, 259] width 196 height 31
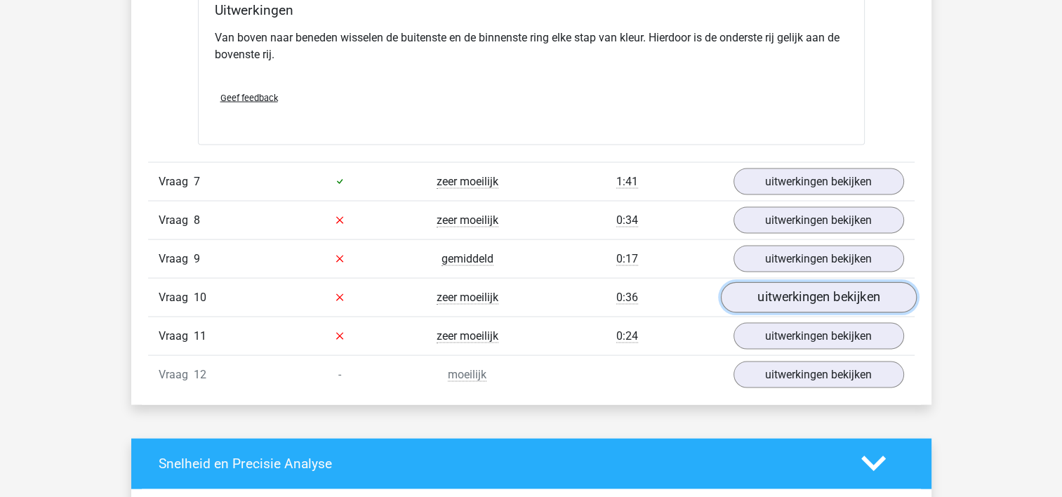
click at [817, 290] on link "uitwerkingen bekijken" at bounding box center [818, 297] width 196 height 31
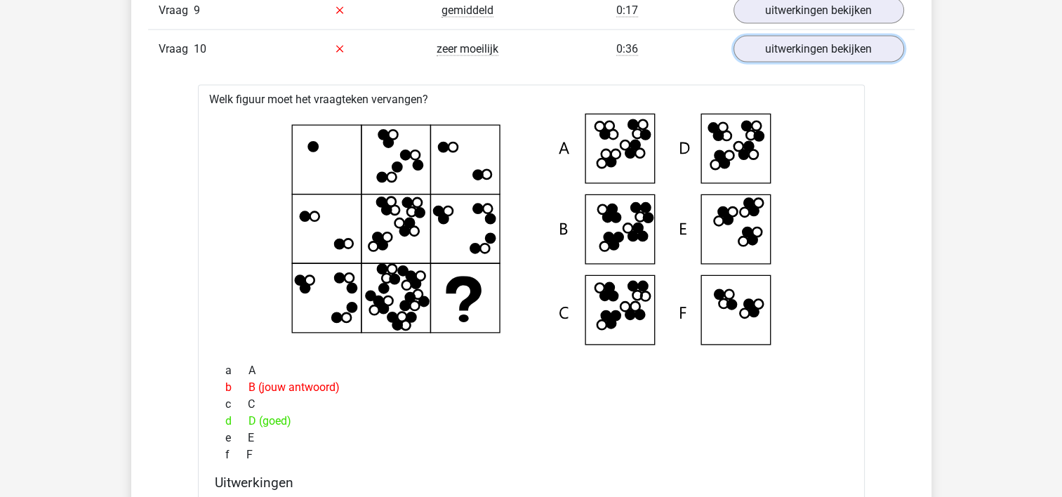
scroll to position [3090, 0]
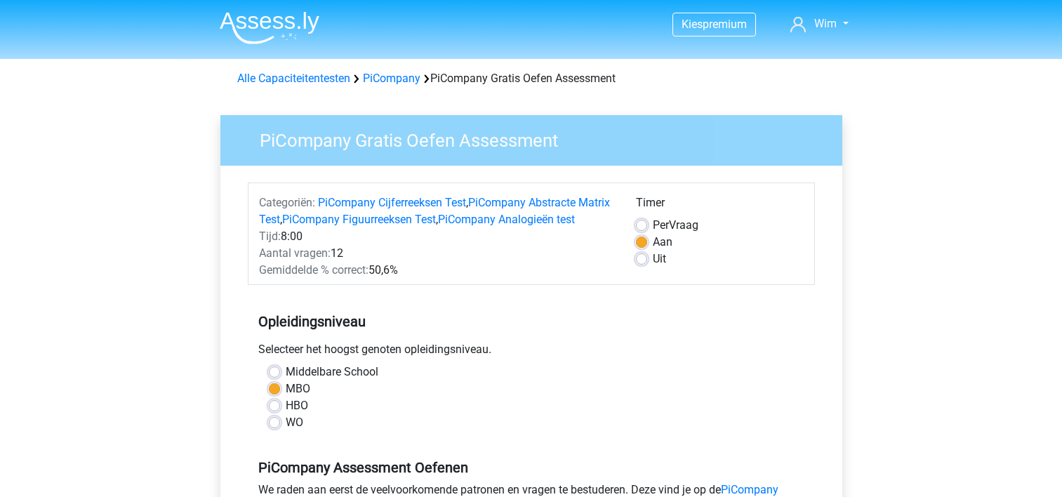
scroll to position [281, 0]
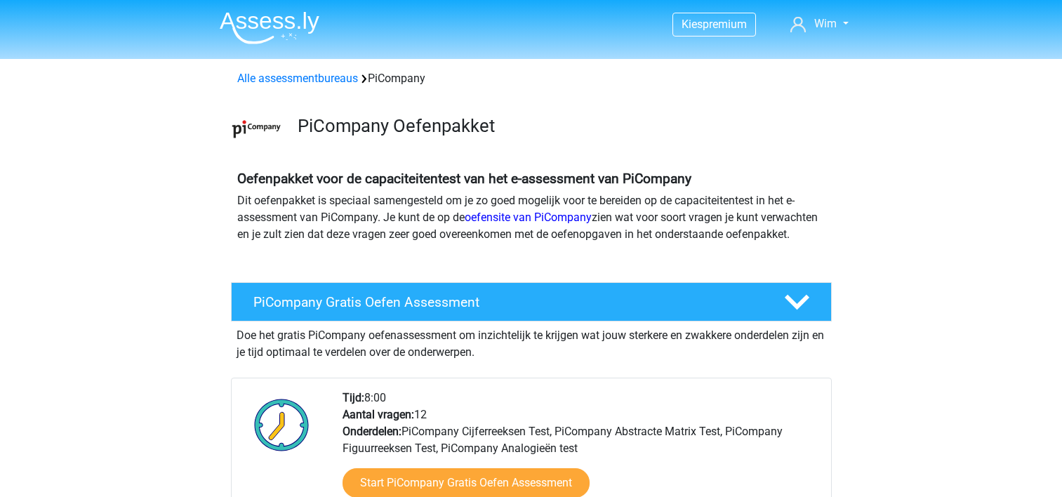
scroll to position [211, 0]
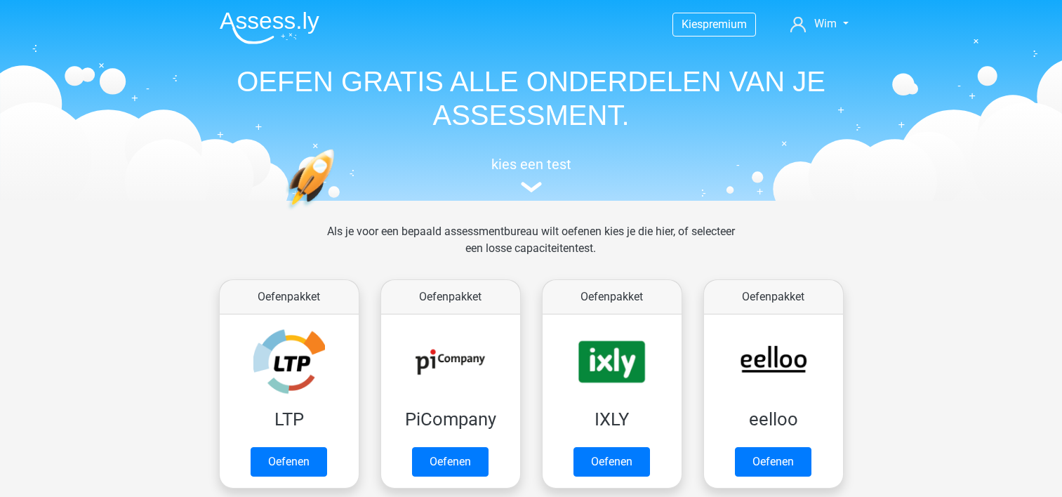
scroll to position [70, 0]
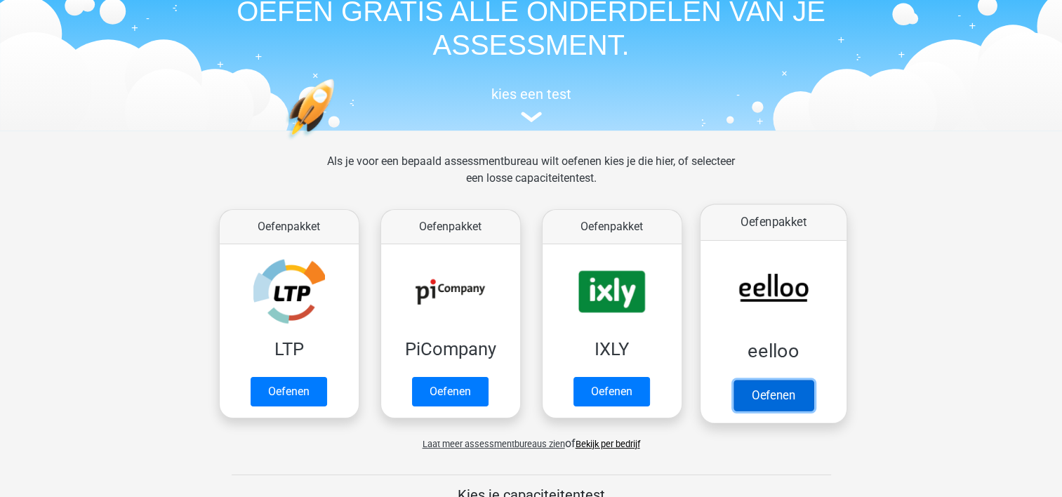
click at [757, 401] on link "Oefenen" at bounding box center [773, 395] width 80 height 31
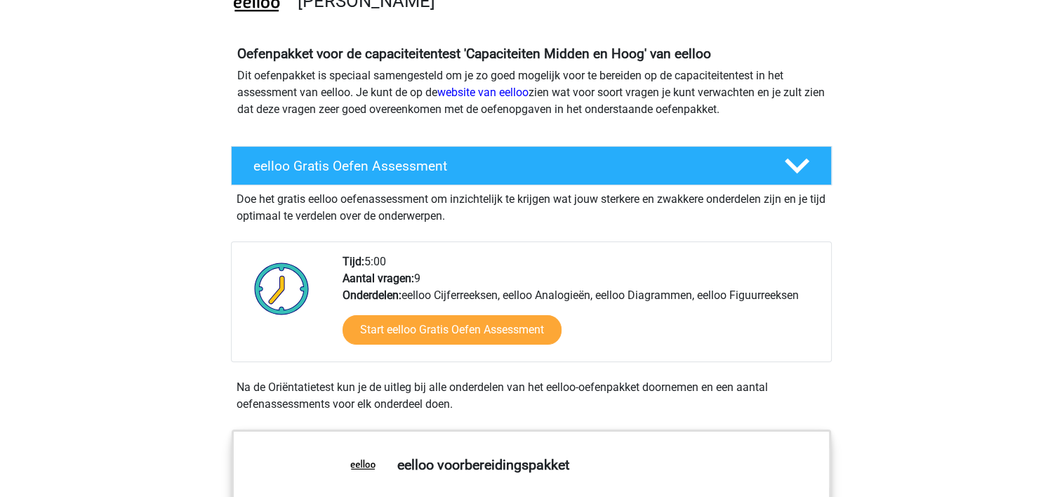
scroll to position [140, 0]
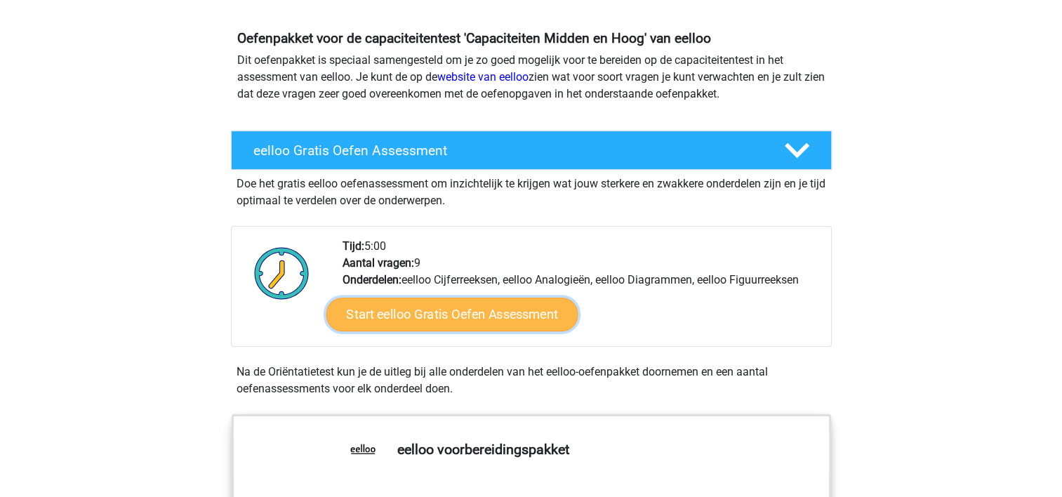
click at [453, 320] on link "Start eelloo Gratis Oefen Assessment" at bounding box center [452, 315] width 252 height 34
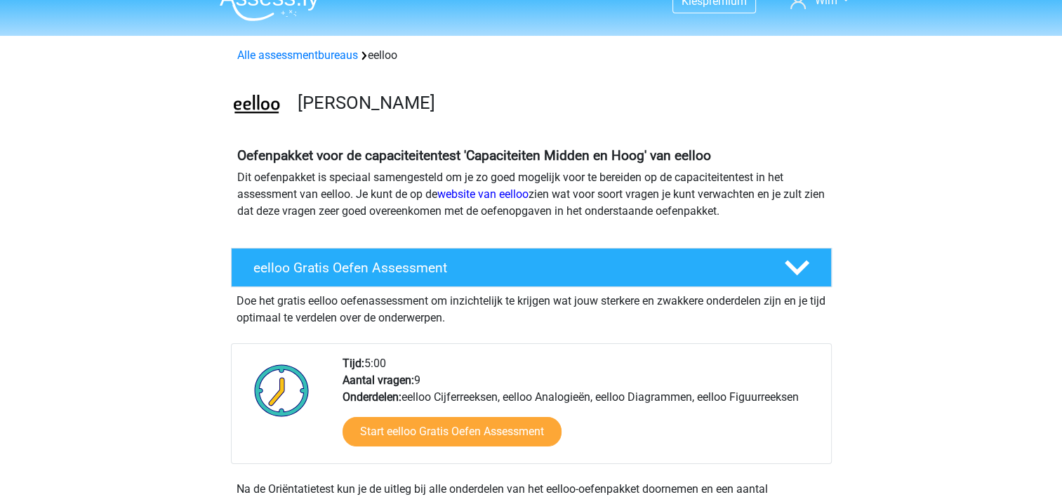
scroll to position [0, 0]
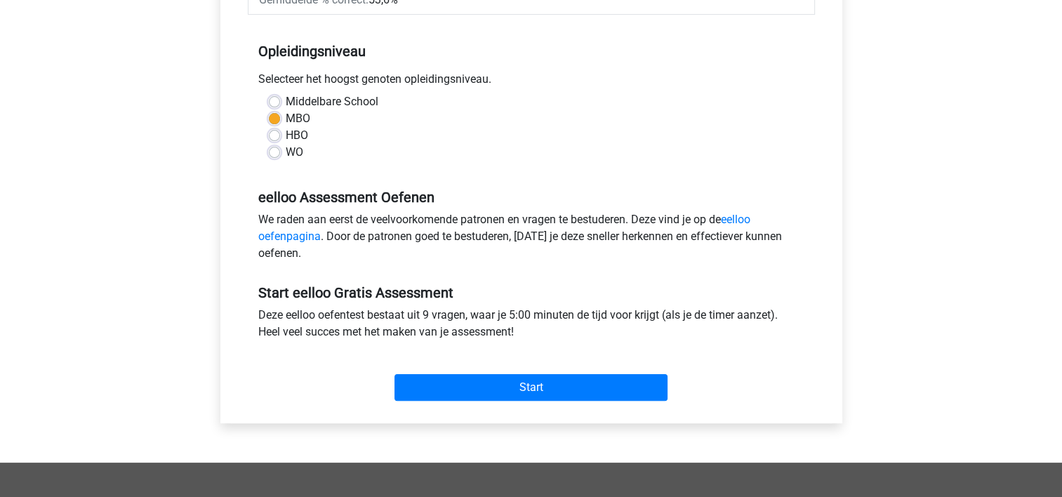
scroll to position [281, 0]
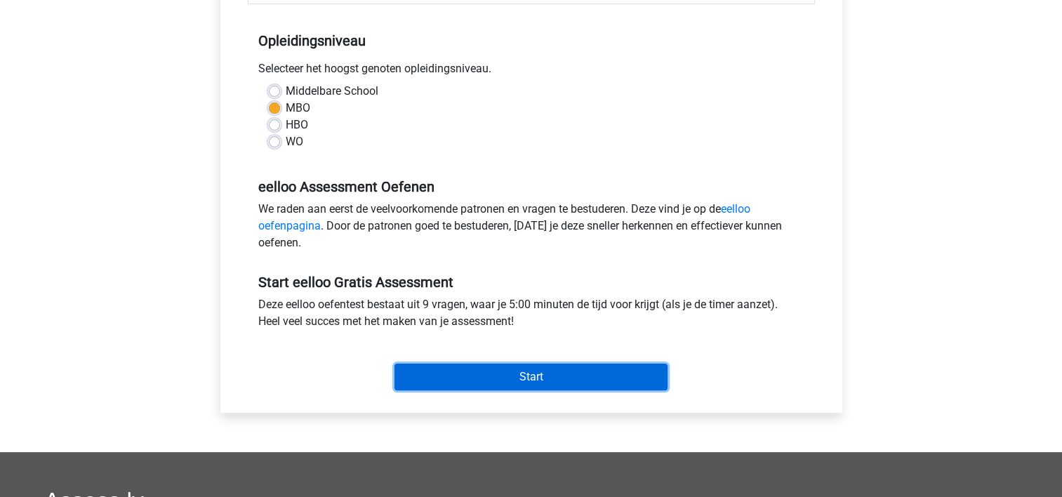
click at [508, 376] on input "Start" at bounding box center [531, 377] width 273 height 27
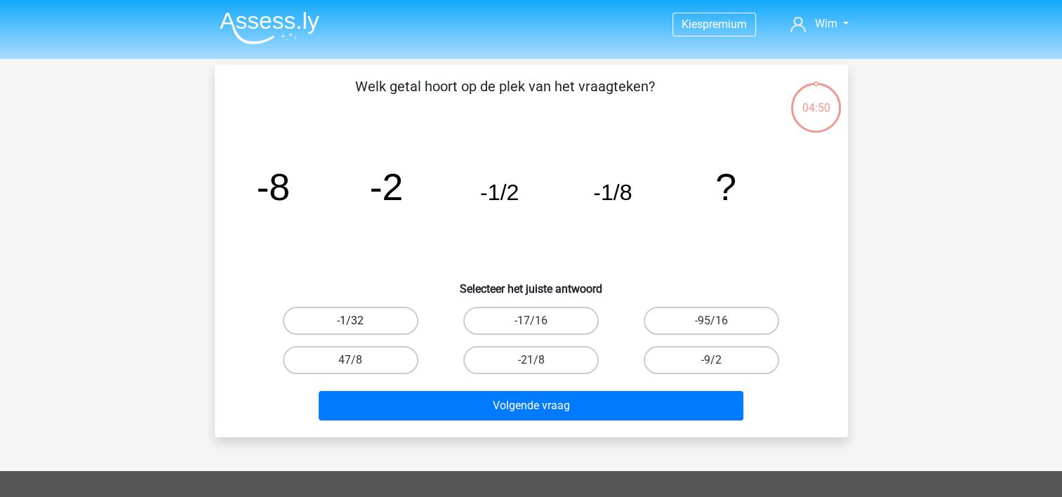
click at [355, 314] on label "-1/32" at bounding box center [351, 321] width 136 height 28
click at [355, 321] on input "-1/32" at bounding box center [354, 325] width 9 height 9
radio input "true"
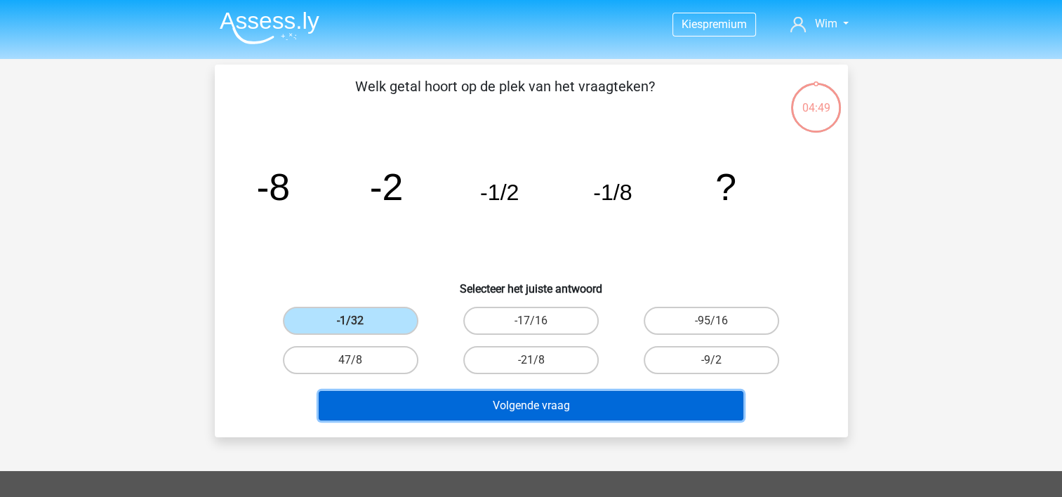
click at [501, 399] on button "Volgende vraag" at bounding box center [531, 405] width 425 height 29
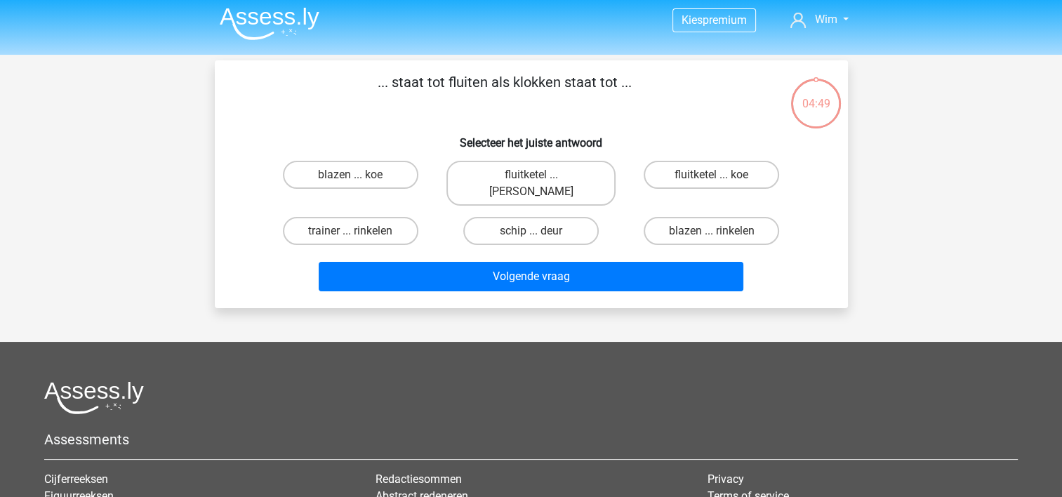
scroll to position [65, 0]
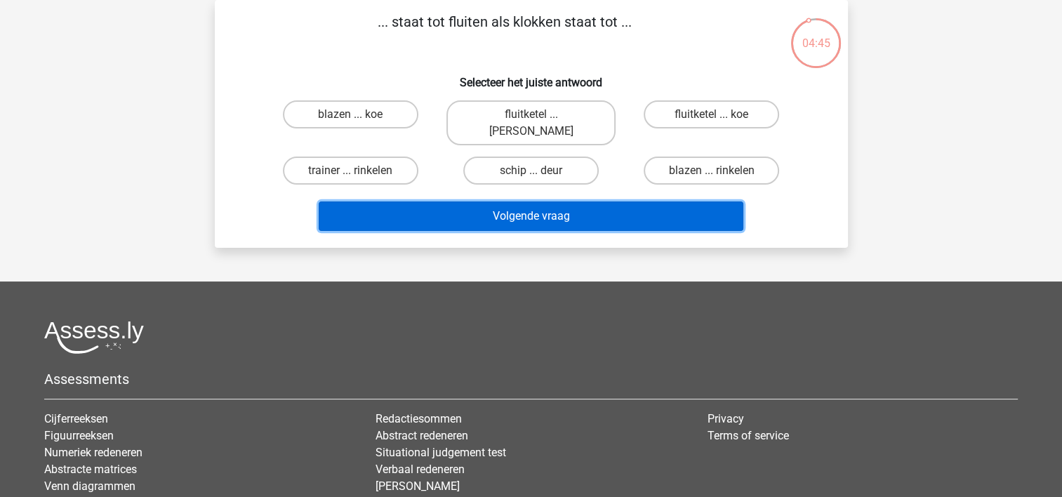
click at [535, 202] on button "Volgende vraag" at bounding box center [531, 216] width 425 height 29
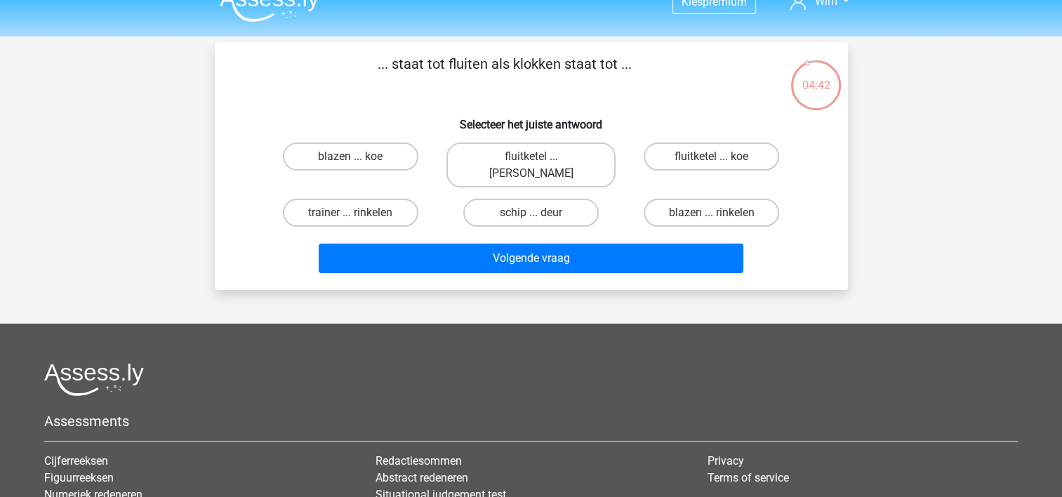
scroll to position [0, 0]
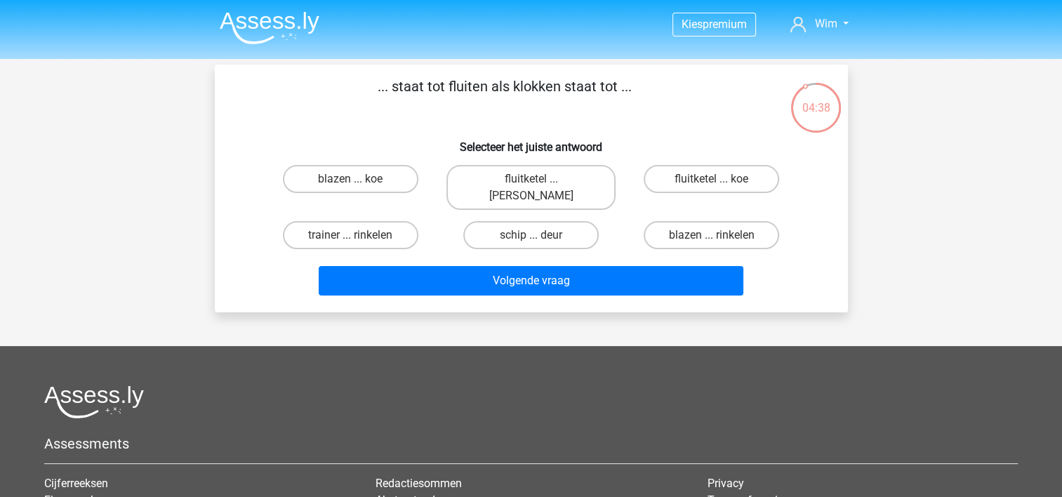
click at [166, 134] on div "Kies premium Wim [EMAIL_ADDRESS][DOMAIN_NAME]" at bounding box center [531, 358] width 1062 height 717
click at [508, 180] on label "fluitketel ... [PERSON_NAME]" at bounding box center [531, 187] width 169 height 45
click at [531, 180] on input "fluitketel ... [PERSON_NAME]" at bounding box center [535, 183] width 9 height 9
radio input "true"
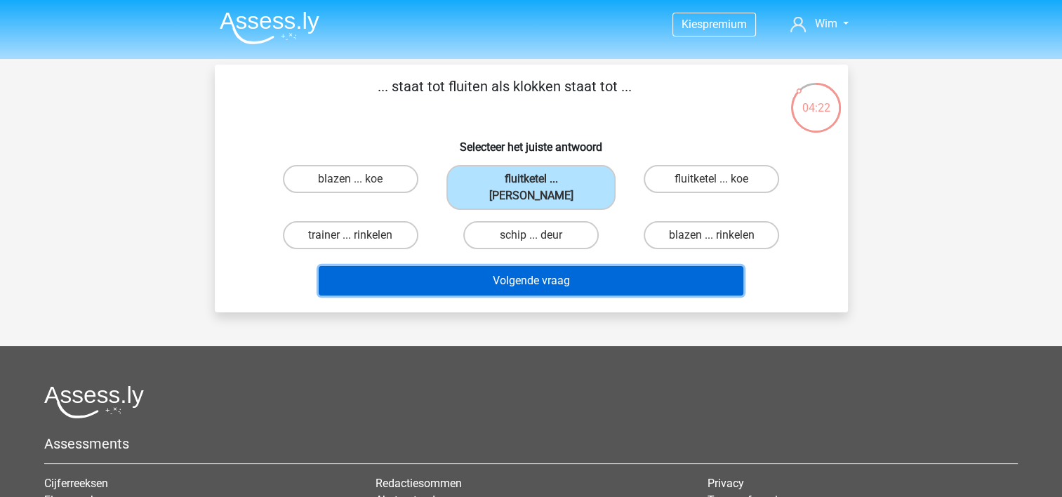
click at [513, 266] on button "Volgende vraag" at bounding box center [531, 280] width 425 height 29
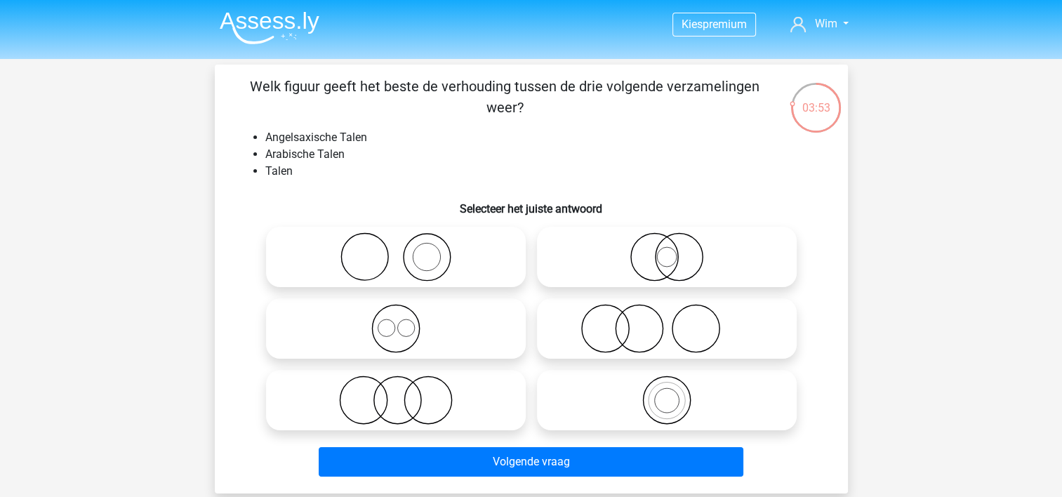
click at [699, 395] on icon at bounding box center [667, 400] width 249 height 49
click at [676, 393] on input "radio" at bounding box center [671, 388] width 9 height 9
radio input "true"
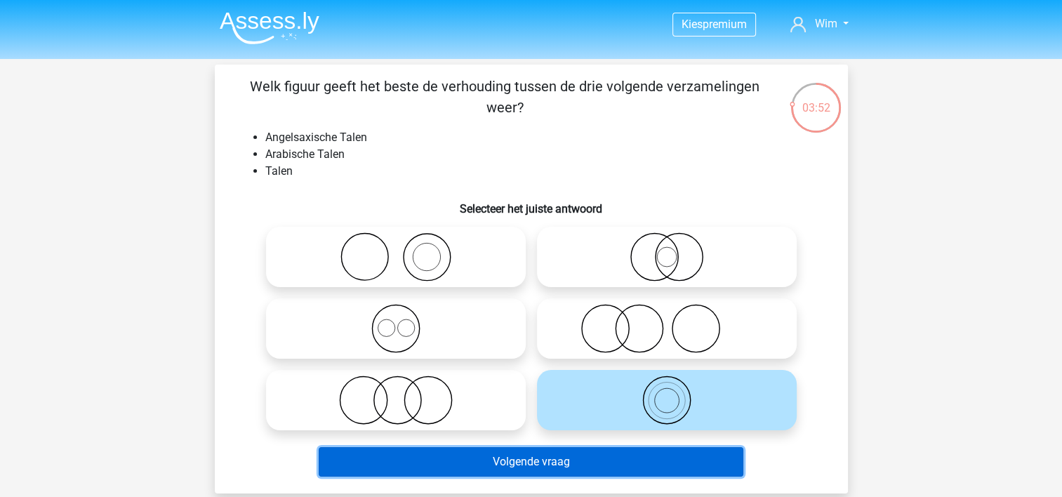
click at [613, 459] on button "Volgende vraag" at bounding box center [531, 461] width 425 height 29
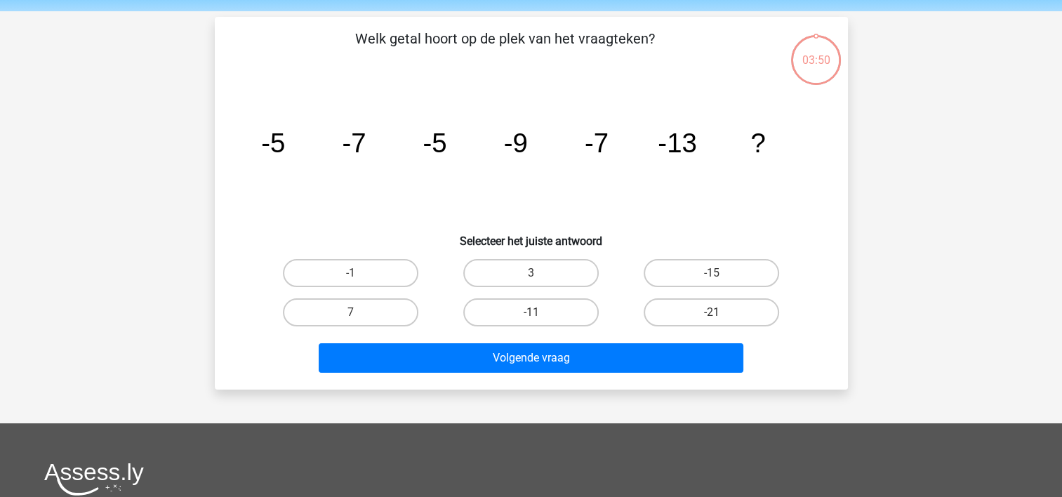
scroll to position [65, 0]
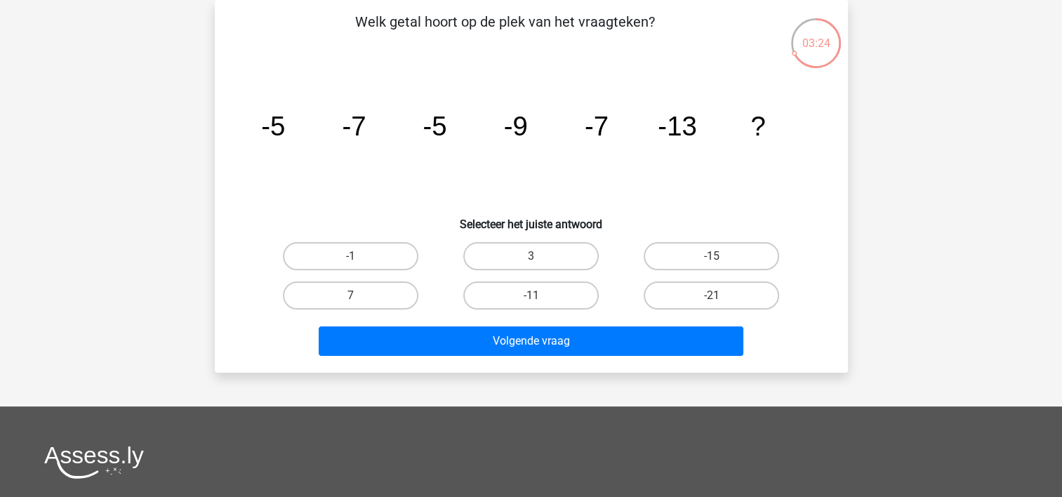
click at [535, 294] on label "-11" at bounding box center [531, 296] width 136 height 28
click at [535, 296] on input "-11" at bounding box center [535, 300] width 9 height 9
radio input "true"
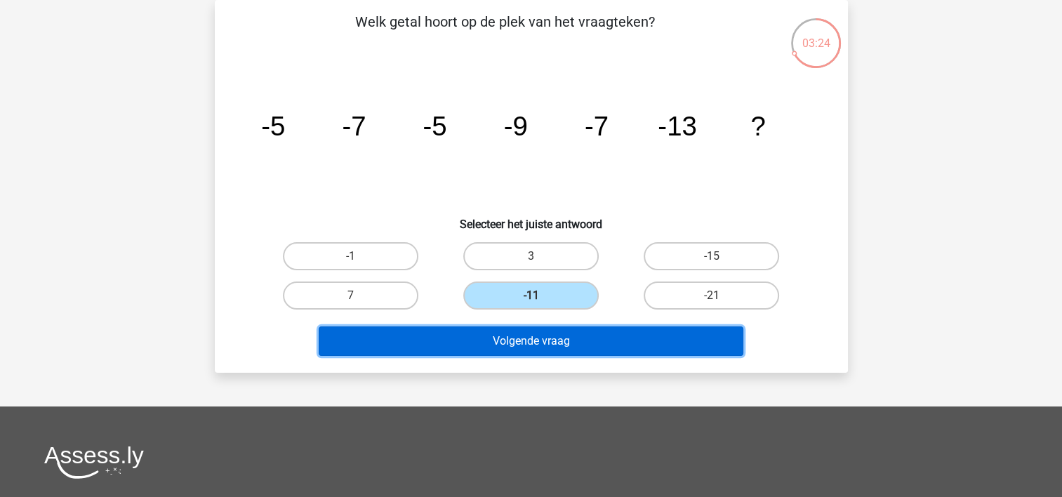
click at [542, 337] on button "Volgende vraag" at bounding box center [531, 341] width 425 height 29
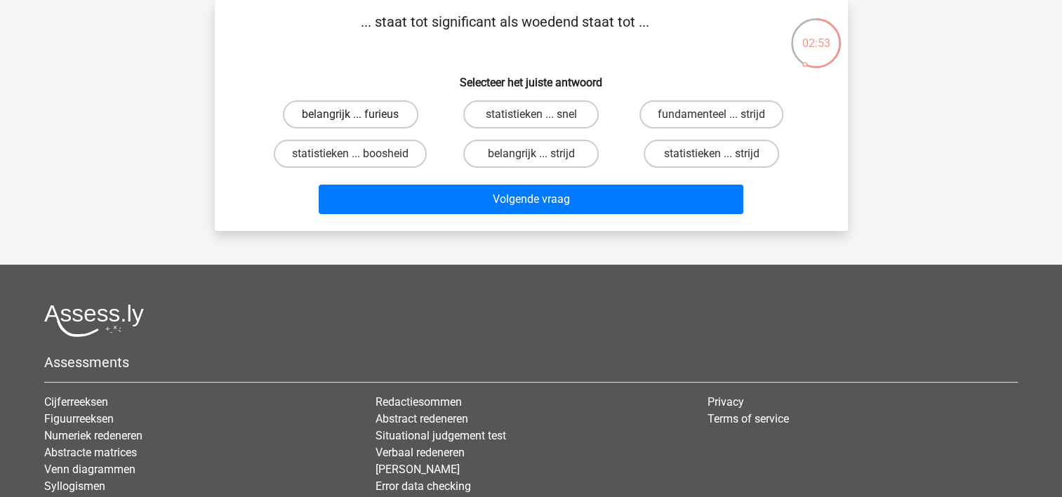
click at [376, 114] on label "belangrijk ... furieus" at bounding box center [351, 114] width 136 height 28
click at [360, 114] on input "belangrijk ... furieus" at bounding box center [354, 118] width 9 height 9
radio input "true"
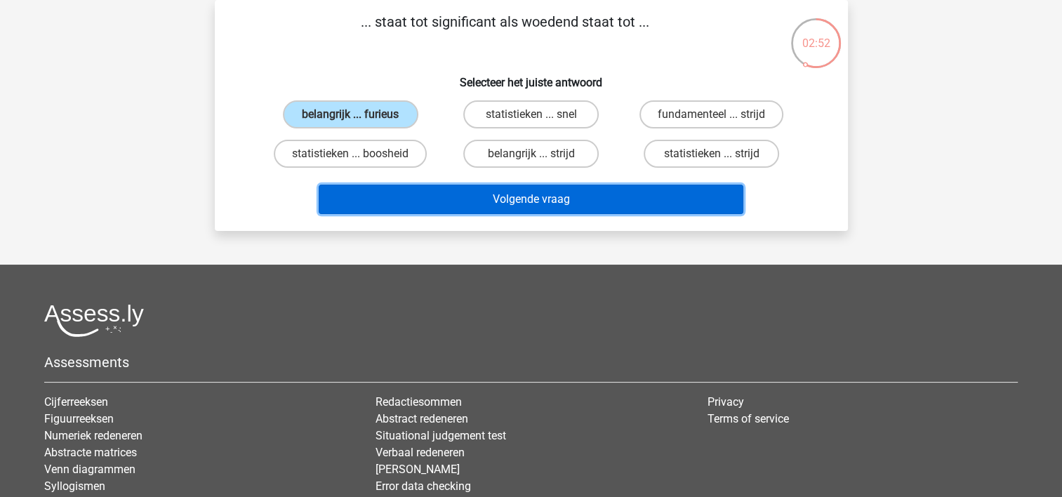
click at [480, 197] on button "Volgende vraag" at bounding box center [531, 199] width 425 height 29
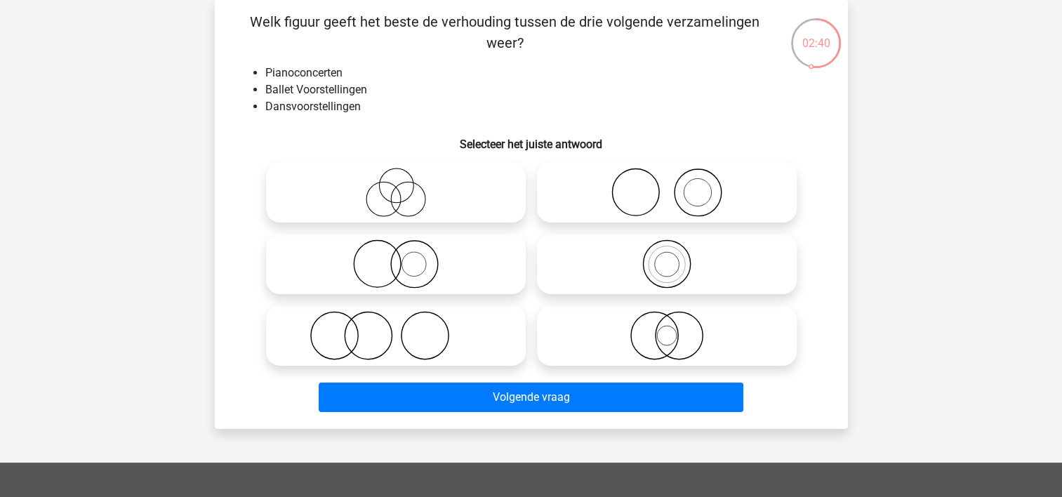
click at [670, 191] on icon at bounding box center [667, 192] width 249 height 49
click at [670, 185] on input "radio" at bounding box center [671, 180] width 9 height 9
radio input "true"
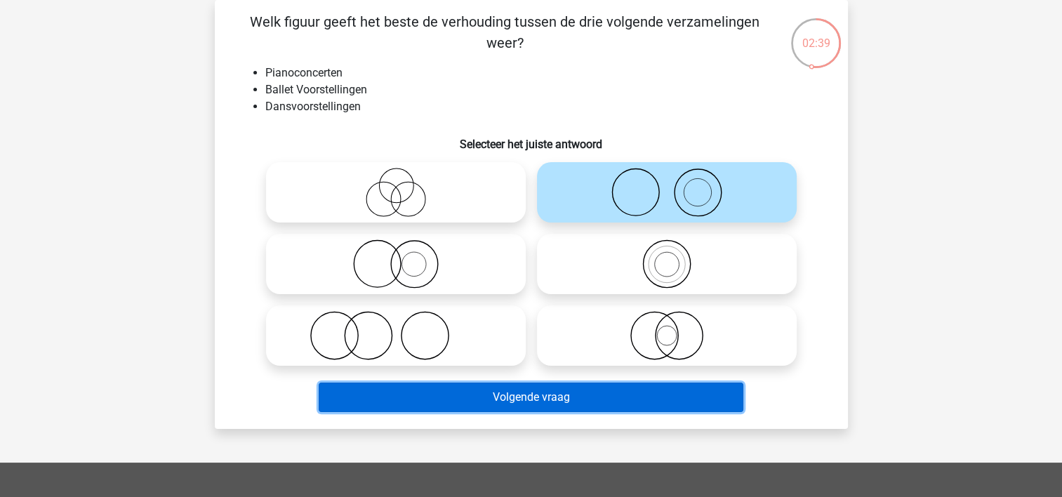
click at [525, 400] on button "Volgende vraag" at bounding box center [531, 397] width 425 height 29
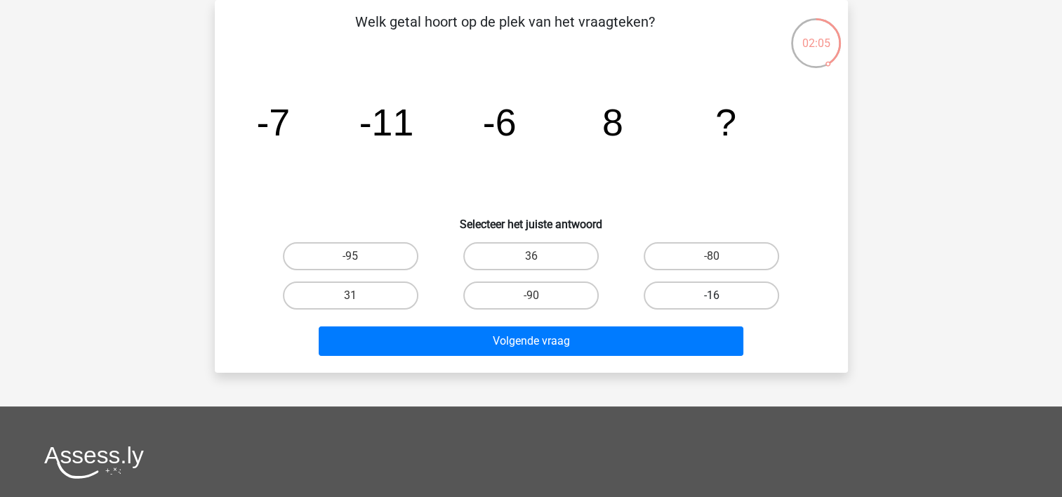
click at [671, 290] on label "-16" at bounding box center [712, 296] width 136 height 28
click at [712, 296] on input "-16" at bounding box center [716, 300] width 9 height 9
radio input "true"
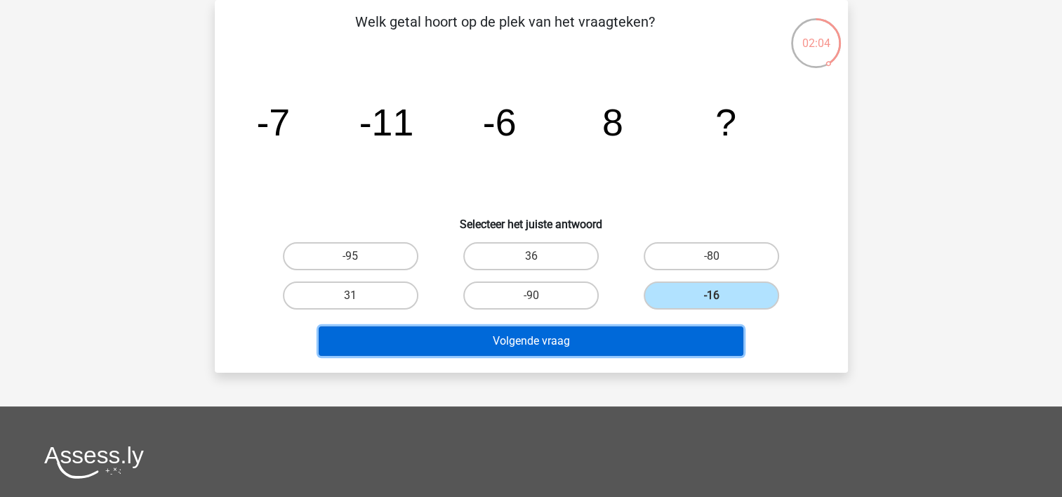
click at [588, 337] on button "Volgende vraag" at bounding box center [531, 341] width 425 height 29
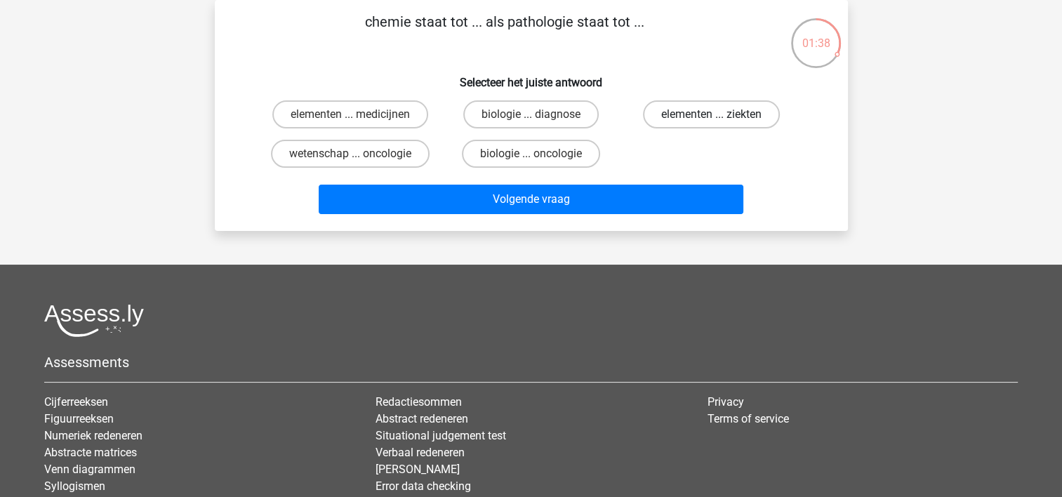
click at [701, 117] on label "elementen ... ziekten" at bounding box center [711, 114] width 137 height 28
click at [712, 117] on input "elementen ... ziekten" at bounding box center [716, 118] width 9 height 9
radio input "true"
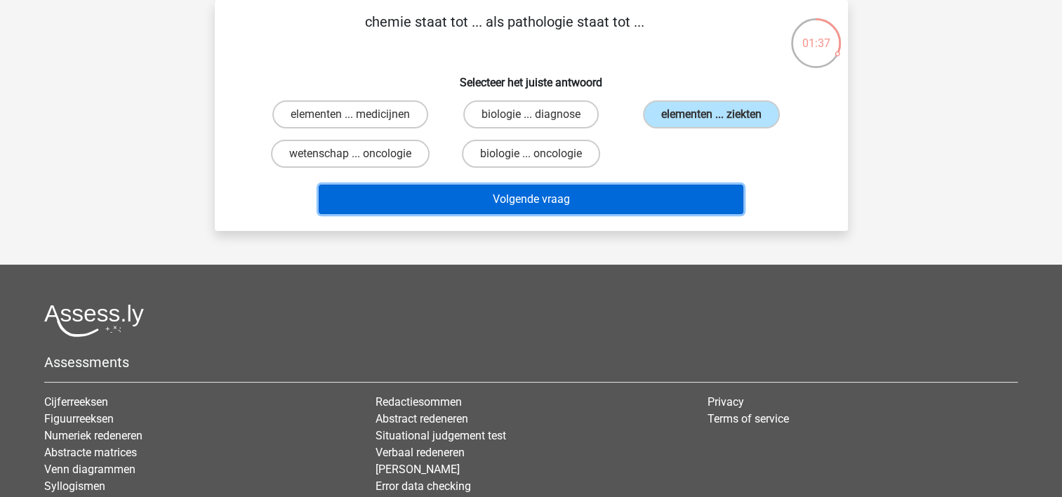
click at [574, 198] on button "Volgende vraag" at bounding box center [531, 199] width 425 height 29
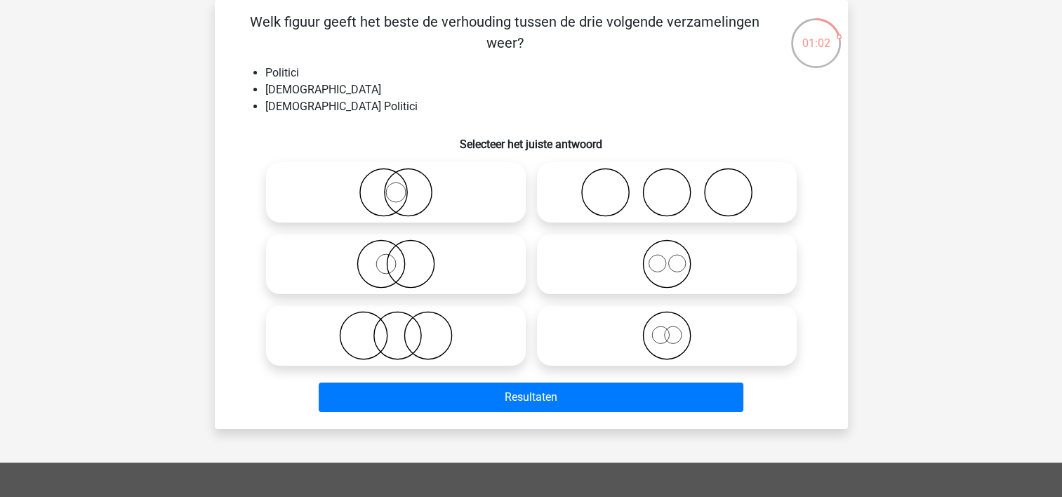
click at [449, 324] on circle at bounding box center [427, 335] width 47 height 47
click at [405, 324] on input "radio" at bounding box center [400, 323] width 9 height 9
radio input "true"
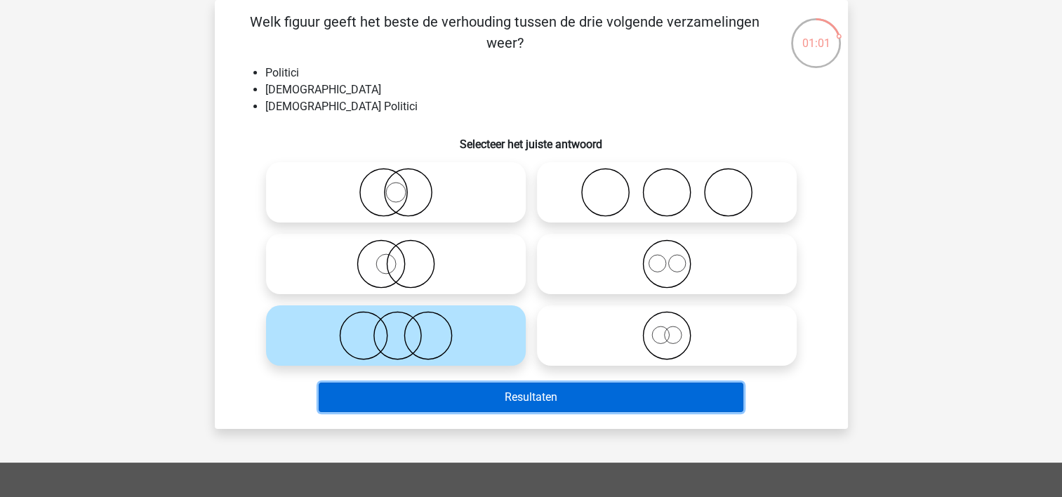
click at [518, 388] on button "Resultaten" at bounding box center [531, 397] width 425 height 29
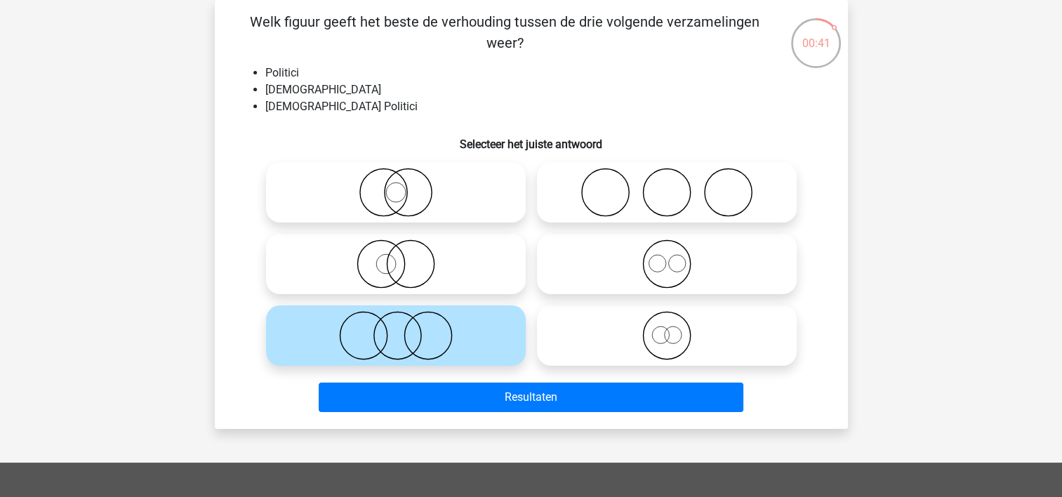
drag, startPoint x: 793, startPoint y: 341, endPoint x: 378, endPoint y: 297, distance: 417.3
click at [378, 297] on div at bounding box center [532, 264] width 542 height 215
drag, startPoint x: 421, startPoint y: 173, endPoint x: 286, endPoint y: 247, distance: 153.4
click at [286, 247] on icon at bounding box center [396, 263] width 249 height 49
click at [396, 248] on input "radio" at bounding box center [400, 252] width 9 height 9
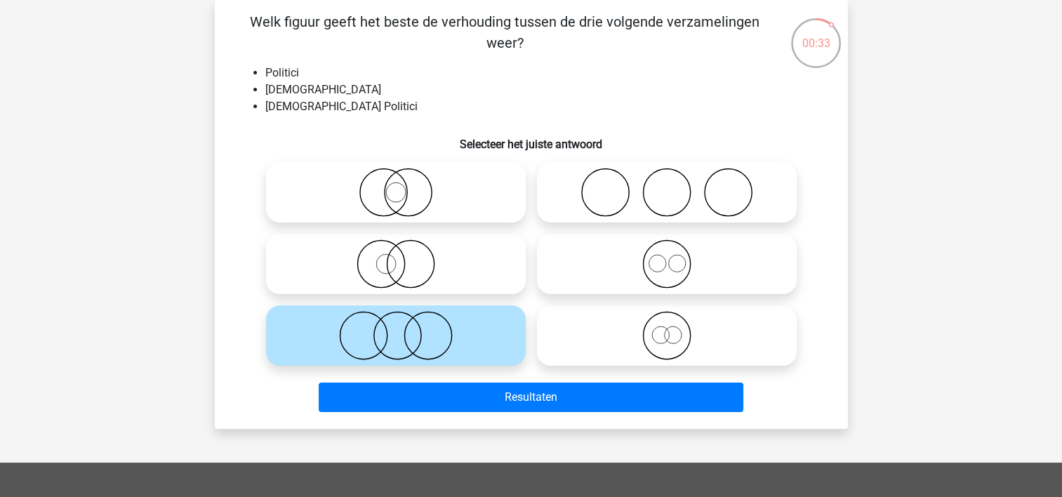
radio input "true"
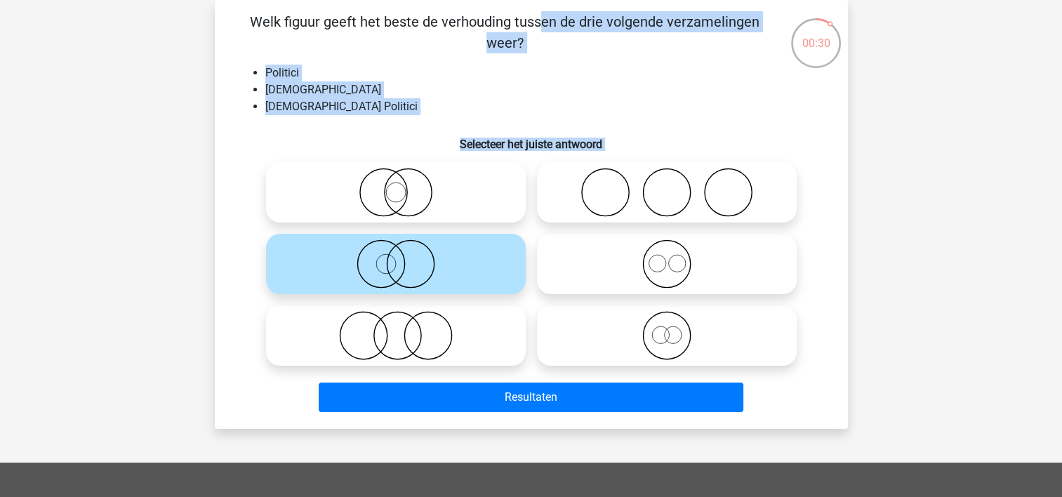
drag, startPoint x: 256, startPoint y: 18, endPoint x: 619, endPoint y: 359, distance: 498.2
click at [619, 359] on div "Welk figuur geeft het beste de verhouding tussen de drie volgende verzamelingen…" at bounding box center [531, 214] width 622 height 407
copy div "Welk figuur geeft het beste de verhouding tussen de drie volgende verzamelingen…"
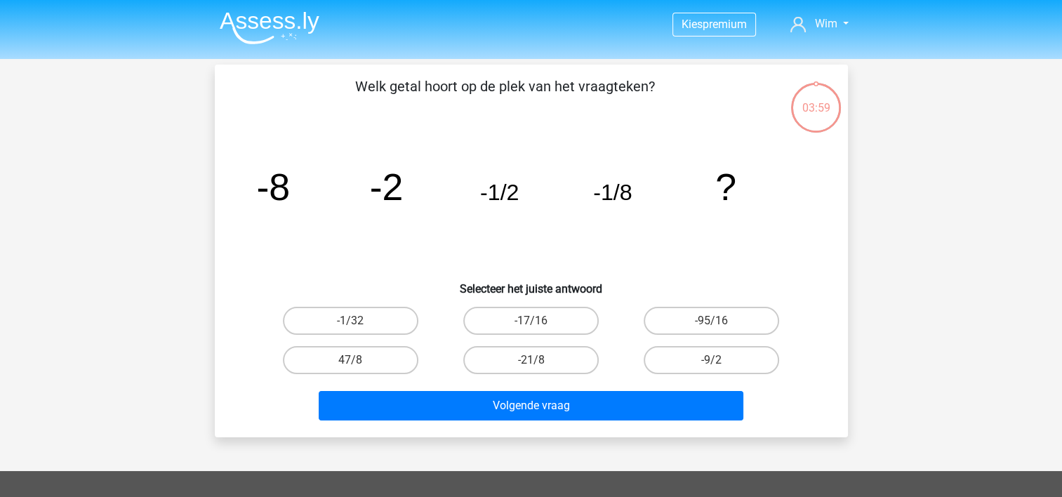
scroll to position [211, 0]
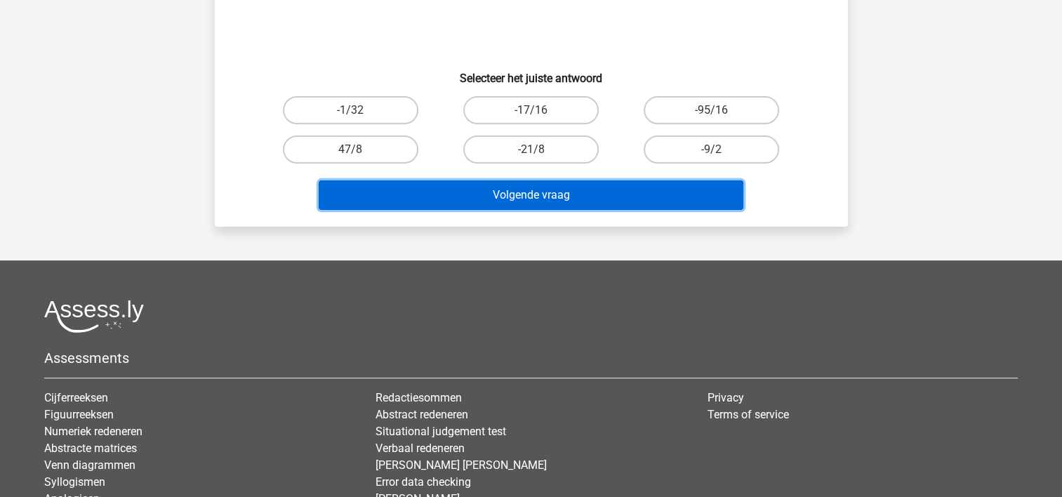
click at [566, 193] on button "Volgende vraag" at bounding box center [531, 194] width 425 height 29
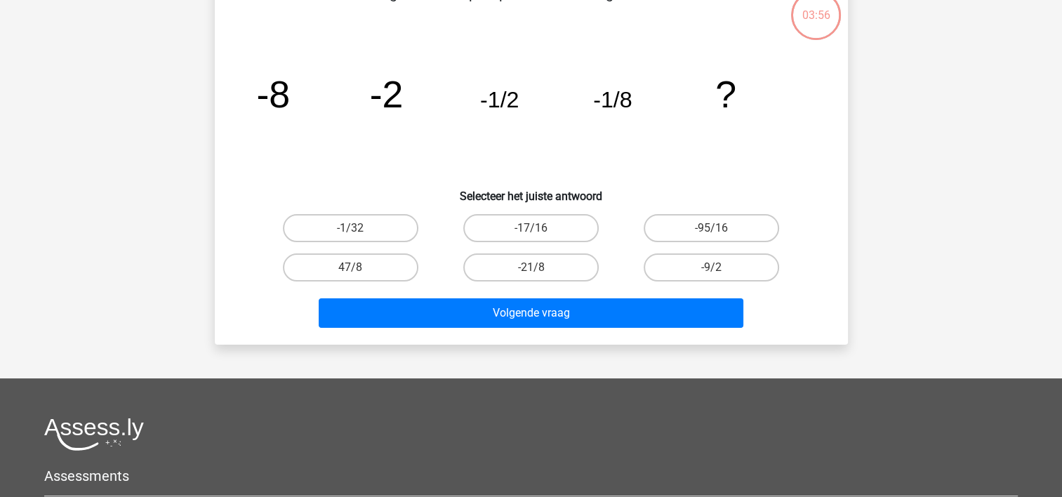
scroll to position [281, 0]
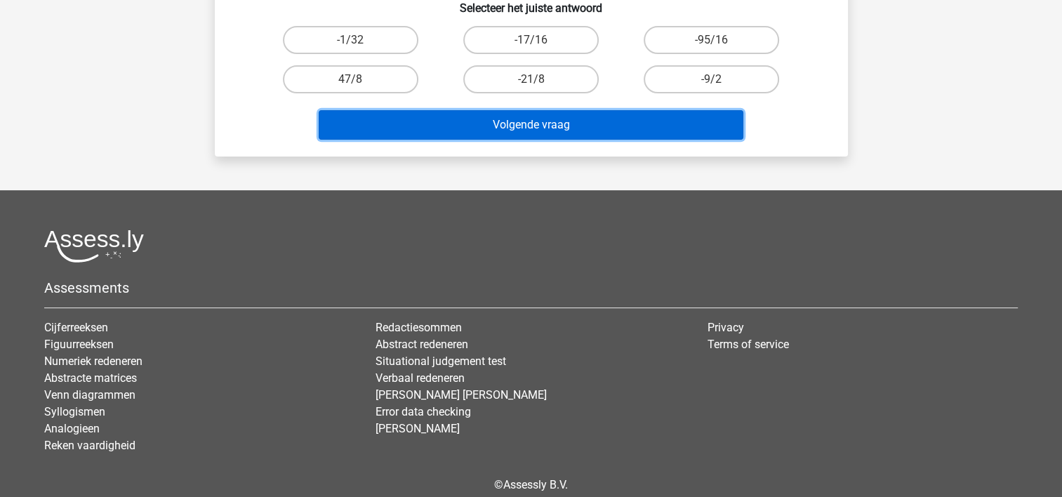
click at [536, 126] on button "Volgende vraag" at bounding box center [531, 124] width 425 height 29
click at [551, 128] on button "Volgende vraag" at bounding box center [531, 124] width 425 height 29
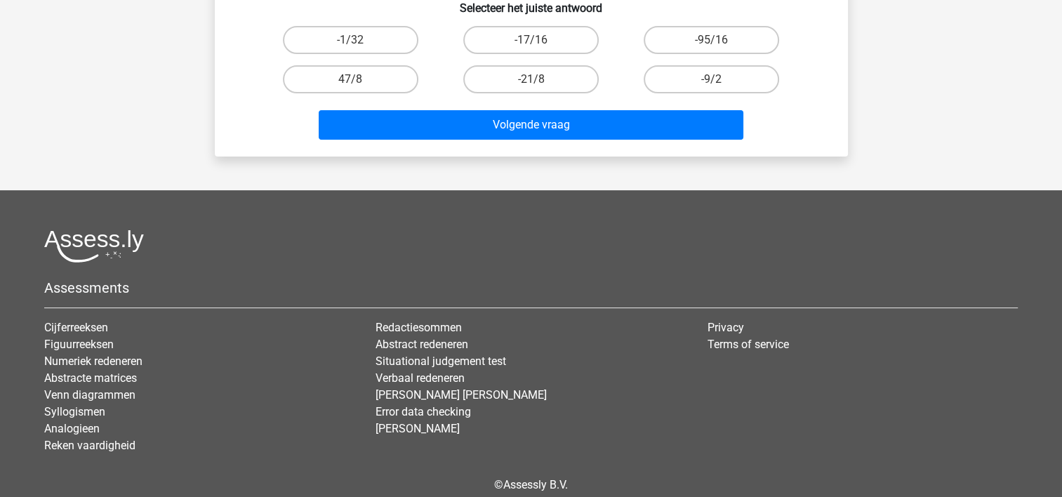
click at [453, 219] on footer "Assessments Cijferreeksen Figuurreeksen Numeriek redeneren Abstracte matrices V…" at bounding box center [531, 375] width 1062 height 371
drag, startPoint x: 371, startPoint y: 44, endPoint x: 374, endPoint y: 51, distance: 7.6
click at [371, 46] on label "-1/32" at bounding box center [351, 40] width 136 height 28
click at [360, 46] on input "-1/32" at bounding box center [354, 44] width 9 height 9
radio input "true"
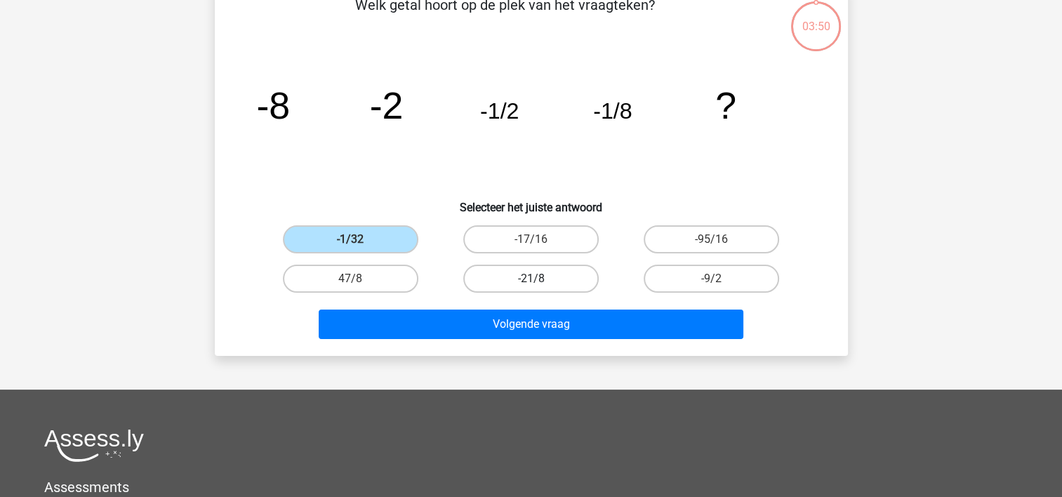
scroll to position [0, 0]
